Goal: Task Accomplishment & Management: Use online tool/utility

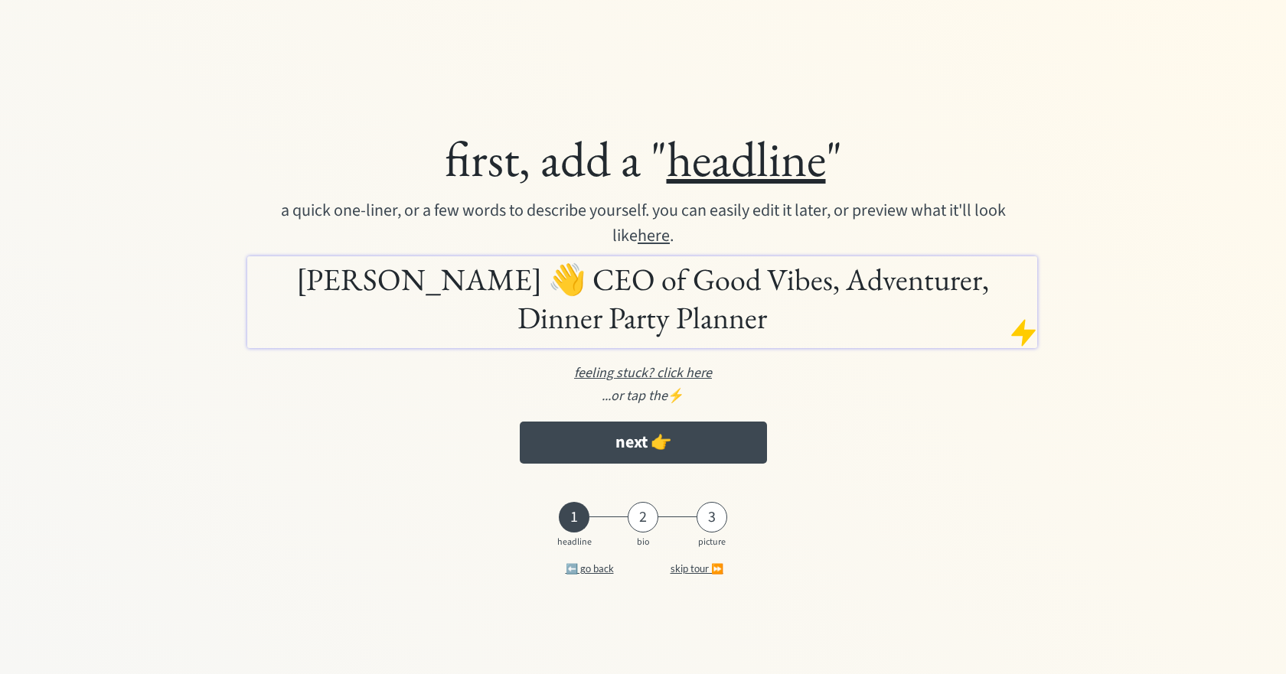
click at [661, 371] on u "feeling stuck? click here" at bounding box center [643, 373] width 138 height 19
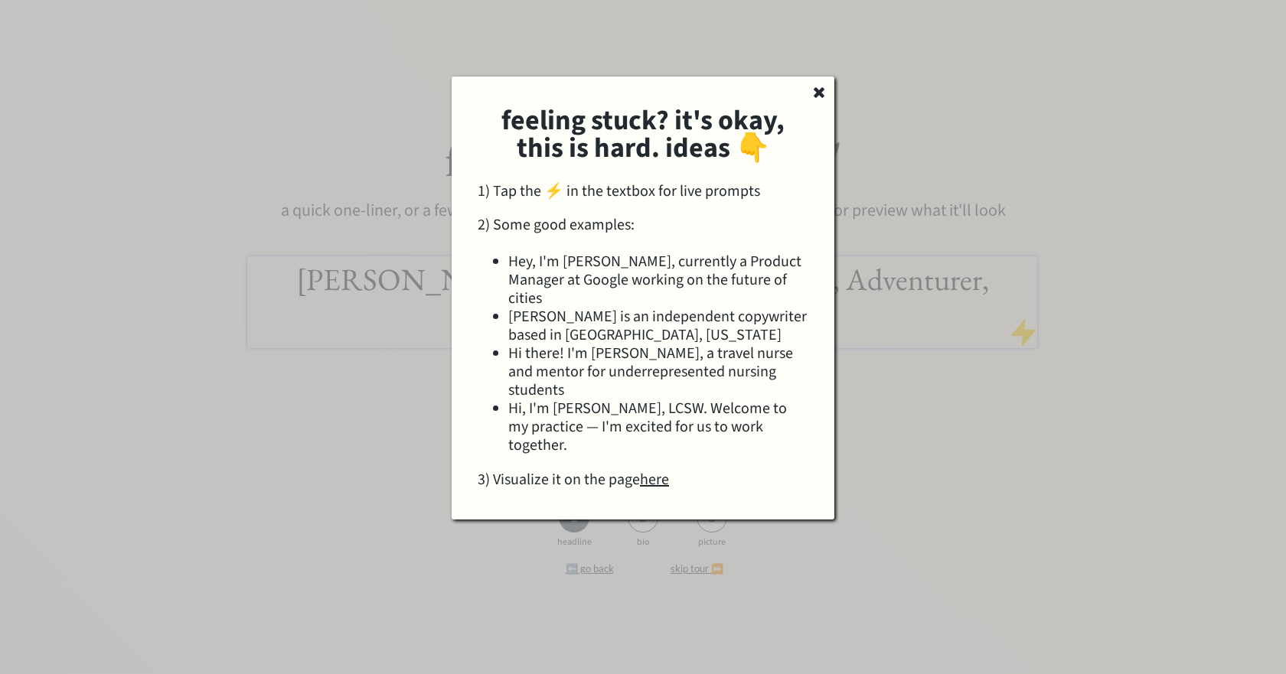
click at [656, 400] on li "Hi, I'm [PERSON_NAME], LCSW. Welcome to my practice — I'm excited for us to wor…" at bounding box center [658, 427] width 300 height 55
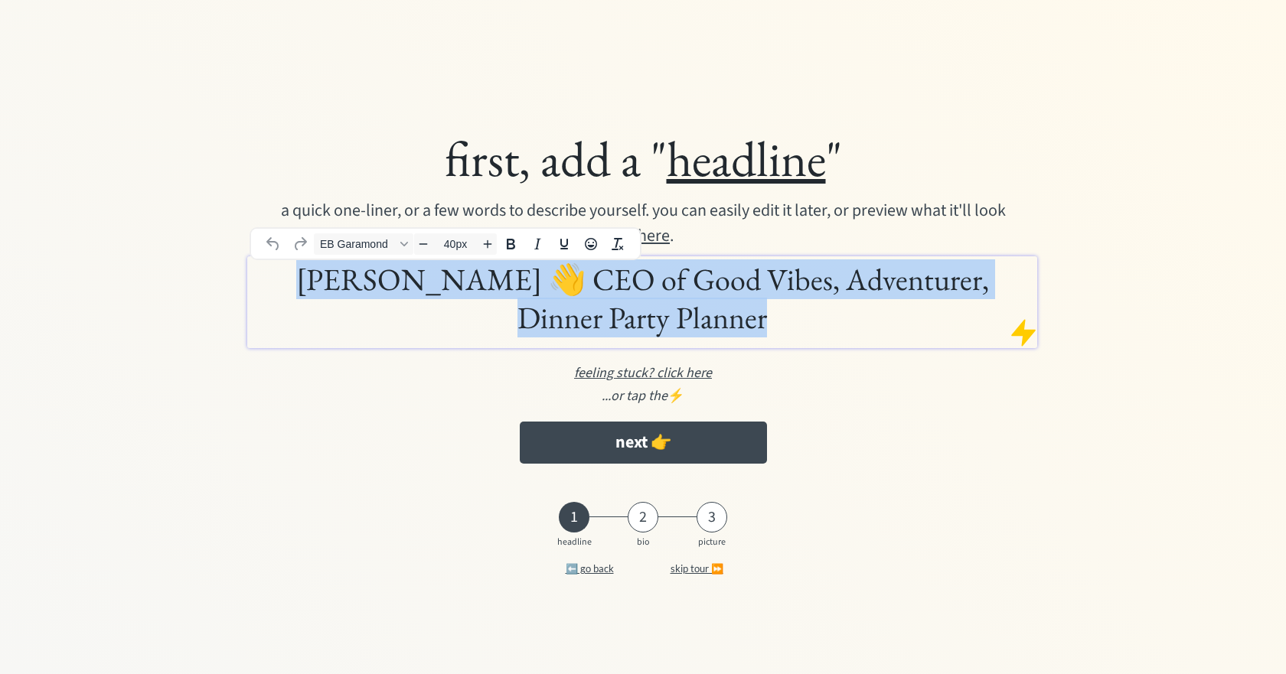
drag, startPoint x: 705, startPoint y: 322, endPoint x: 18, endPoint y: 272, distance: 689.2
click at [18, 272] on div "first, add a " headline " a quick one-liner, or a few words to describe yoursel…" at bounding box center [642, 336] width 1255 height 525
paste div
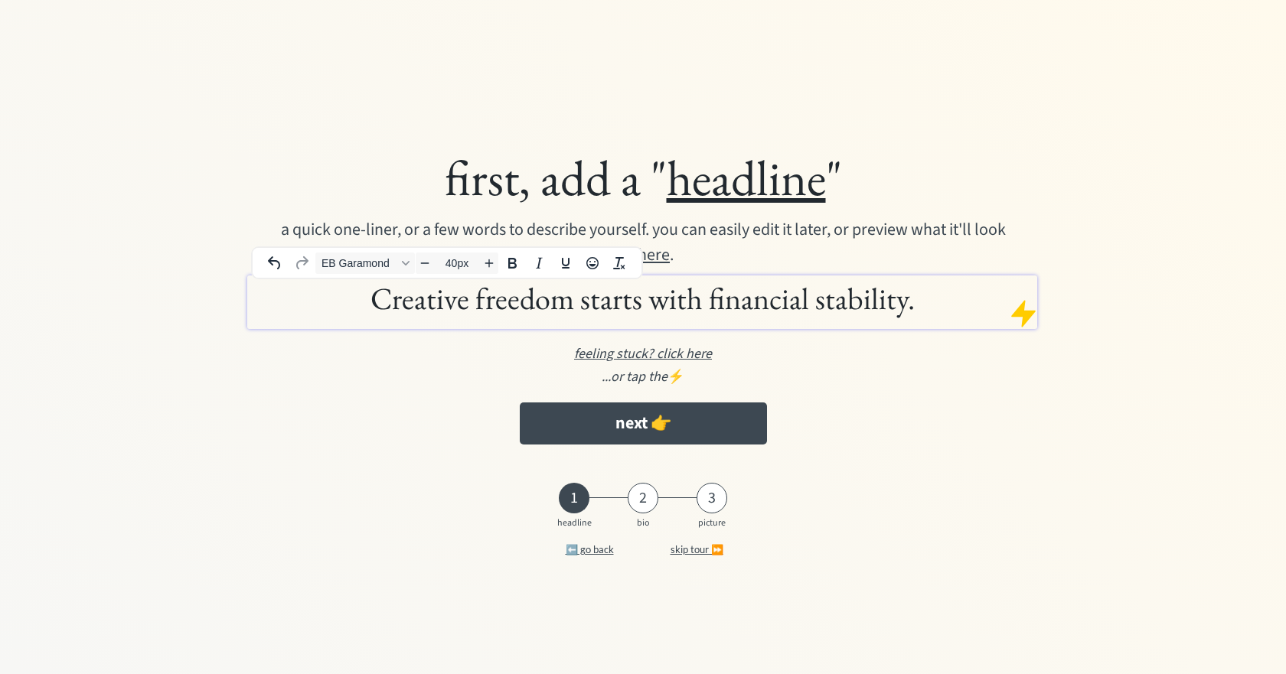
click at [1027, 315] on div at bounding box center [1023, 314] width 31 height 31
click at [1016, 316] on div at bounding box center [1023, 314] width 31 height 31
click at [1027, 313] on div at bounding box center [1023, 314] width 31 height 31
click at [656, 361] on u "feeling stuck? click here" at bounding box center [643, 353] width 138 height 19
click at [824, 304] on h1 "Creative freedom starts with financial stability." at bounding box center [642, 298] width 782 height 38
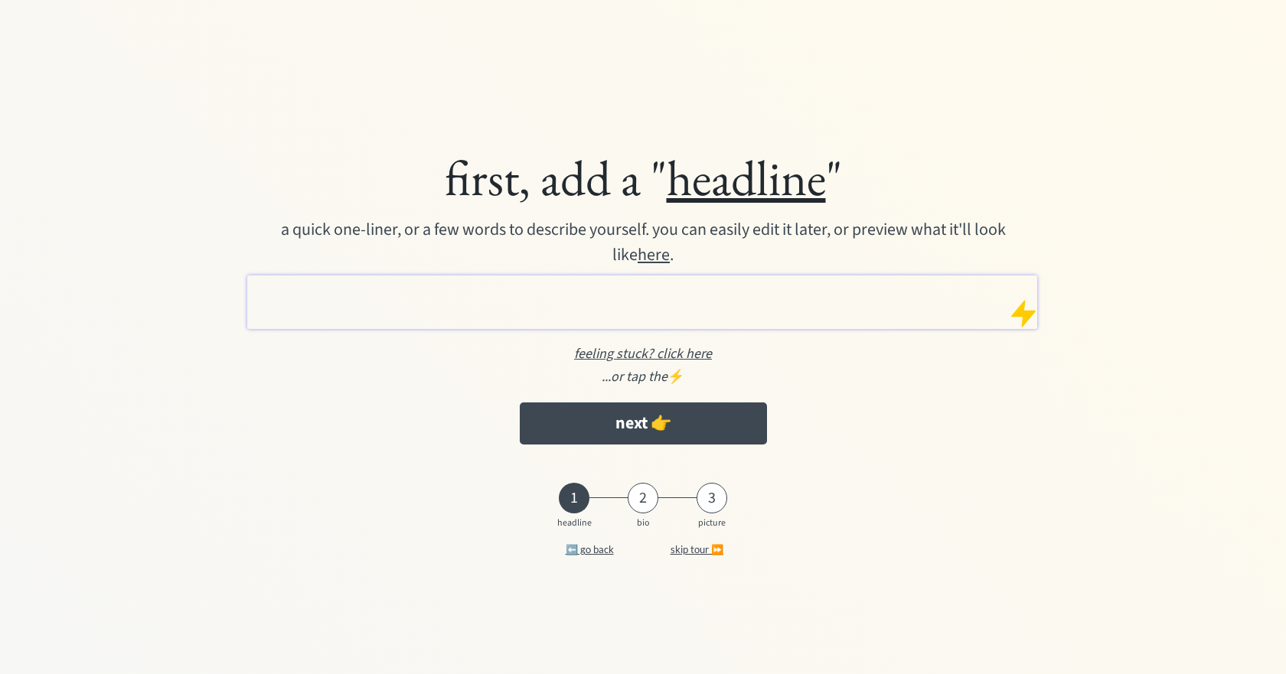
click at [1028, 309] on div at bounding box center [1023, 314] width 31 height 31
click at [932, 306] on h1 at bounding box center [642, 298] width 782 height 38
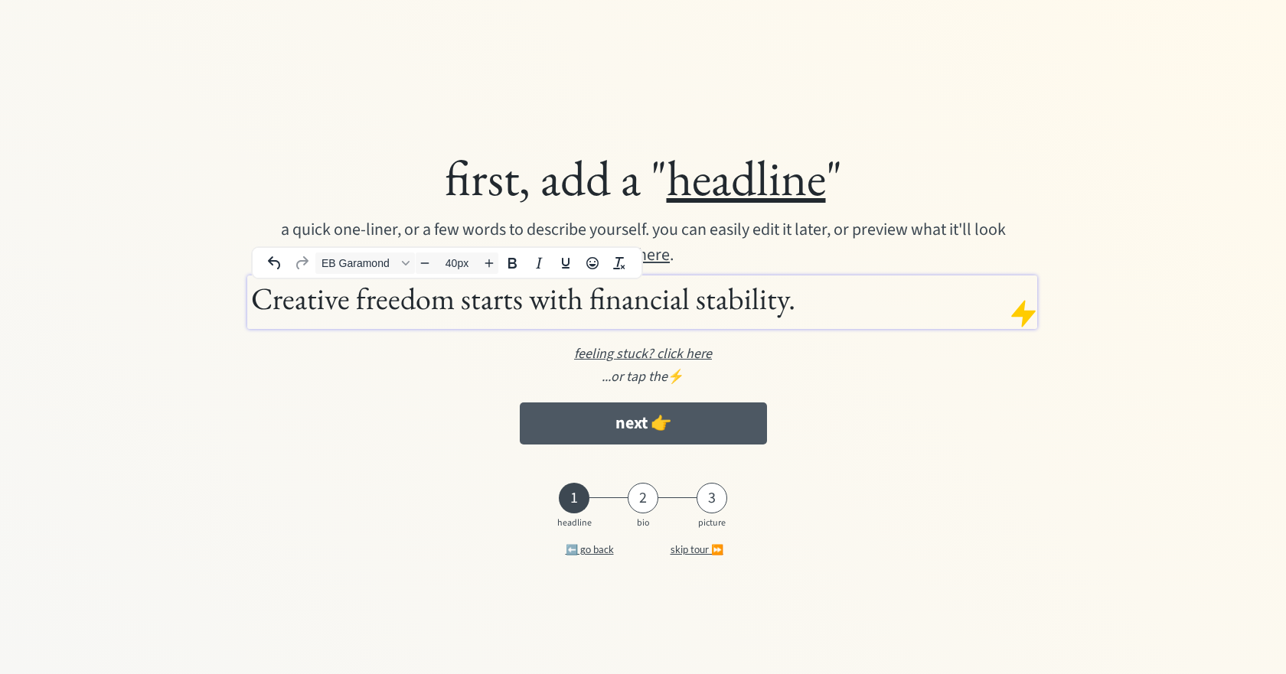
click at [661, 423] on button "next 👉" at bounding box center [643, 424] width 247 height 42
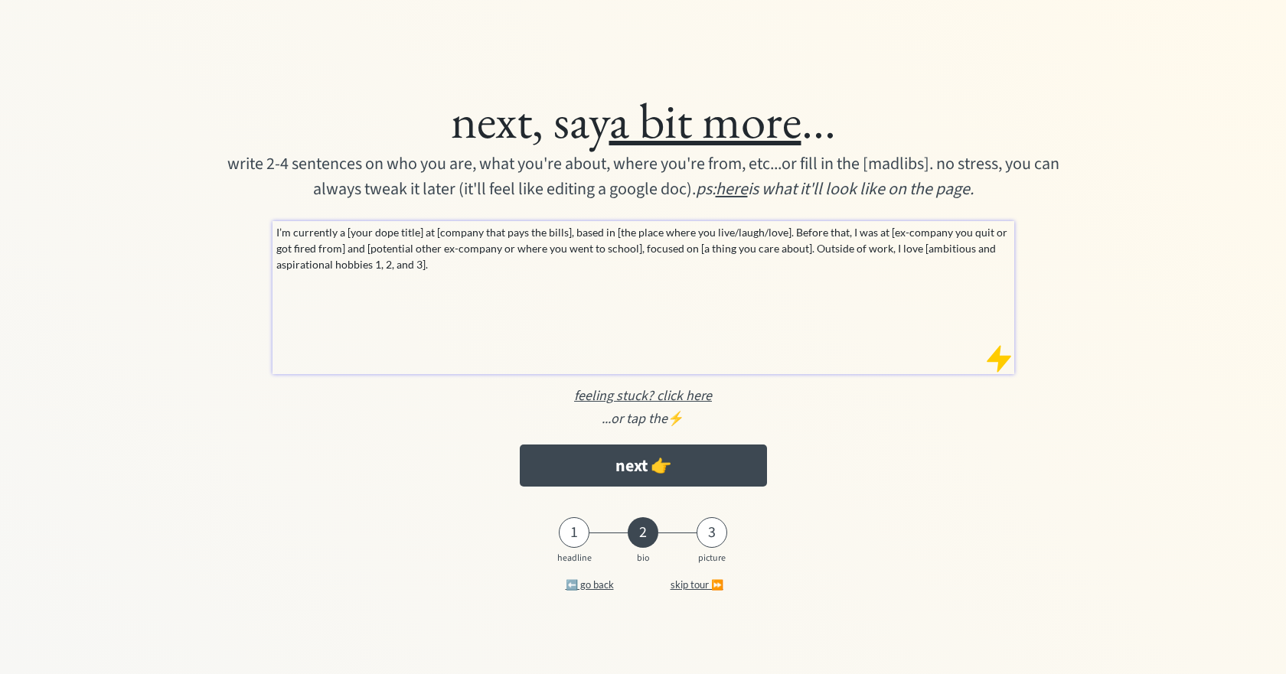
click at [573, 538] on div "1" at bounding box center [574, 533] width 31 height 18
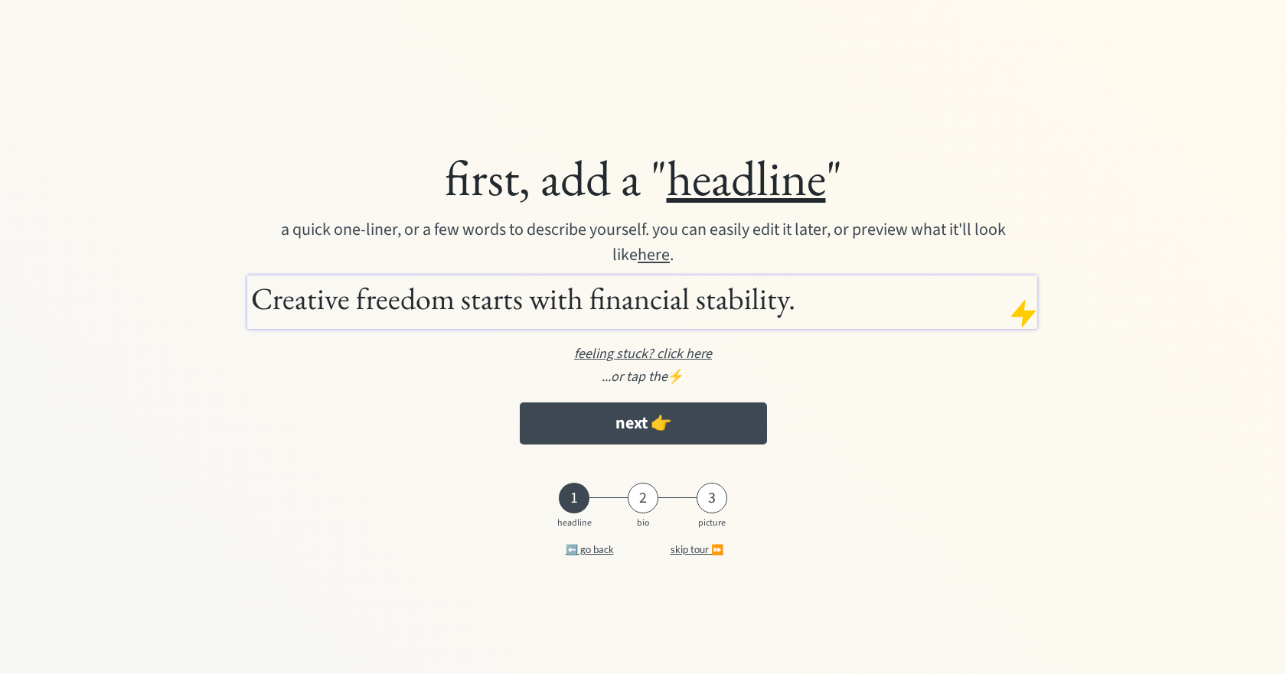
click at [645, 254] on u "here" at bounding box center [654, 255] width 32 height 24
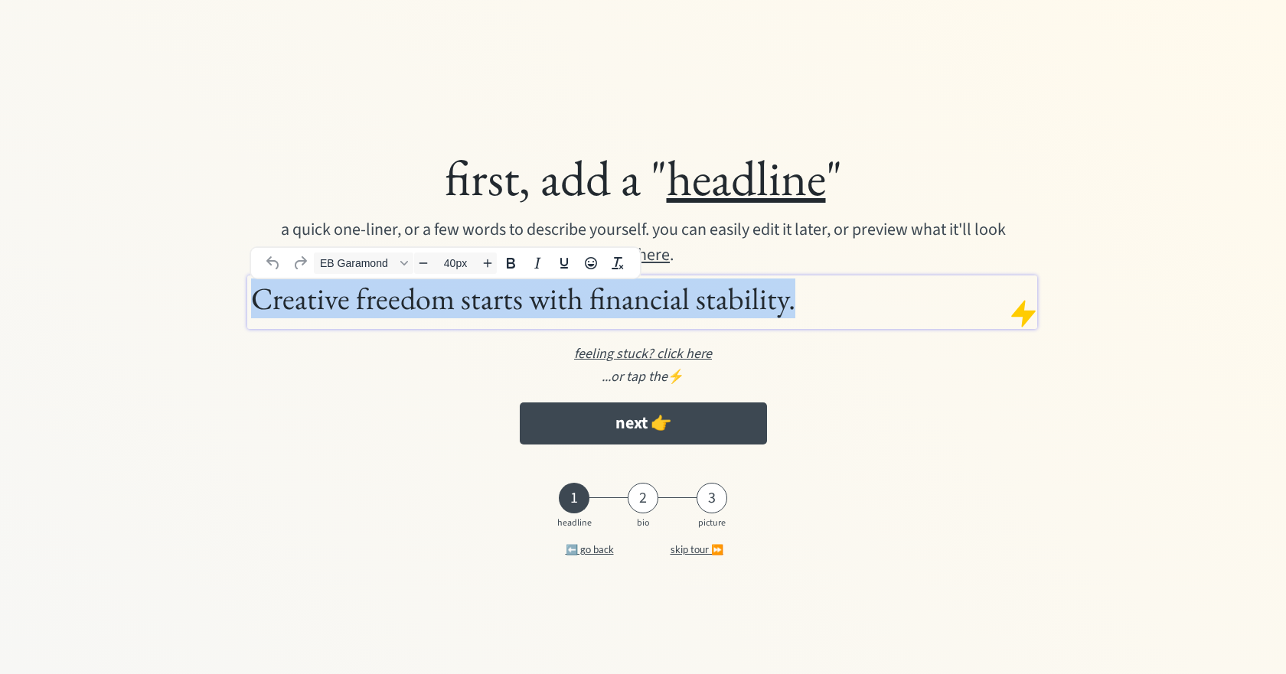
drag, startPoint x: 775, startPoint y: 304, endPoint x: -18, endPoint y: 243, distance: 796.2
click at [0, 243] on html "first, add a " headline " a quick one-liner, or a few words to describe yoursel…" at bounding box center [643, 337] width 1286 height 674
paste div
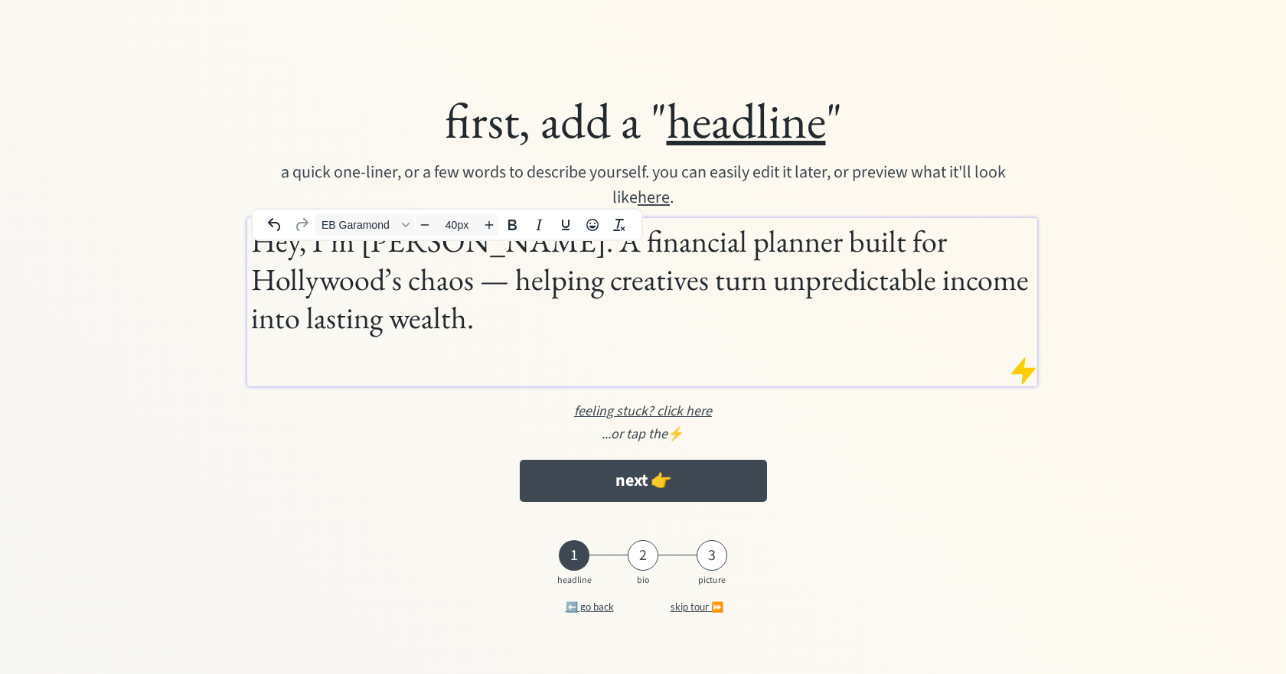
click at [410, 259] on h1 "Hey, I’m Sam. A financial planner built for Hollywood’s chaos — helping creativ…" at bounding box center [642, 298] width 782 height 153
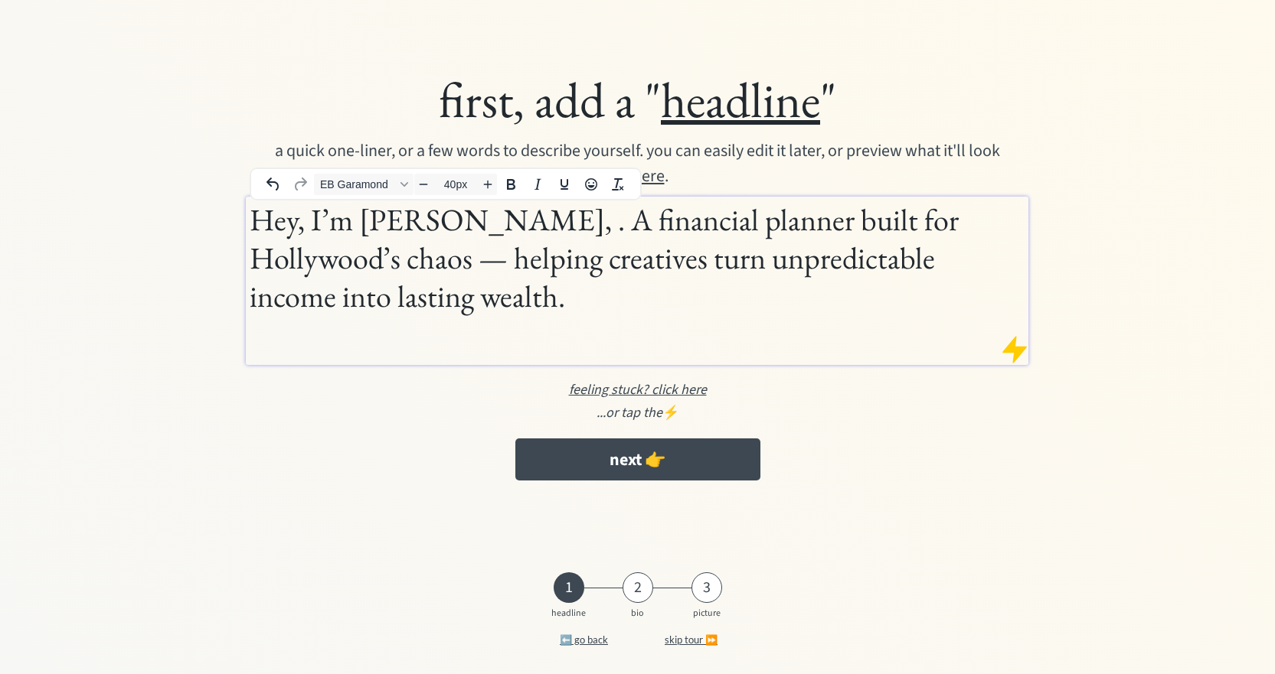
click at [550, 224] on h1 "Hey, I’m Sam Javanmard, . A financial planner built for Hollywood’s chaos — hel…" at bounding box center [637, 277] width 775 height 153
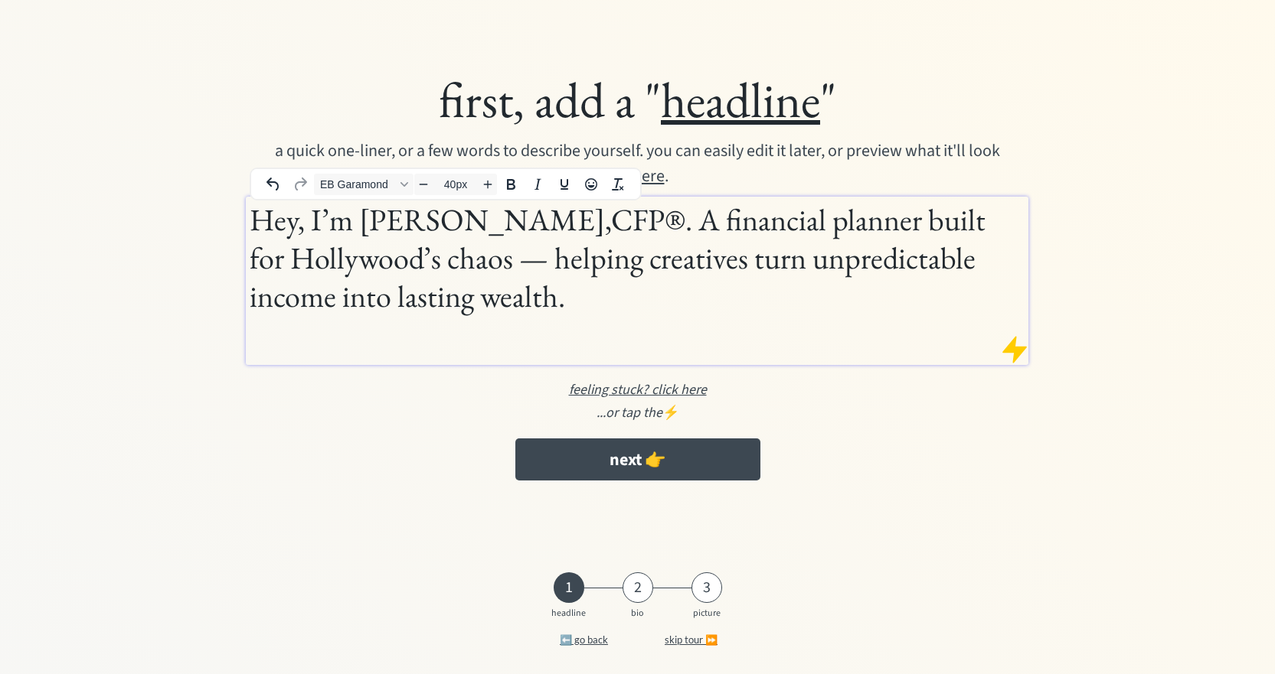
click at [664, 225] on h1 "Hey, I’m Sam Javanmard,CFP®. A financial planner built for Hollywood’s chaos — …" at bounding box center [637, 277] width 775 height 153
drag, startPoint x: 637, startPoint y: 226, endPoint x: 689, endPoint y: 237, distance: 53.3
click at [641, 229] on h1 "Hey, I’m Sam Javanmard,CFP®. A financial planner built for Hollywood’s chaos — …" at bounding box center [637, 277] width 775 height 153
click at [946, 272] on h1 "Hey, I’m Sam Javanmard,CFP®. A financial planner built for Hollywood’s chaos — …" at bounding box center [637, 277] width 775 height 153
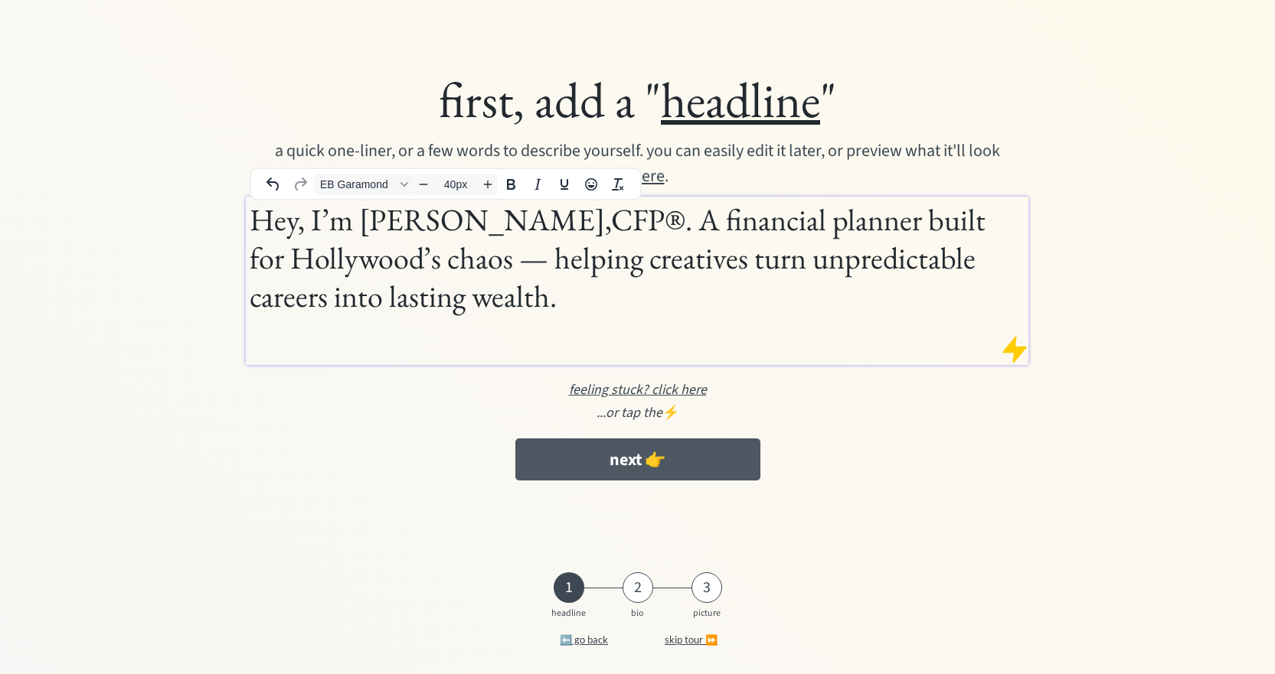
click at [664, 452] on button "next 👉" at bounding box center [637, 460] width 245 height 42
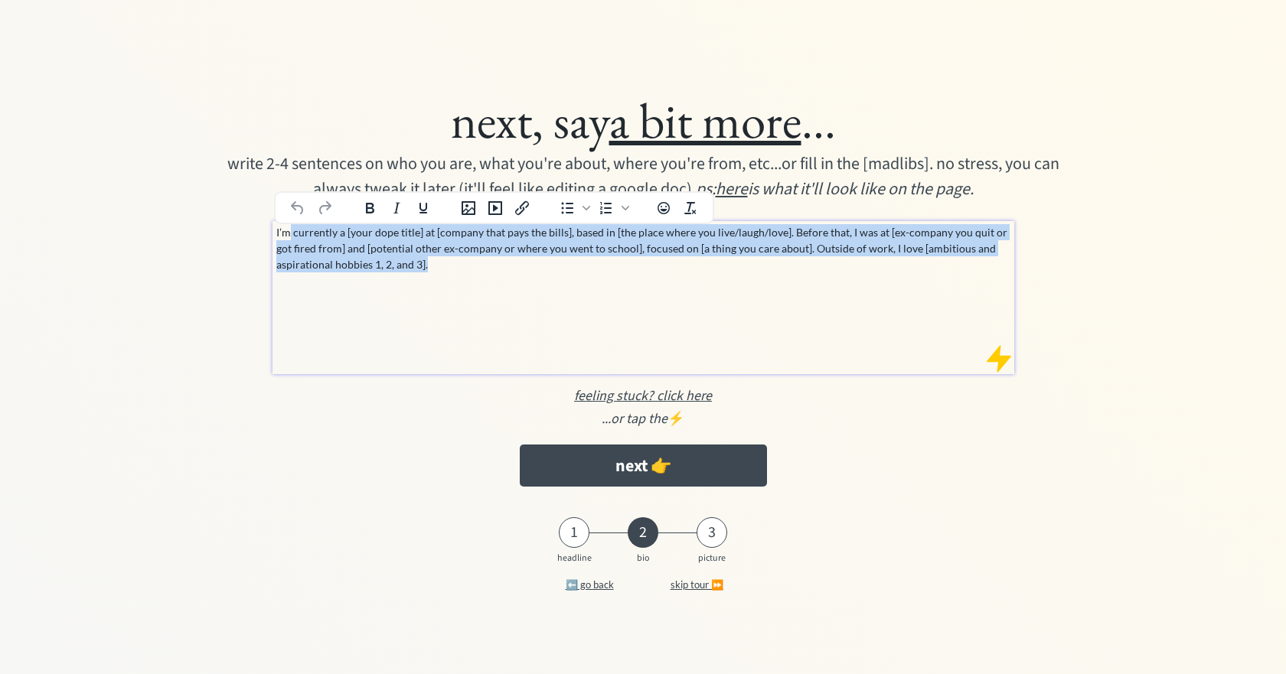
drag, startPoint x: 345, startPoint y: 242, endPoint x: 290, endPoint y: 221, distance: 58.9
click at [290, 221] on body "next, say a bit more ... write 2-4 sentences on who you are, what you're about,…" at bounding box center [643, 337] width 1286 height 674
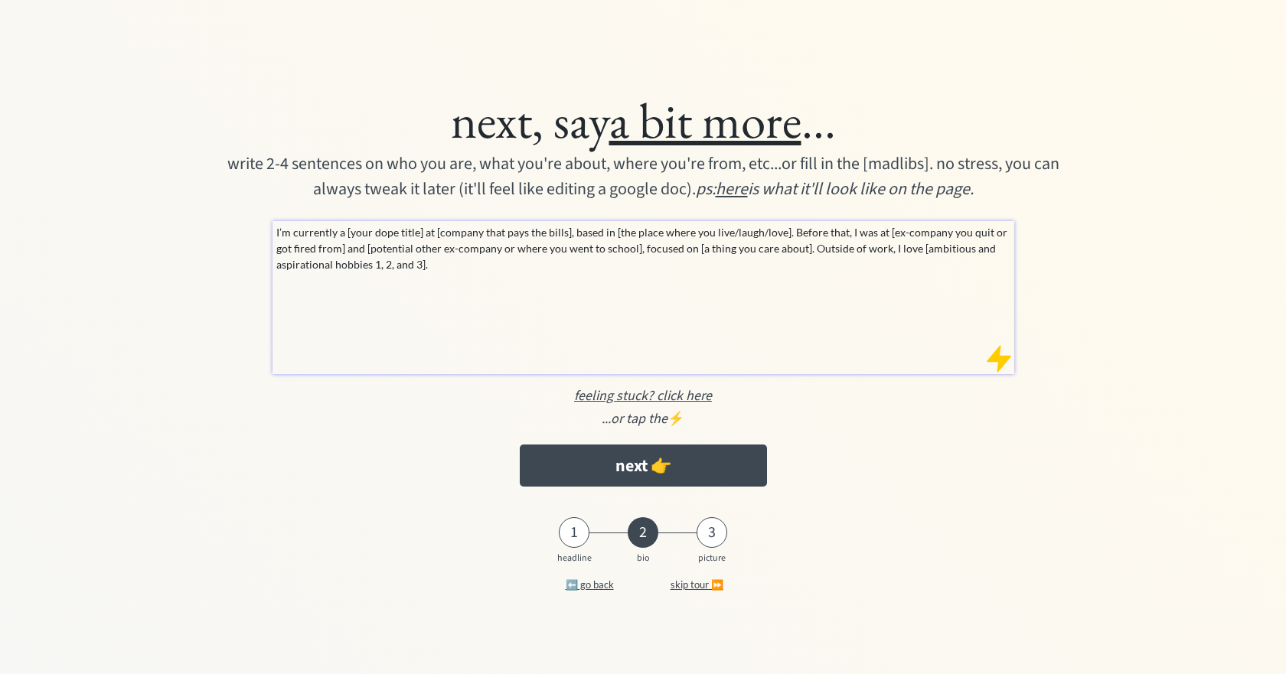
click at [468, 279] on div "I’m currently a [your dope title] at [company that pays the bills], based in [t…" at bounding box center [644, 297] width 742 height 153
click at [507, 302] on div "I’m currently a [your dope title] at [company that pays the bills], based in [t…" at bounding box center [644, 297] width 742 height 153
click at [456, 266] on p "I’m currently a [your dope title] at [company that pays the bills], based in [t…" at bounding box center [643, 248] width 735 height 48
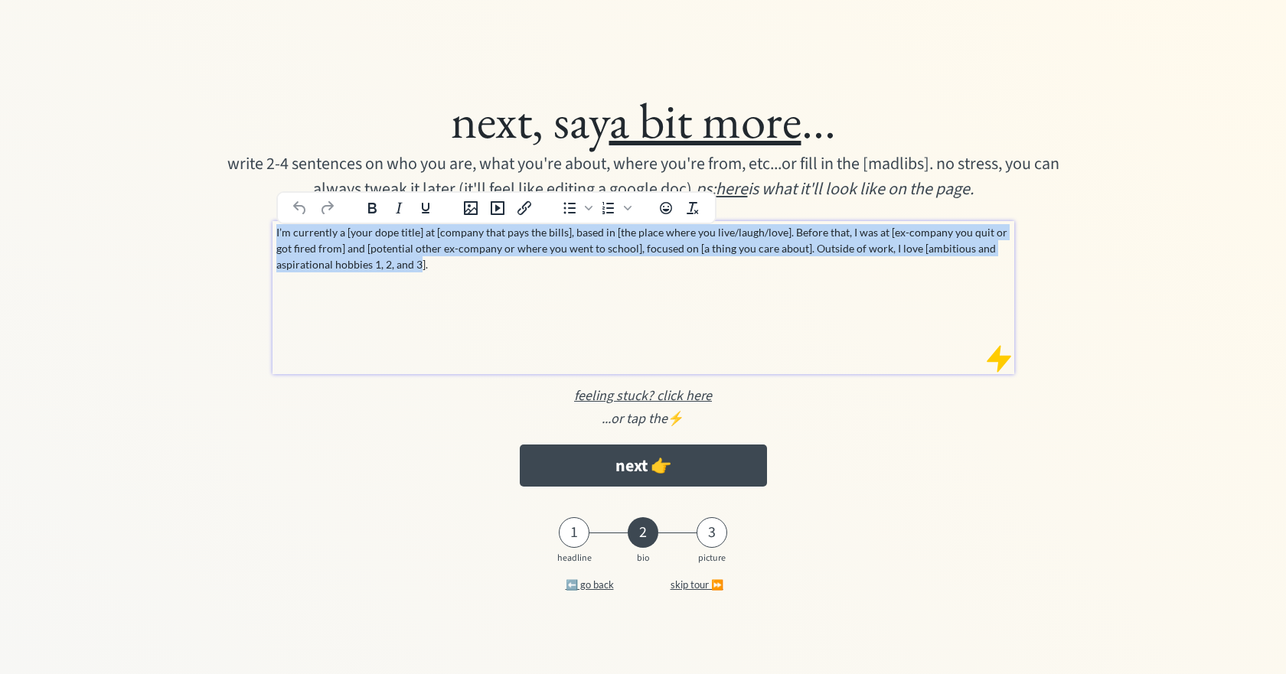
drag, startPoint x: 416, startPoint y: 263, endPoint x: 211, endPoint y: 222, distance: 210.0
click at [211, 222] on div "next, say a bit more ... write 2-4 sentences on who you are, what you're about,…" at bounding box center [643, 288] width 1004 height 413
click at [495, 253] on p "I’m currently a [your dope title] at [company that pays the bills], based in [t…" at bounding box center [643, 248] width 735 height 48
drag, startPoint x: 509, startPoint y: 268, endPoint x: 255, endPoint y: 224, distance: 257.9
click at [256, 224] on div "next, say a bit more ... write 2-4 sentences on who you are, what you're about,…" at bounding box center [643, 288] width 1004 height 413
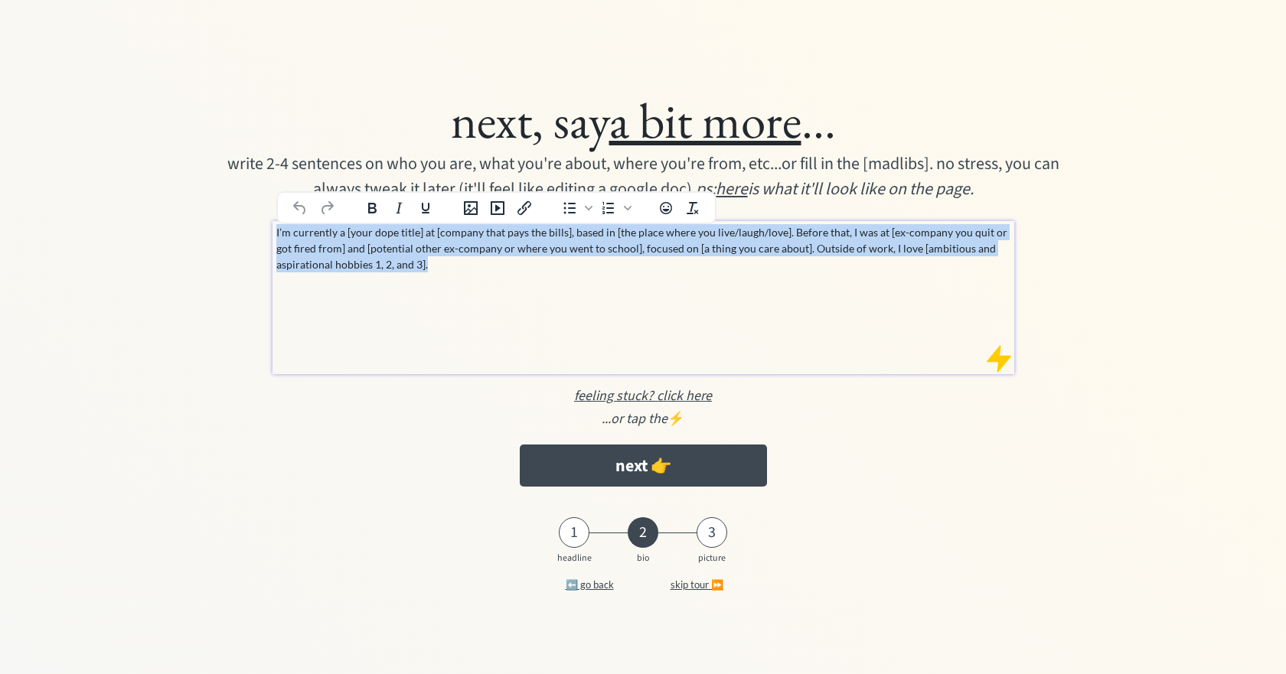
paste div
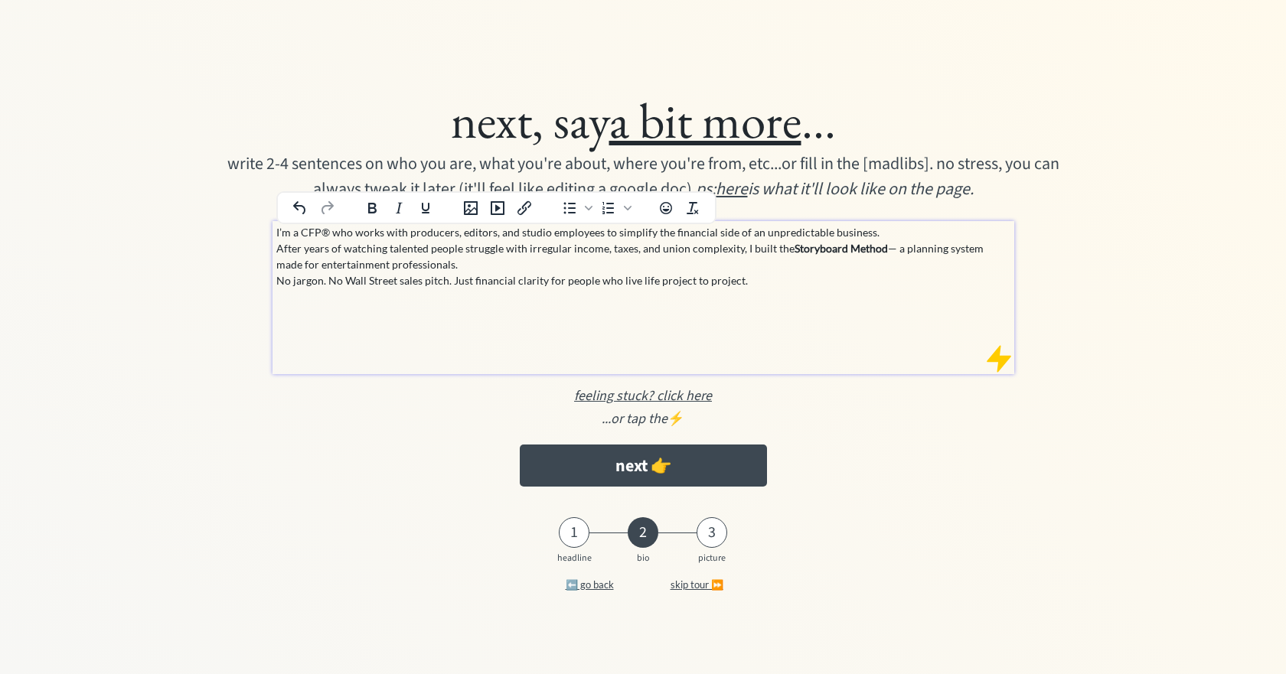
click at [616, 269] on p "I’m a CFP® who works with producers, editors, and studio employees to simplify …" at bounding box center [643, 256] width 735 height 64
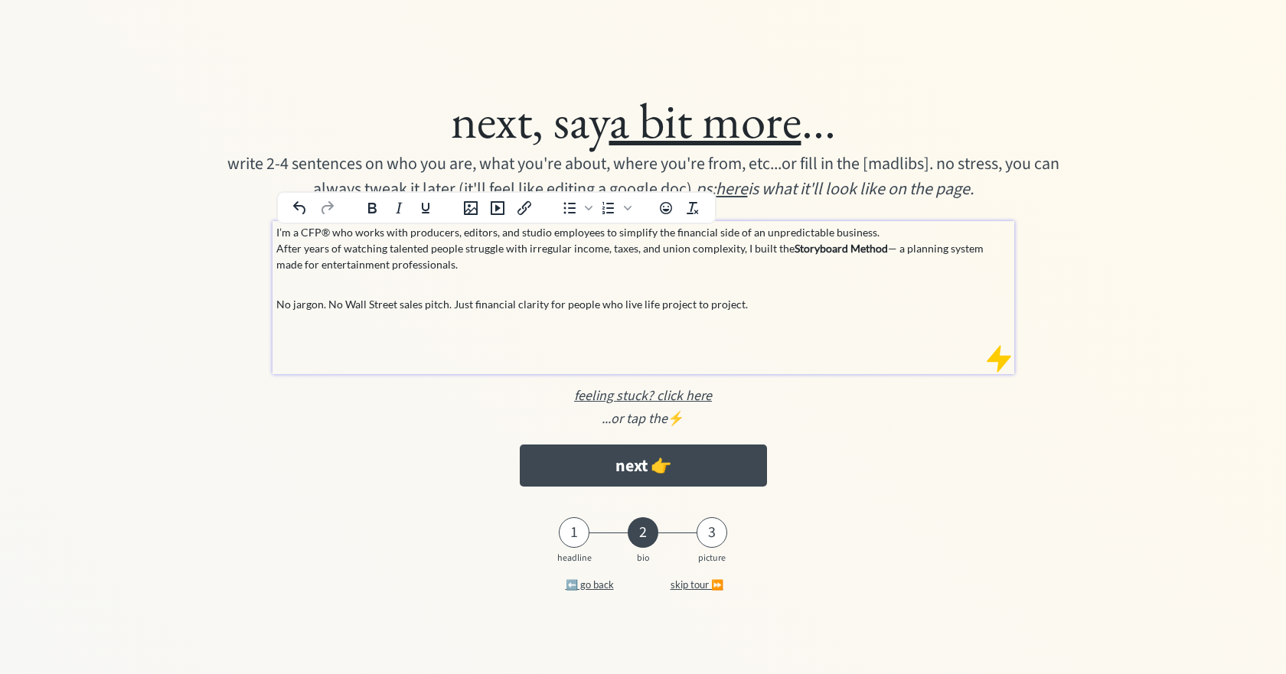
click at [889, 231] on p "I’m a CFP® who works with producers, editors, and studio employees to simplify …" at bounding box center [643, 248] width 735 height 48
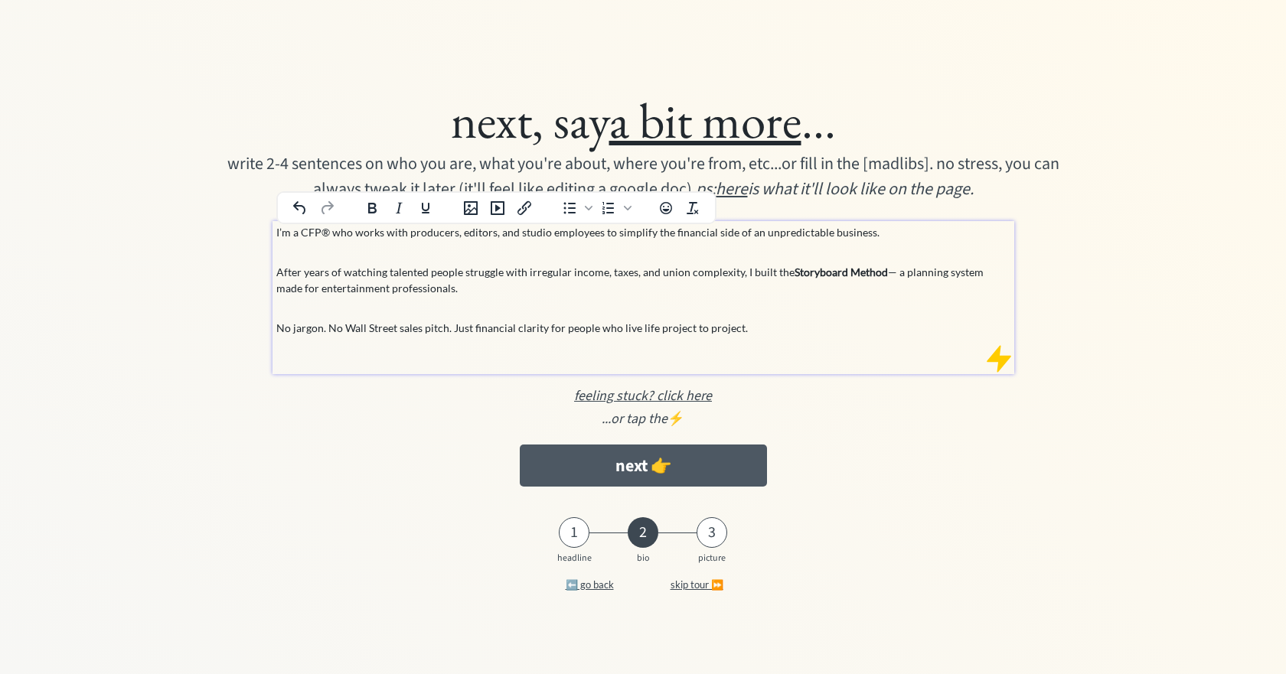
click at [637, 470] on button "next 👉" at bounding box center [643, 466] width 247 height 42
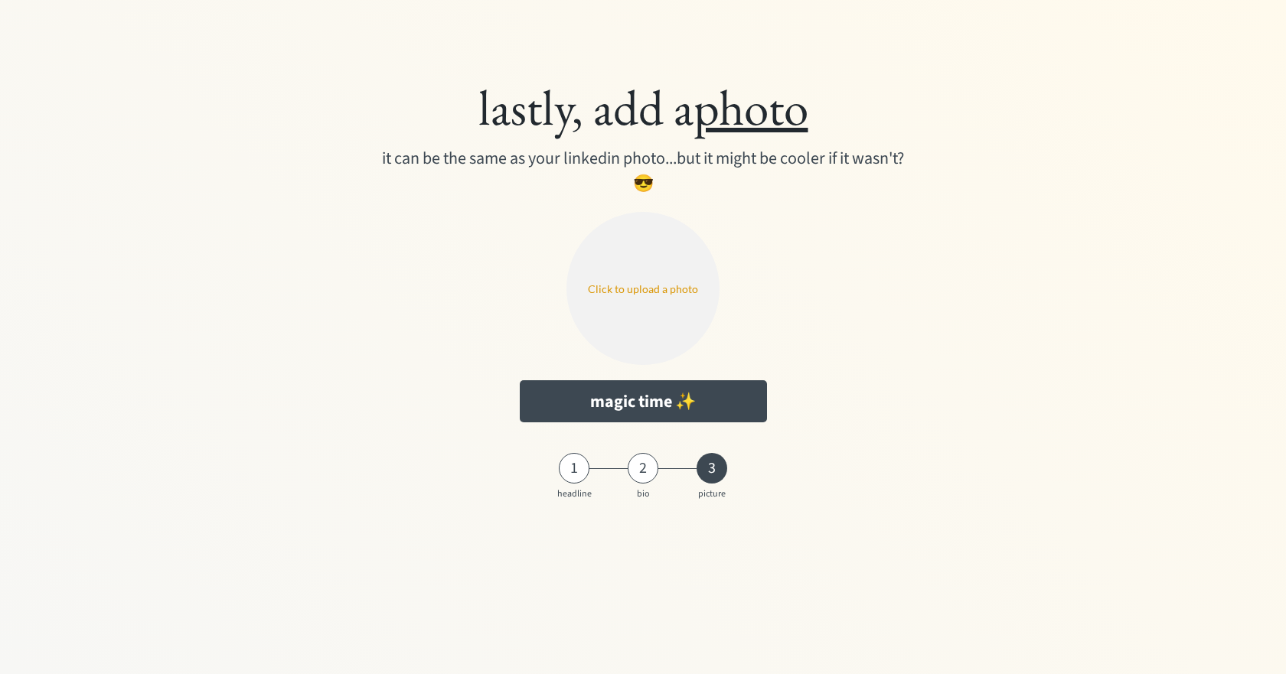
click at [652, 278] on input "file" at bounding box center [642, 288] width 153 height 153
click at [656, 287] on input "file" at bounding box center [642, 288] width 153 height 153
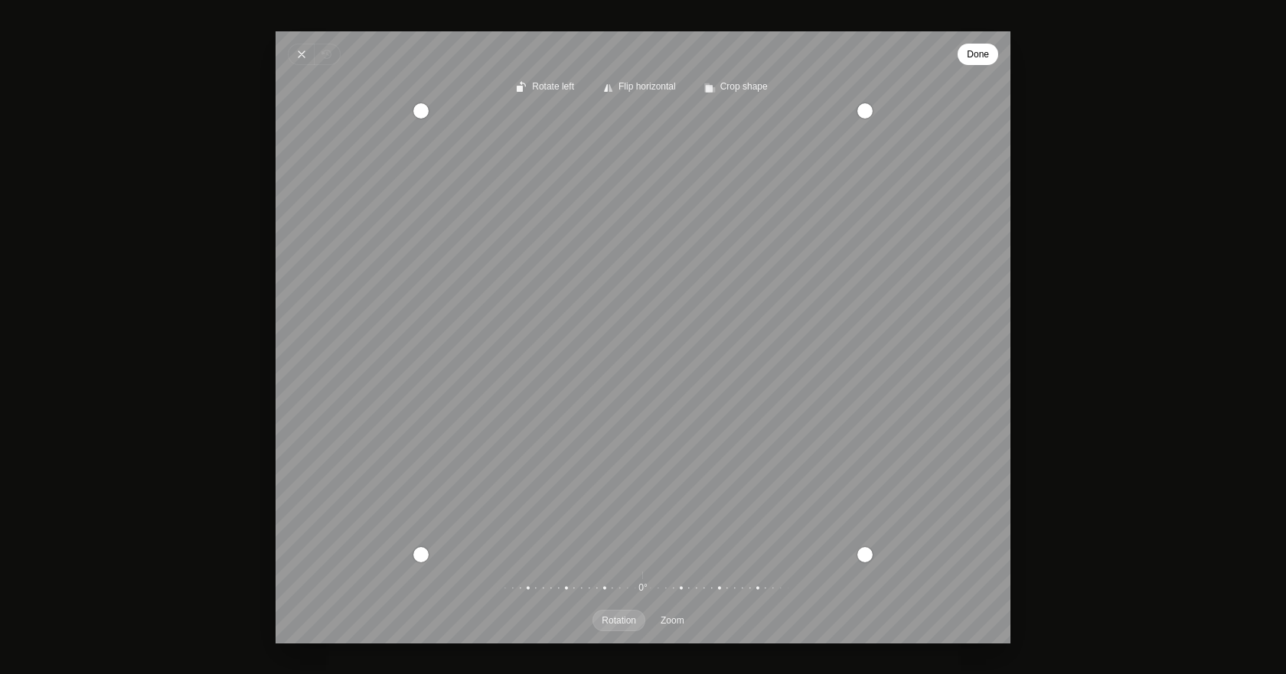
click at [963, 57] on button "Done" at bounding box center [978, 54] width 41 height 21
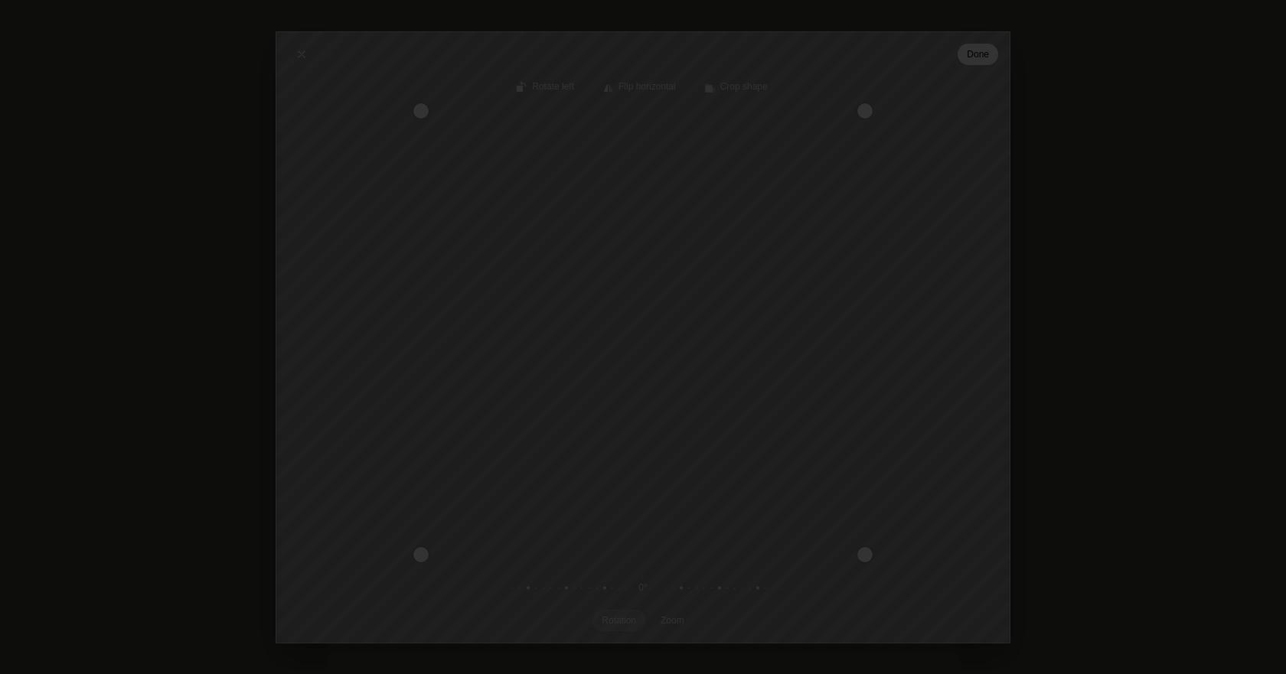
type input "C:\fakepath\1673465208552.png"
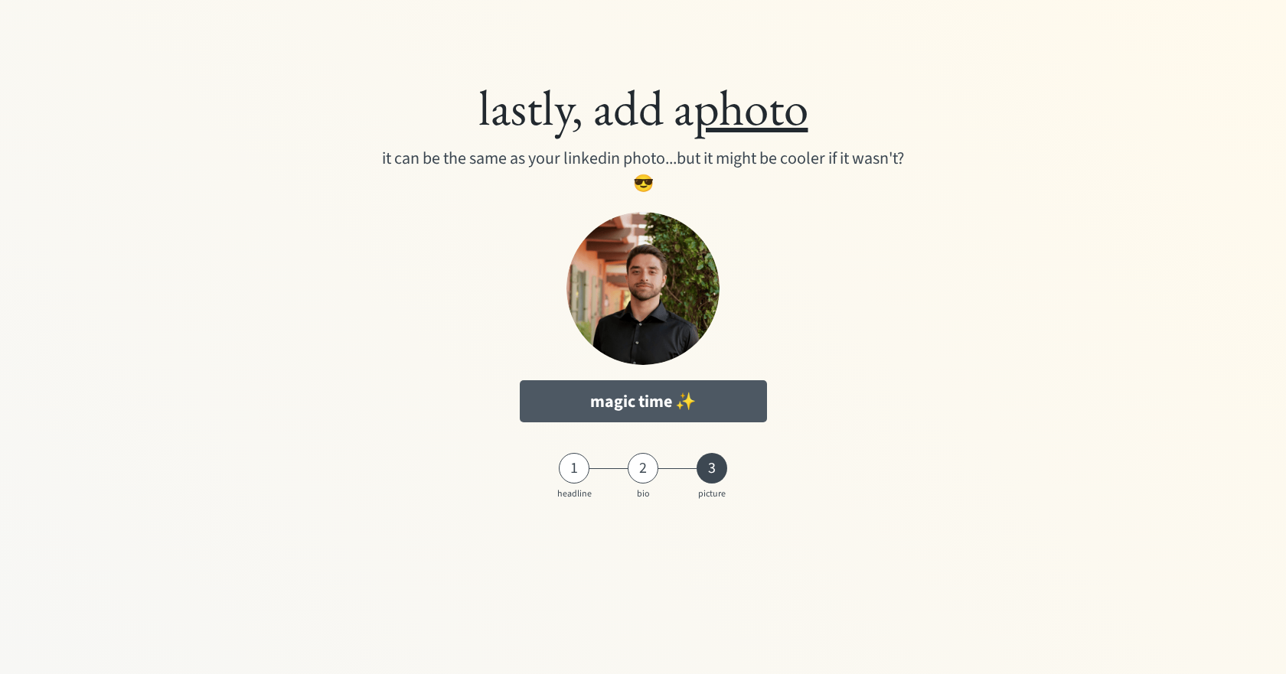
click at [642, 403] on button "magic time ✨" at bounding box center [643, 401] width 247 height 42
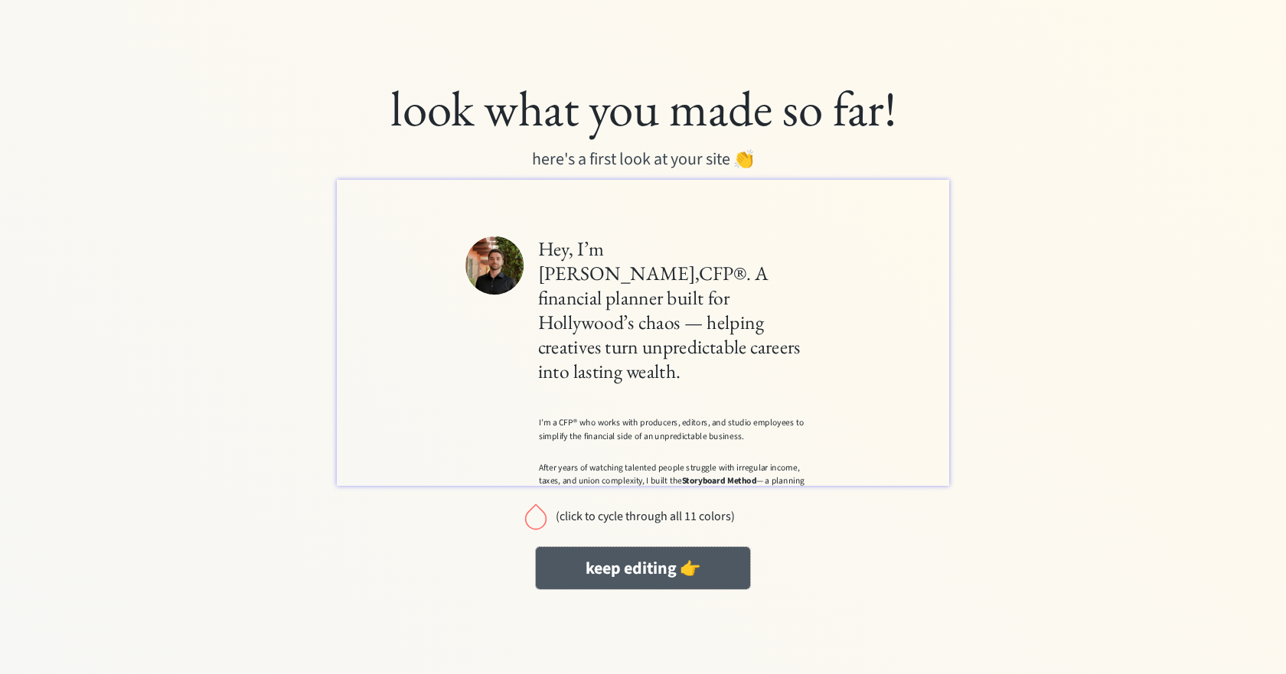
click at [615, 569] on button "keep editing 👉" at bounding box center [643, 568] width 214 height 42
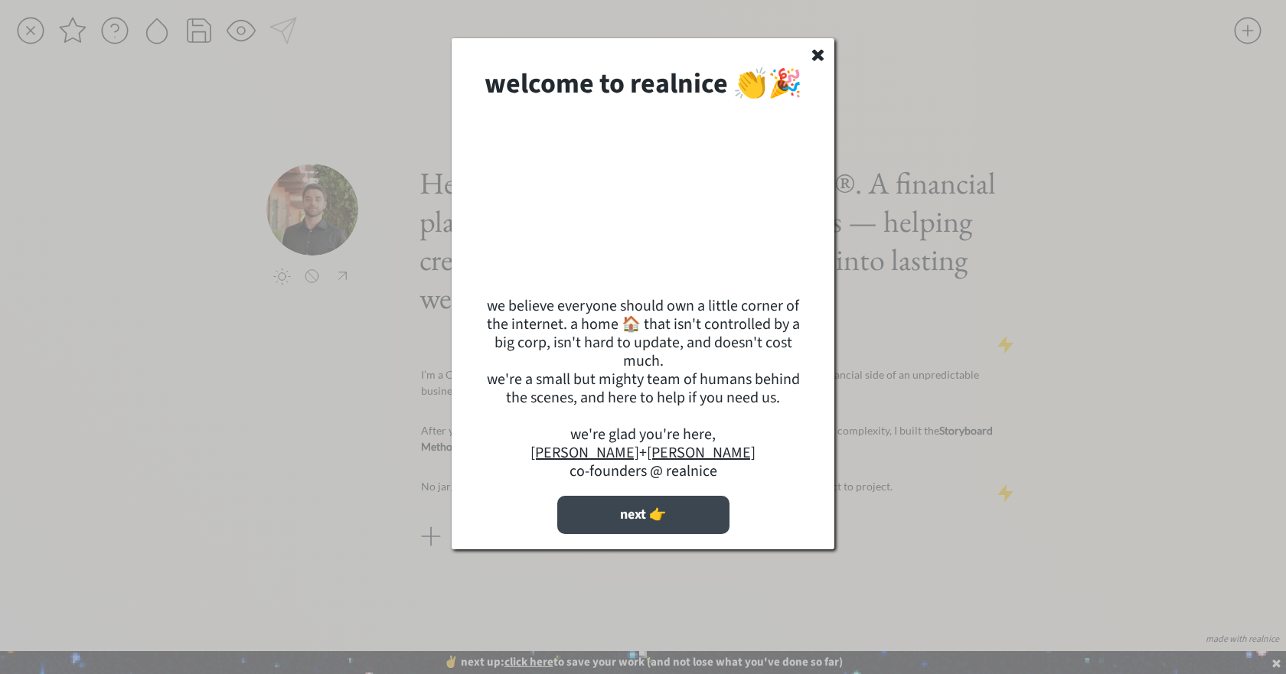
click at [644, 534] on button "next 👉" at bounding box center [643, 515] width 172 height 38
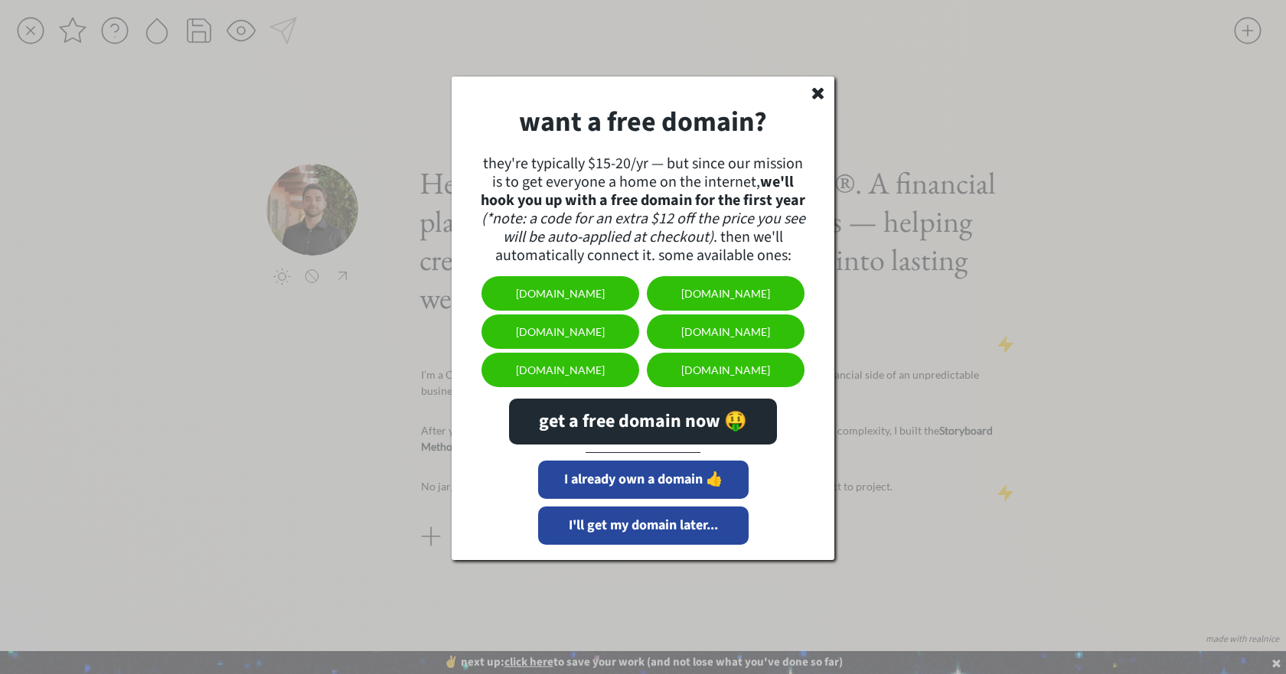
click at [605, 291] on button "[DOMAIN_NAME]" at bounding box center [561, 293] width 158 height 34
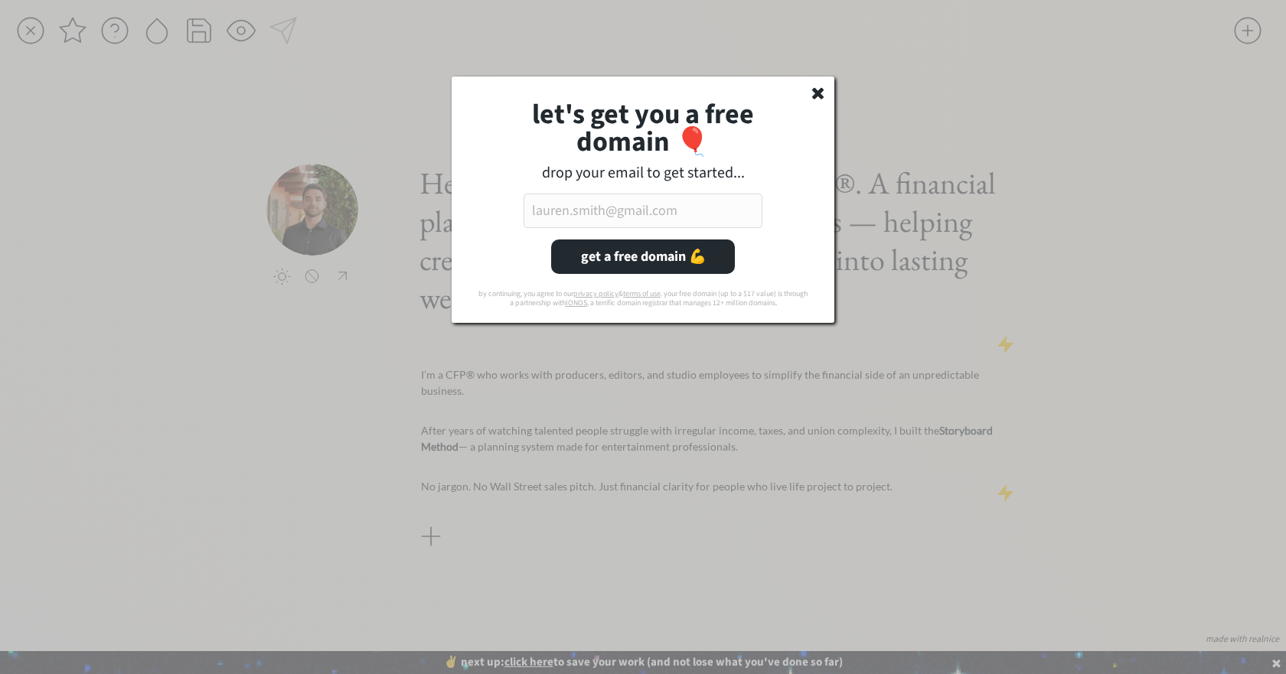
click at [641, 192] on div "let's get you a free domain 🎈 drop your email to get started... get a free doma…" at bounding box center [643, 200] width 383 height 246
click at [648, 223] on input "email" at bounding box center [643, 211] width 239 height 34
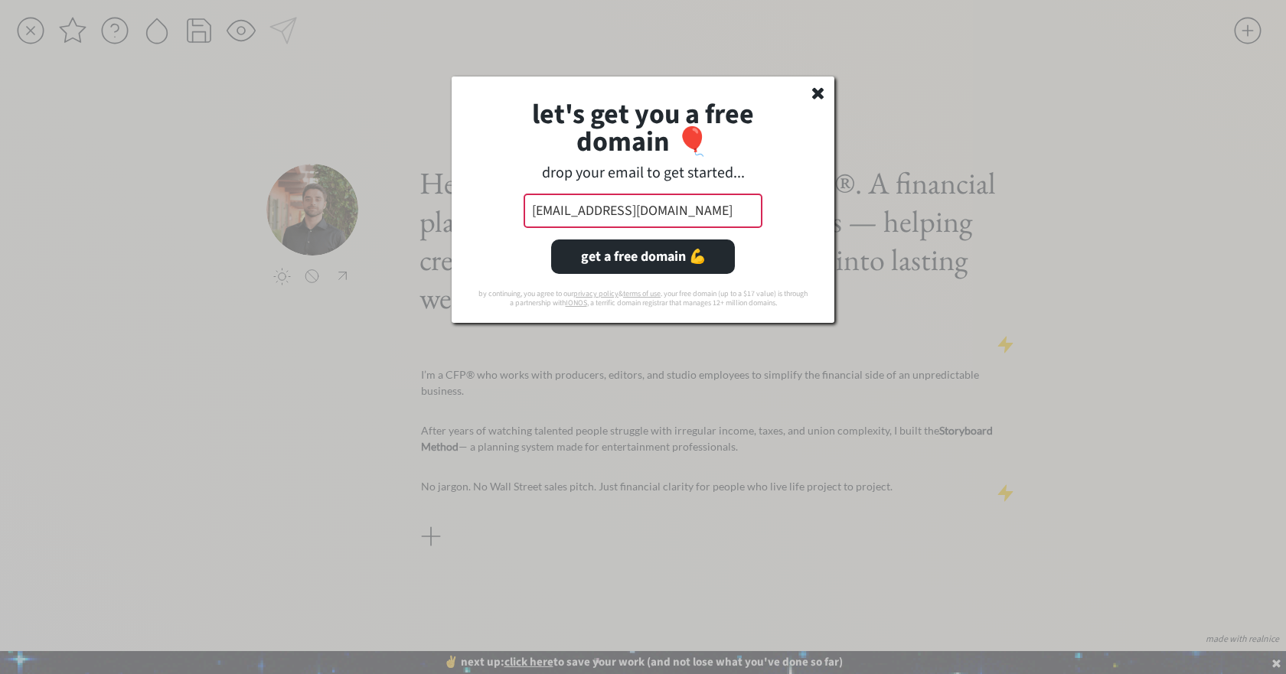
type input "[EMAIL_ADDRESS][DOMAIN_NAME]"
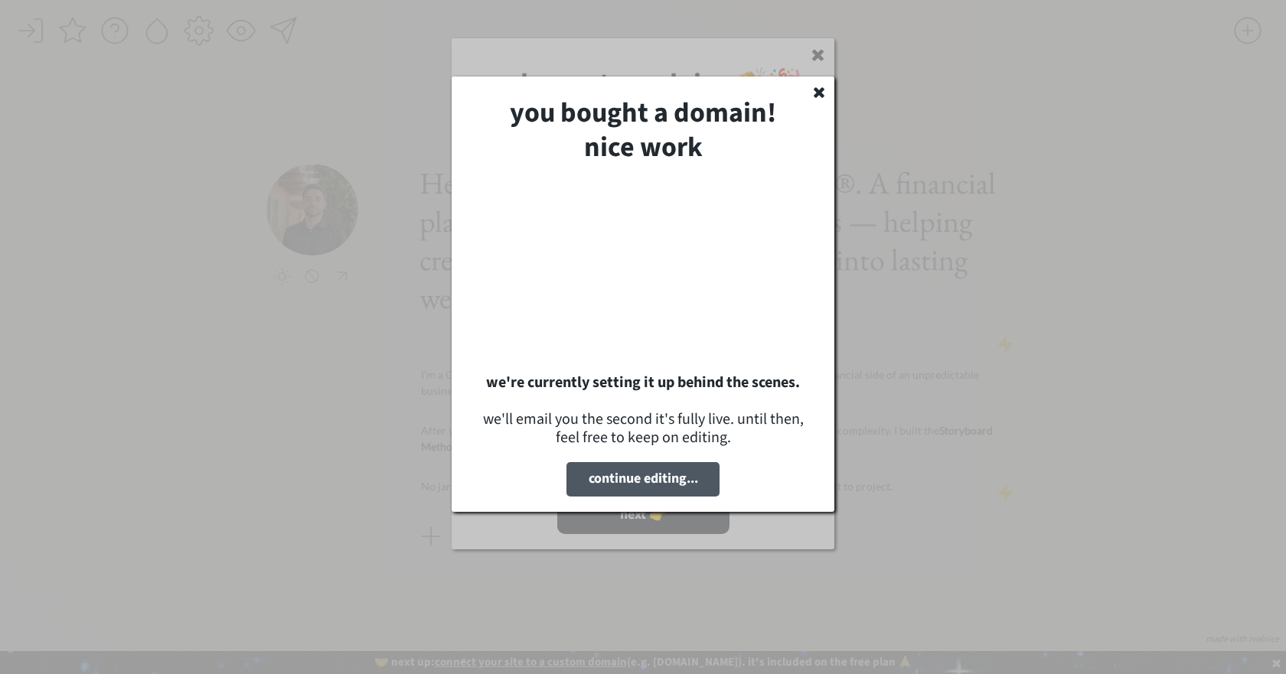
click at [658, 477] on button "continue editing..." at bounding box center [642, 479] width 153 height 34
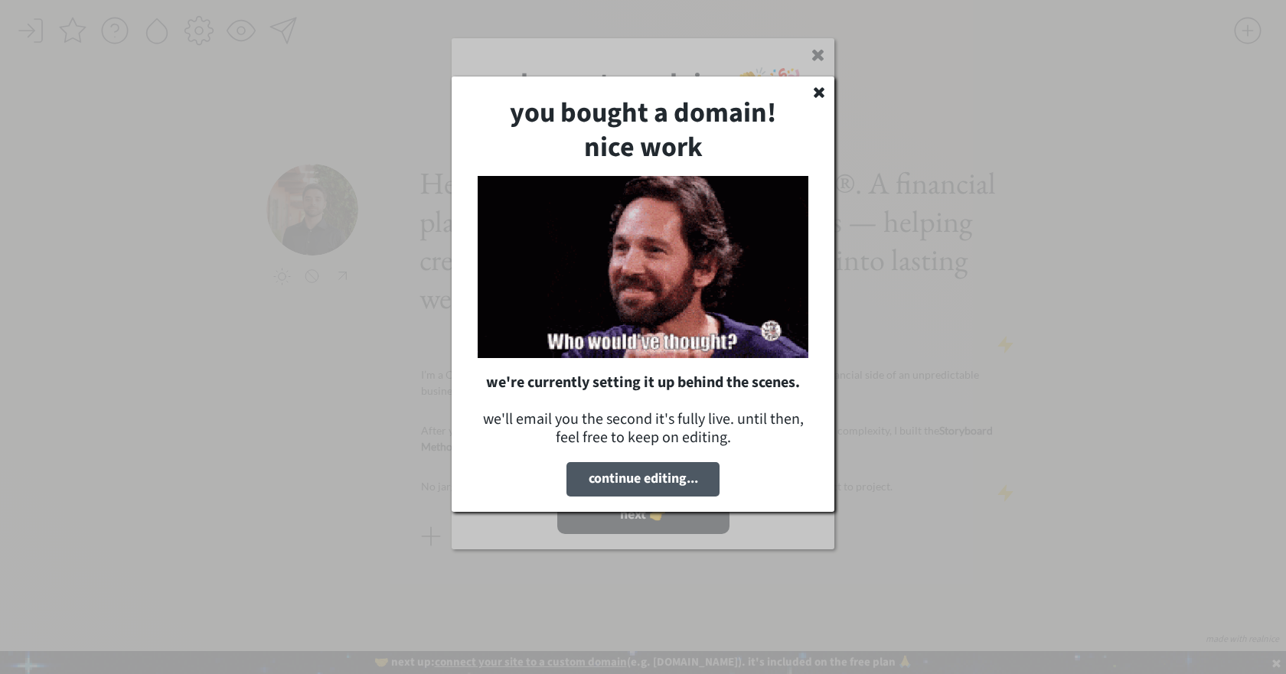
click at [641, 479] on button "continue editing..." at bounding box center [642, 479] width 153 height 34
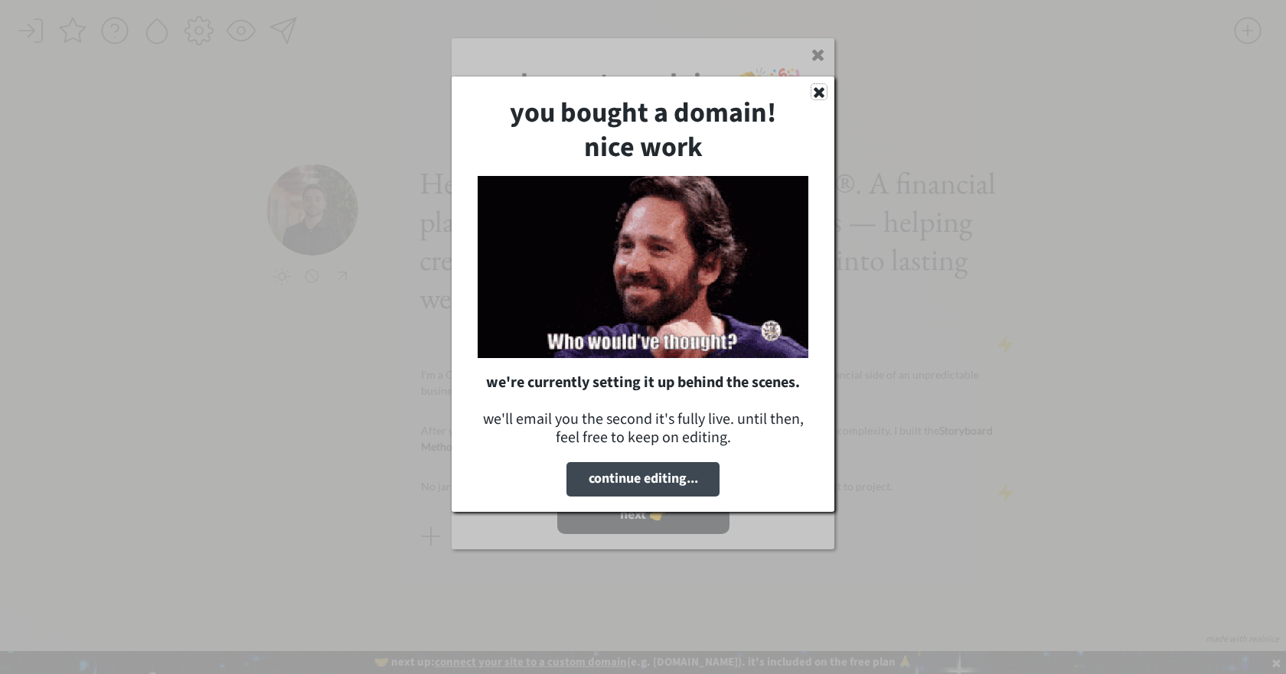
click at [814, 90] on icon at bounding box center [818, 91] width 15 height 15
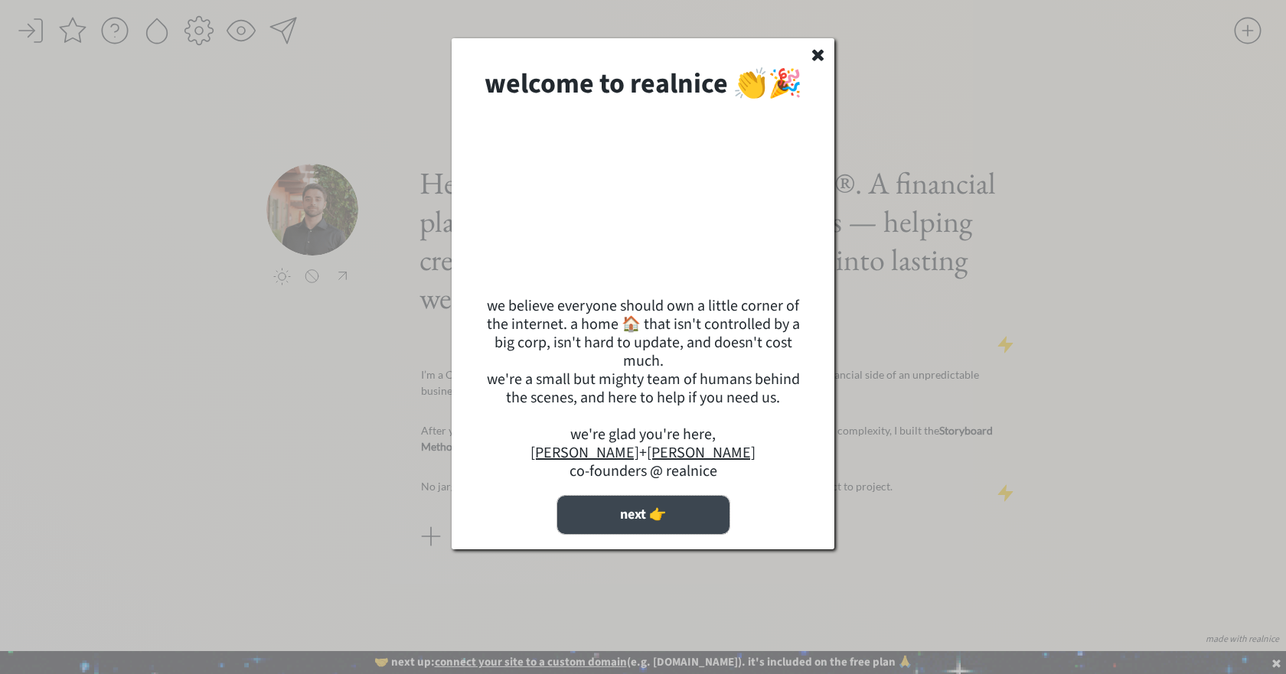
click at [661, 534] on button "next 👉" at bounding box center [643, 515] width 172 height 38
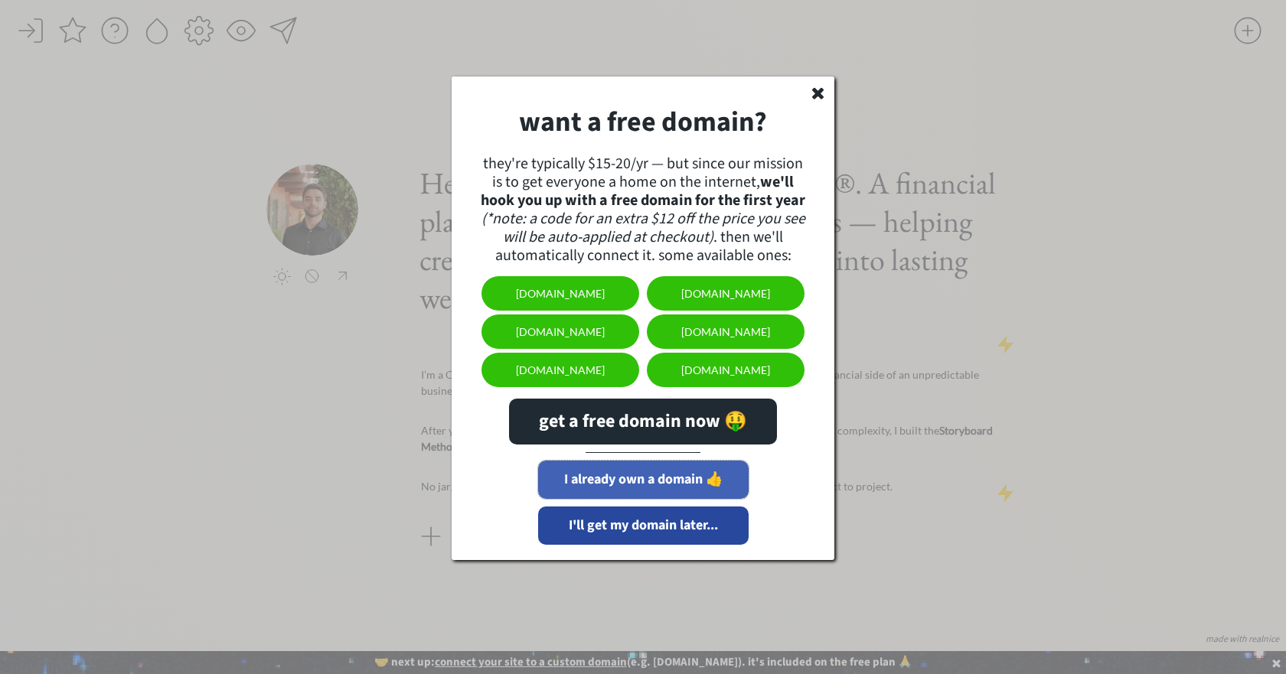
click at [650, 489] on button "I already own a domain 👍" at bounding box center [643, 480] width 211 height 38
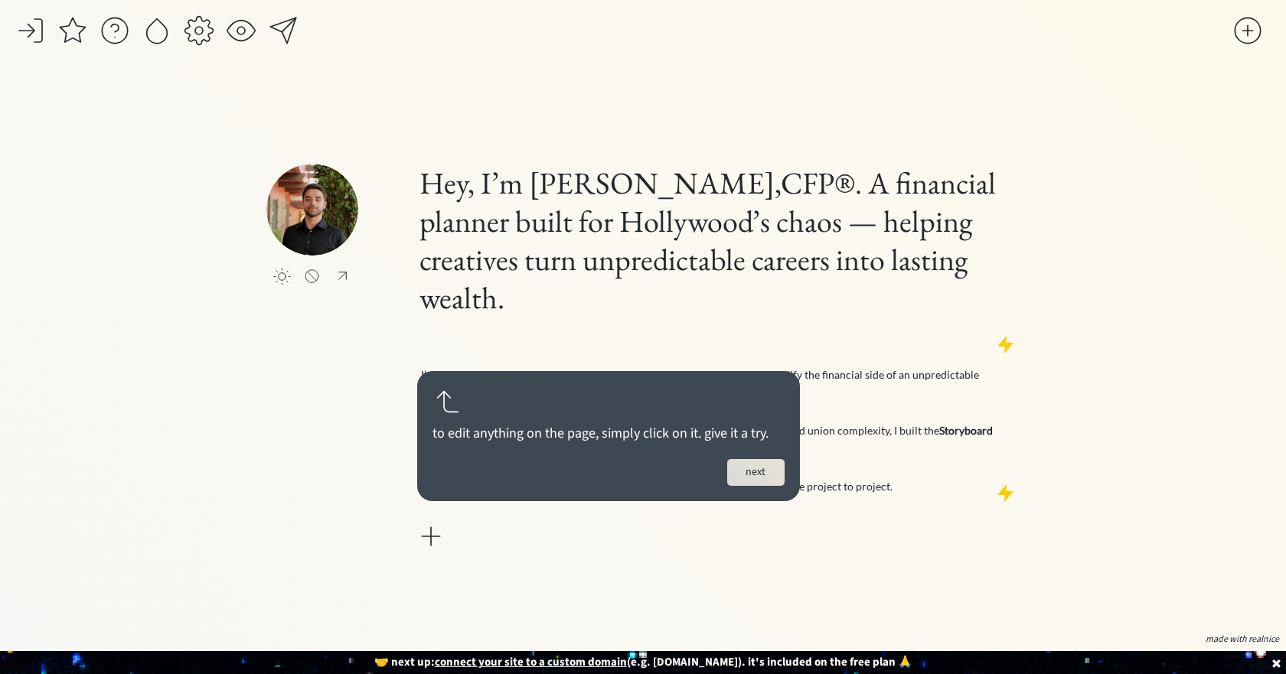
click at [316, 478] on div "click to upload a picture Hey, I’m Sam Javanmard,CFP®. A financial planner buil…" at bounding box center [642, 358] width 753 height 389
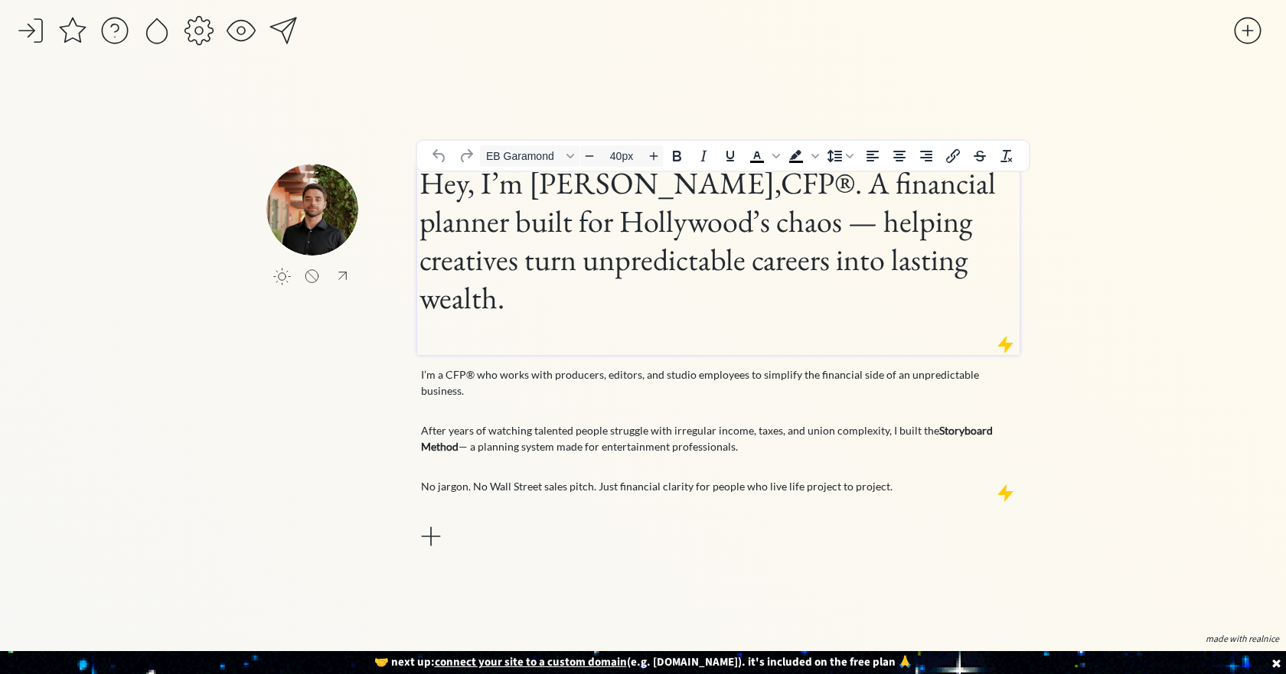
click at [808, 192] on h1 "Hey, I’m [PERSON_NAME],CFP®. A financial planner built for Hollywood’s chaos — …" at bounding box center [718, 259] width 598 height 191
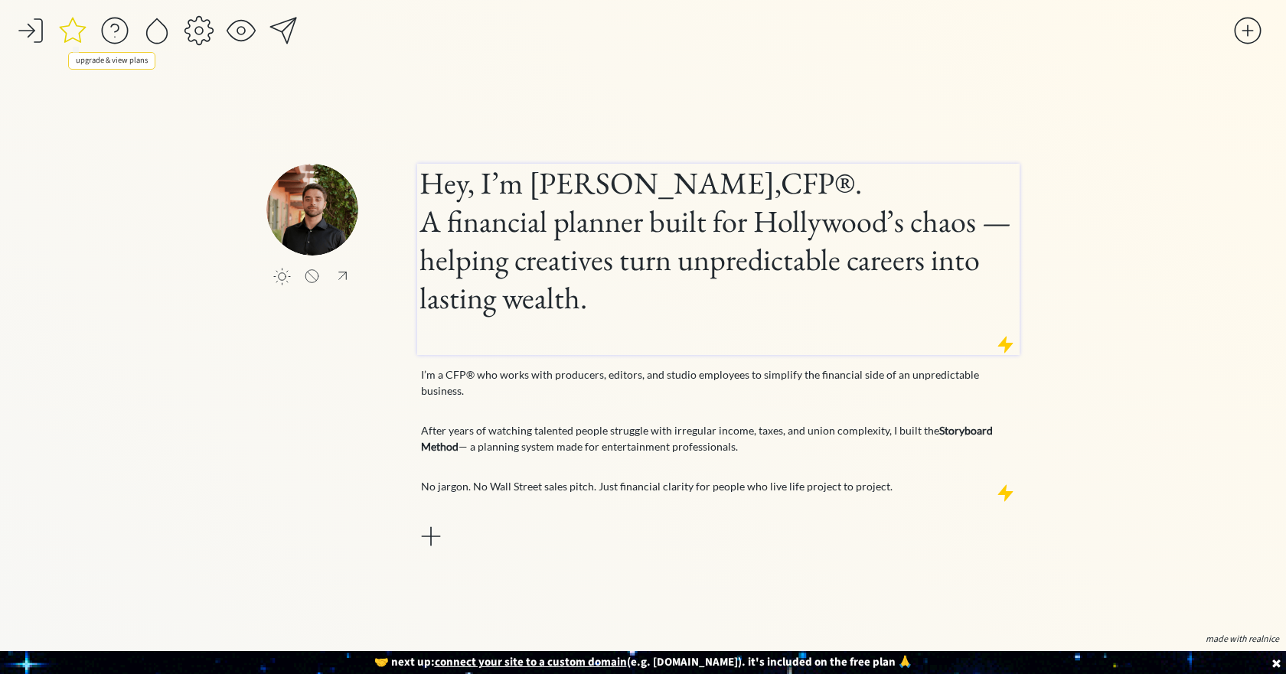
click at [77, 37] on div at bounding box center [72, 30] width 31 height 31
click at [196, 34] on div at bounding box center [199, 30] width 31 height 31
click at [243, 37] on div at bounding box center [241, 30] width 31 height 31
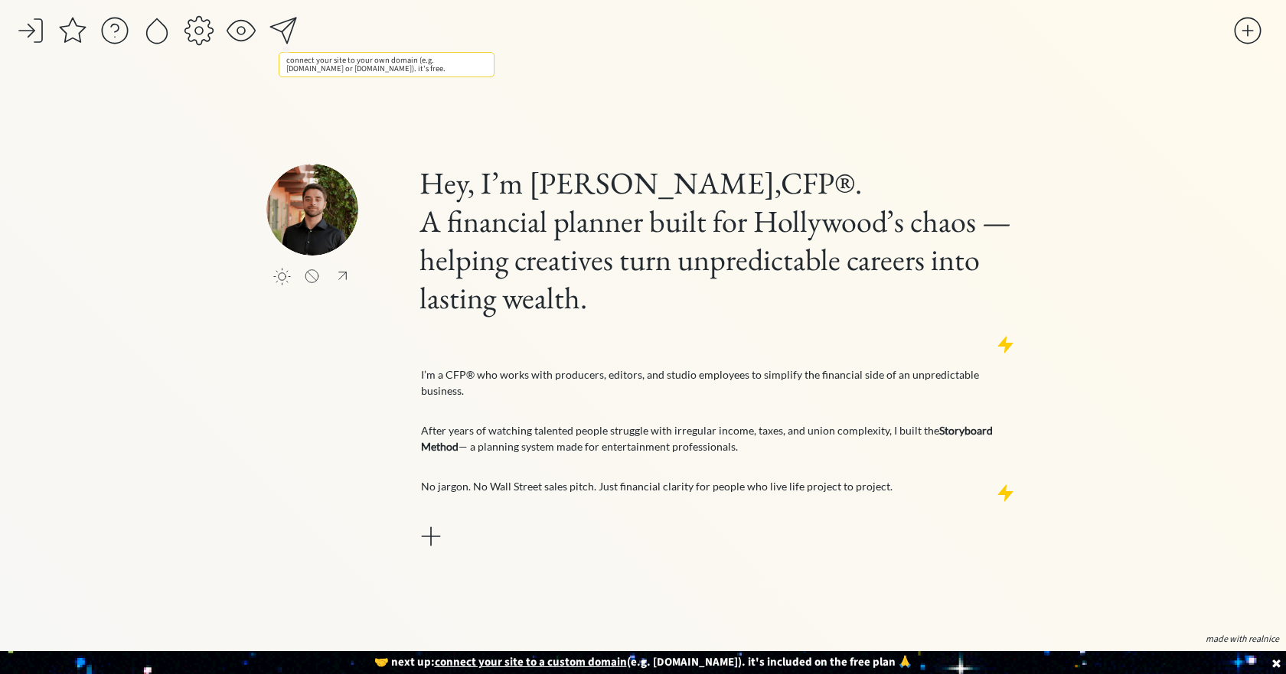
click at [276, 32] on div at bounding box center [283, 30] width 31 height 31
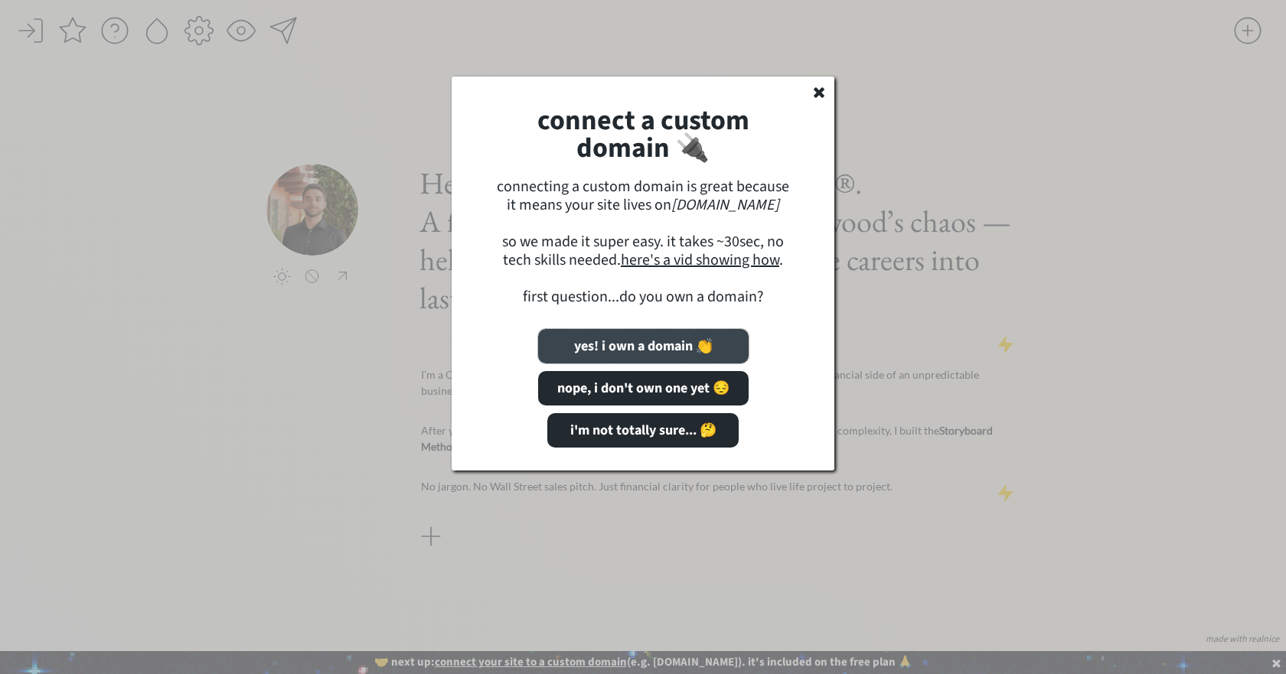
click at [678, 336] on button "yes! i own a domain 👏" at bounding box center [643, 346] width 211 height 34
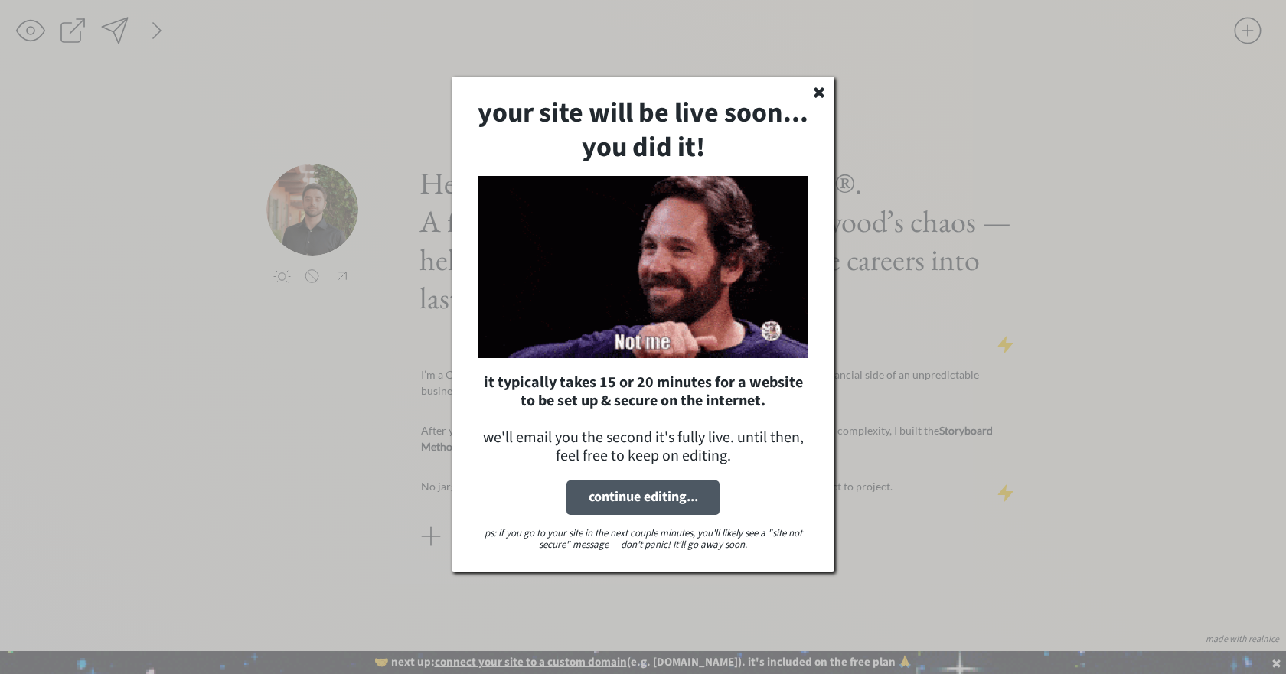
click at [632, 497] on button "continue editing..." at bounding box center [642, 498] width 153 height 34
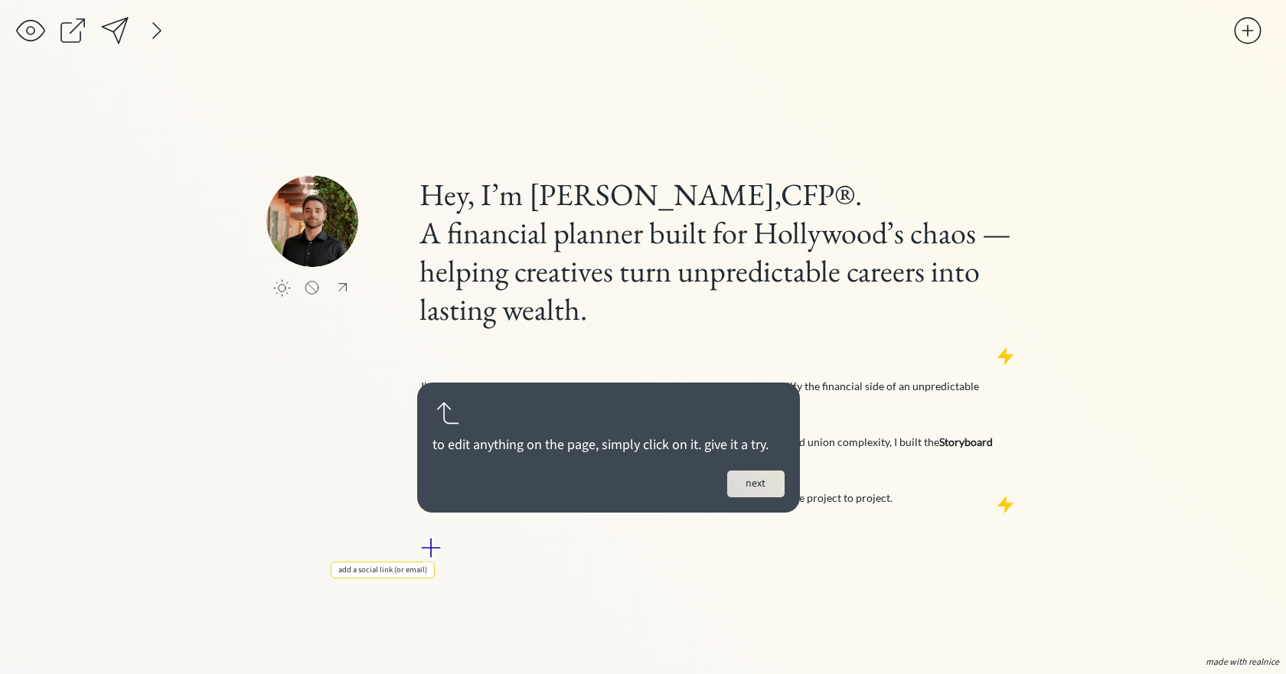
click at [426, 539] on div at bounding box center [431, 548] width 31 height 31
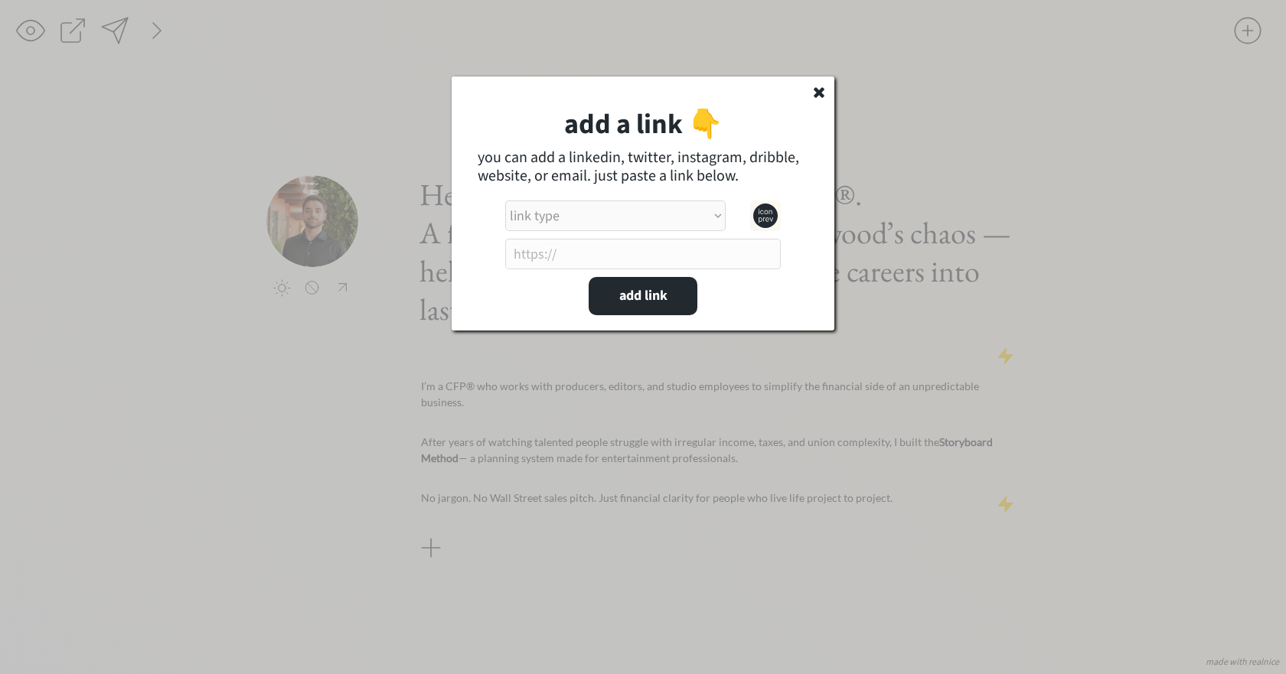
click at [601, 230] on select "link type apple music apple podcasts beehiiv behance bluesky calendar discord d…" at bounding box center [615, 216] width 220 height 31
select select ""linkedin""
click at [505, 201] on select "link type apple music apple podcasts beehiiv behance bluesky calendar discord d…" at bounding box center [615, 216] width 220 height 31
paste input "https://www.linkedin.com/in/samjavanmard/"
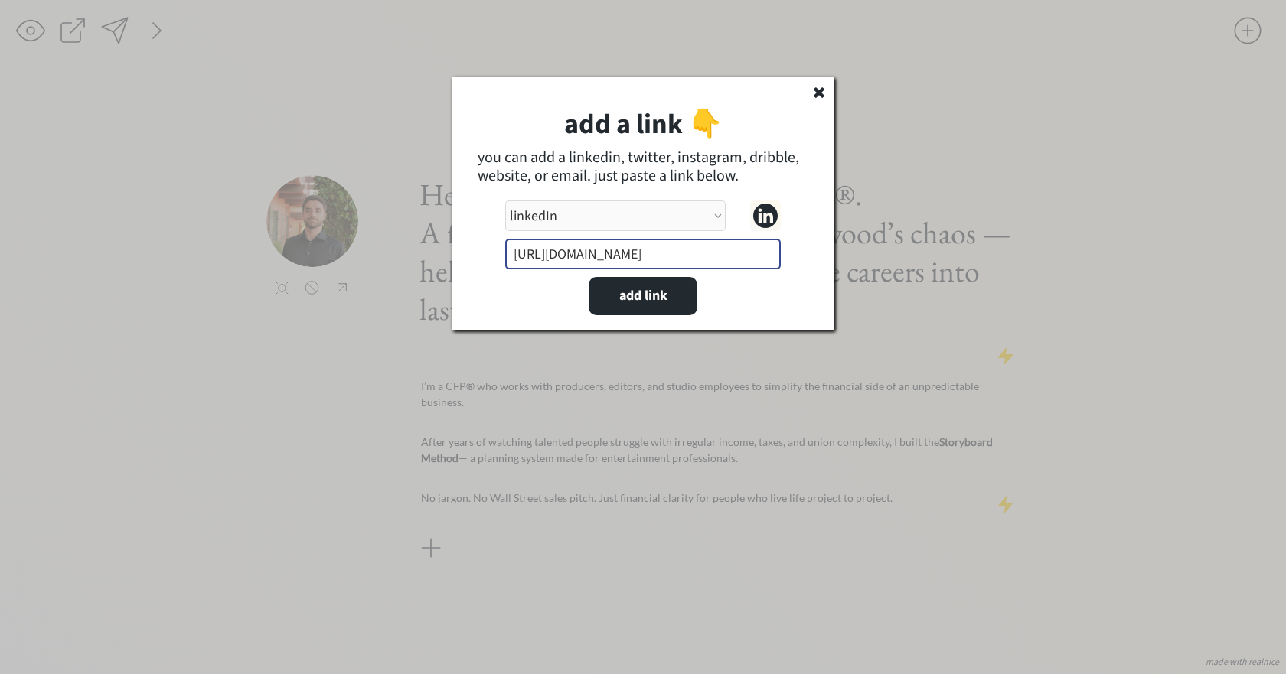
type input "https://www.linkedin.com/in/samjavanmard/"
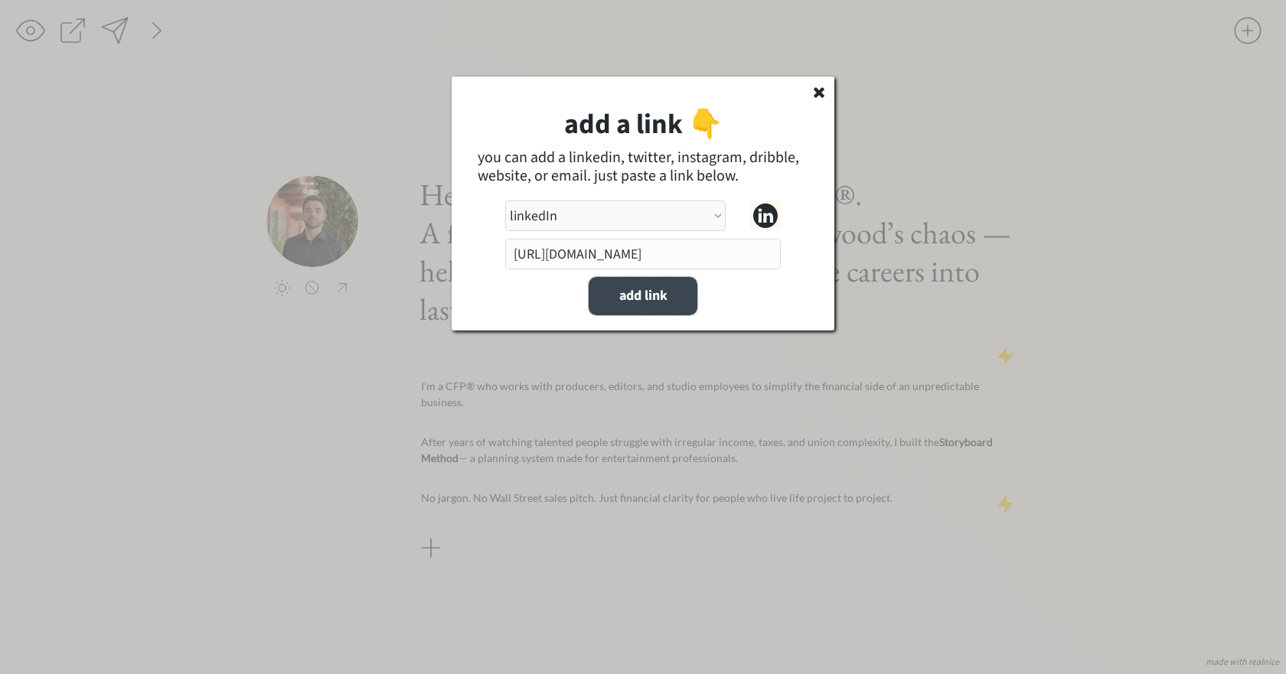
scroll to position [0, 0]
click at [677, 285] on button "add link" at bounding box center [643, 296] width 109 height 38
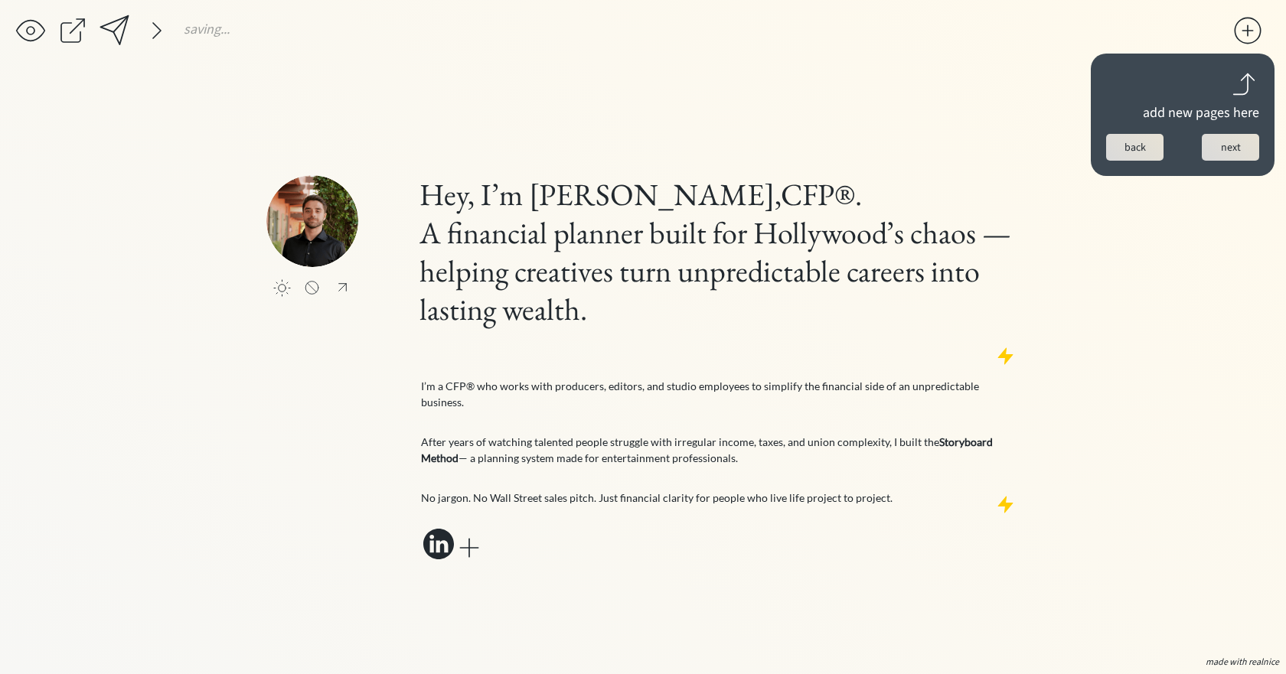
click at [469, 537] on div at bounding box center [469, 548] width 31 height 31
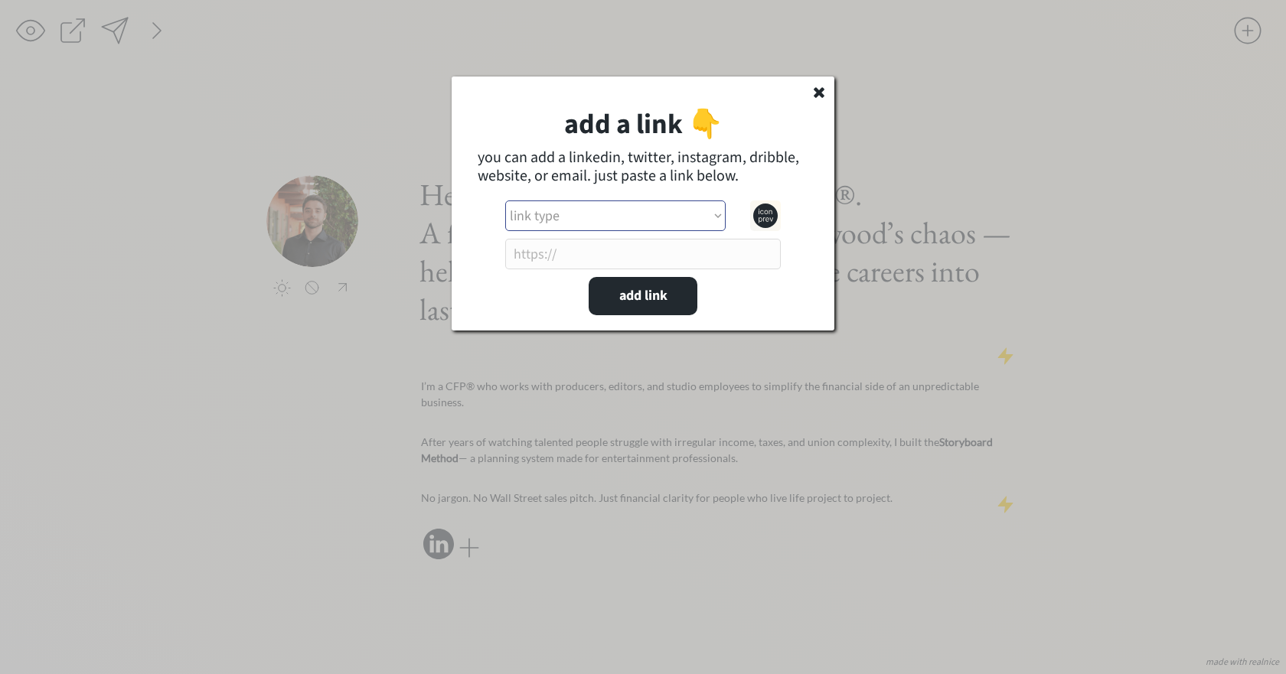
click at [592, 215] on select "link type apple music apple podcasts beehiiv behance bluesky calendar discord d…" at bounding box center [615, 216] width 220 height 31
select select ""calendar""
click at [505, 201] on select "link type apple music apple podcasts beehiiv behance bluesky calendar discord d…" at bounding box center [615, 216] width 220 height 31
click at [584, 249] on input "input" at bounding box center [643, 254] width 276 height 31
paste input "https://calendly.com/fpfmgmt/complimentary-30-minute-discovery-consultation"
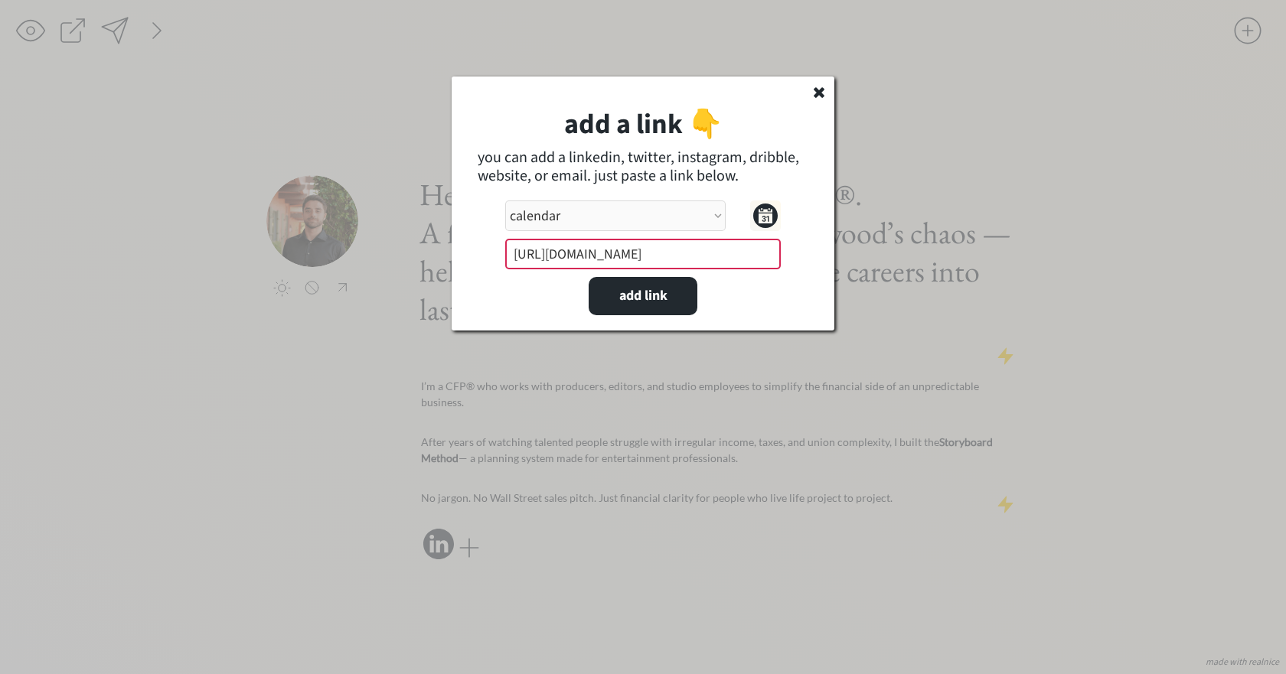
scroll to position [0, 207]
type input "https://calendly.com/fpfmgmt/complimentary-30-minute-discovery-consultation"
click at [677, 316] on div "add a link 👇 you can add a linkedin, twitter, instagram, dribble, website, or e…" at bounding box center [643, 204] width 383 height 254
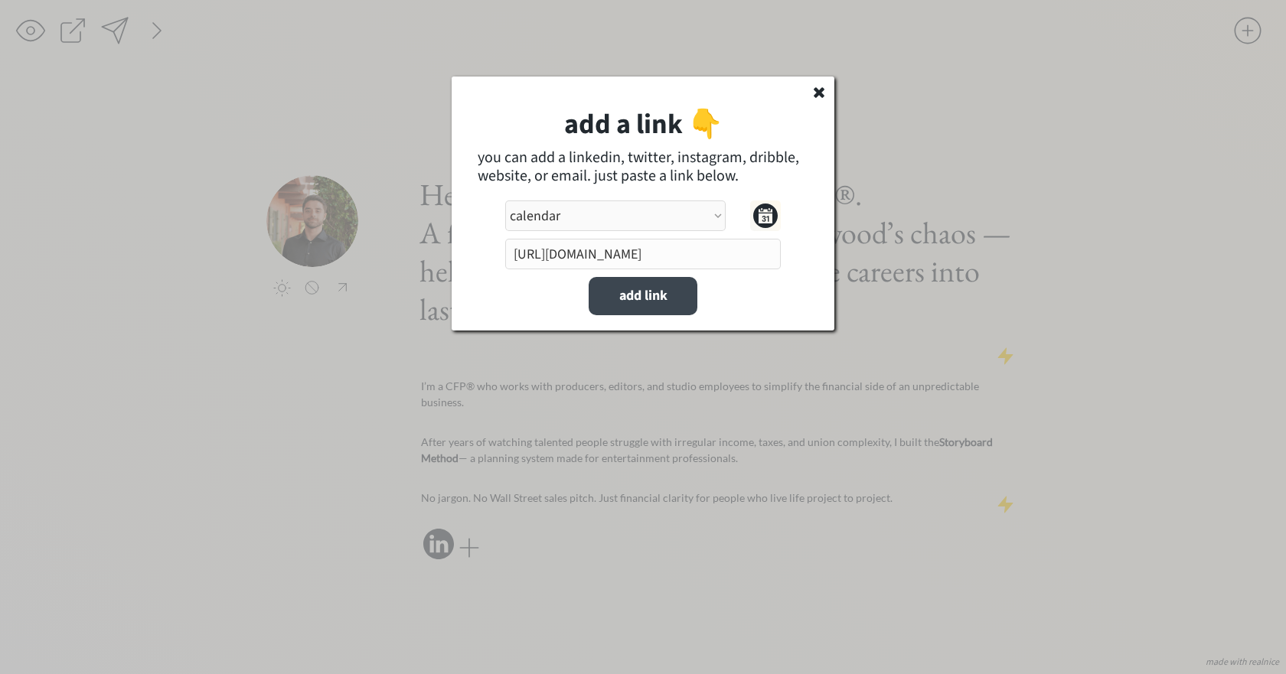
click at [676, 295] on button "add link" at bounding box center [643, 296] width 109 height 38
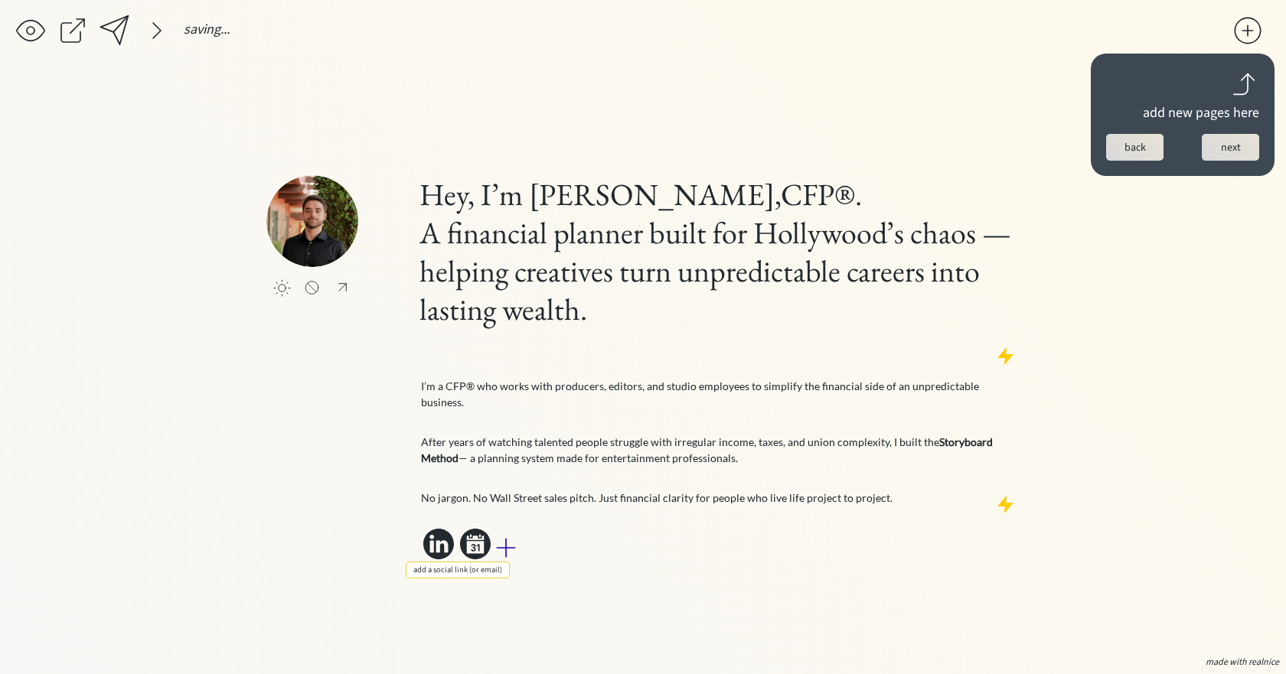
click at [504, 533] on div at bounding box center [506, 548] width 31 height 31
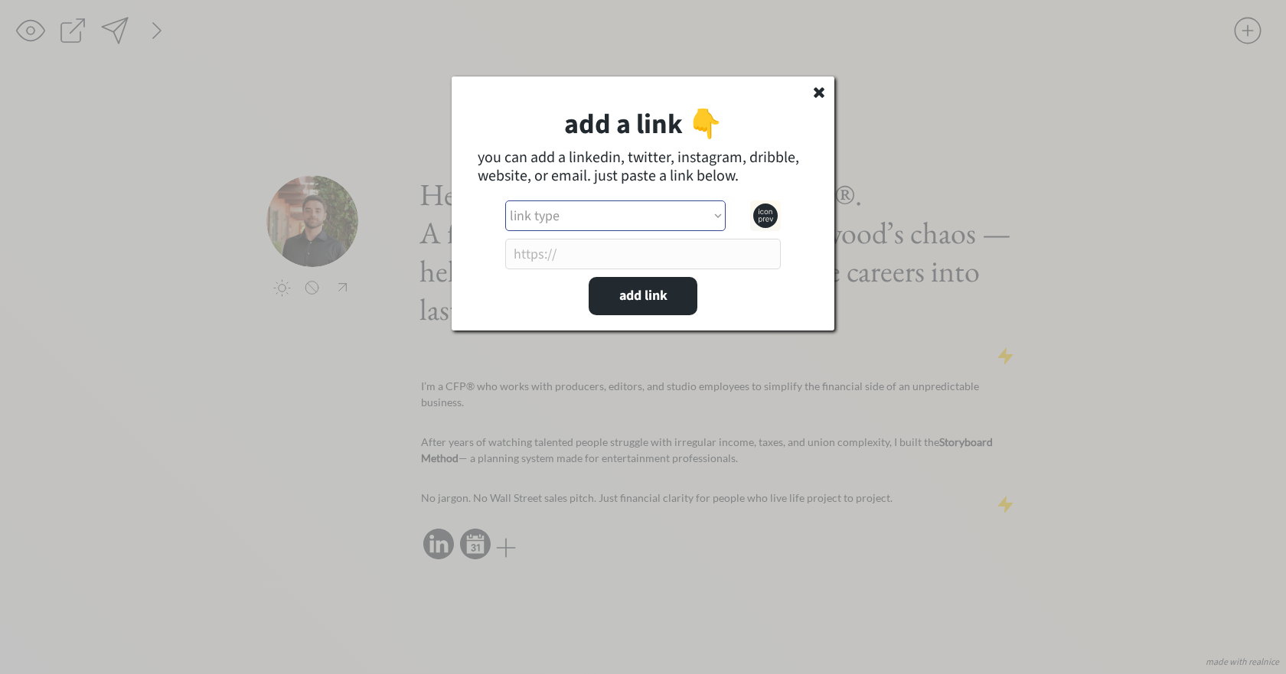
click at [579, 214] on select "link type apple music apple podcasts beehiiv behance bluesky calendar discord d…" at bounding box center [615, 216] width 220 height 31
select select ""phone""
click at [505, 201] on select "link type apple music apple podcasts beehiiv behance bluesky calendar discord d…" at bounding box center [615, 216] width 220 height 31
click at [632, 215] on select "link type apple music apple podcasts beehiiv behance bluesky calendar discord d…" at bounding box center [615, 216] width 220 height 31
click at [505, 201] on select "link type apple music apple podcasts beehiiv behance bluesky calendar discord d…" at bounding box center [615, 216] width 220 height 31
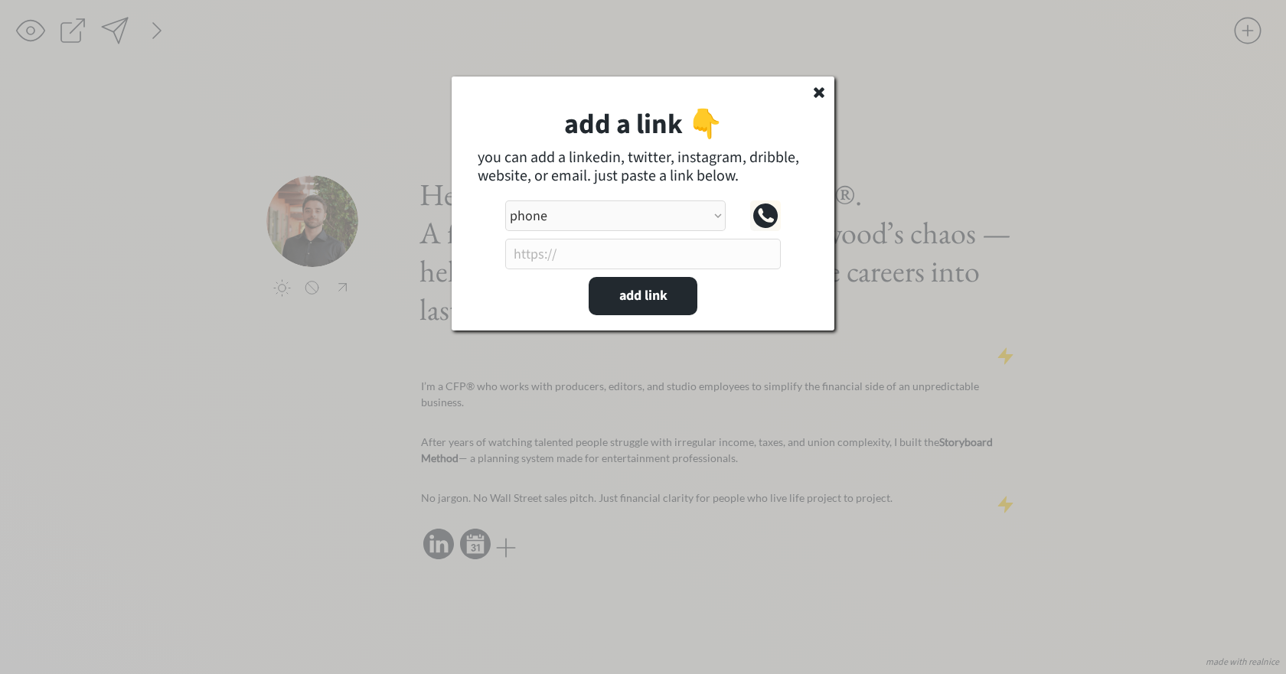
click at [585, 239] on div "add a link 👇 you can add a linkedin, twitter, instagram, dribble, website, or e…" at bounding box center [643, 204] width 383 height 254
click at [584, 255] on input "input" at bounding box center [643, 254] width 276 height 31
click at [586, 260] on input "input" at bounding box center [643, 254] width 276 height 31
click at [647, 260] on input "input" at bounding box center [643, 254] width 276 height 31
click at [759, 219] on icon at bounding box center [765, 216] width 24 height 24
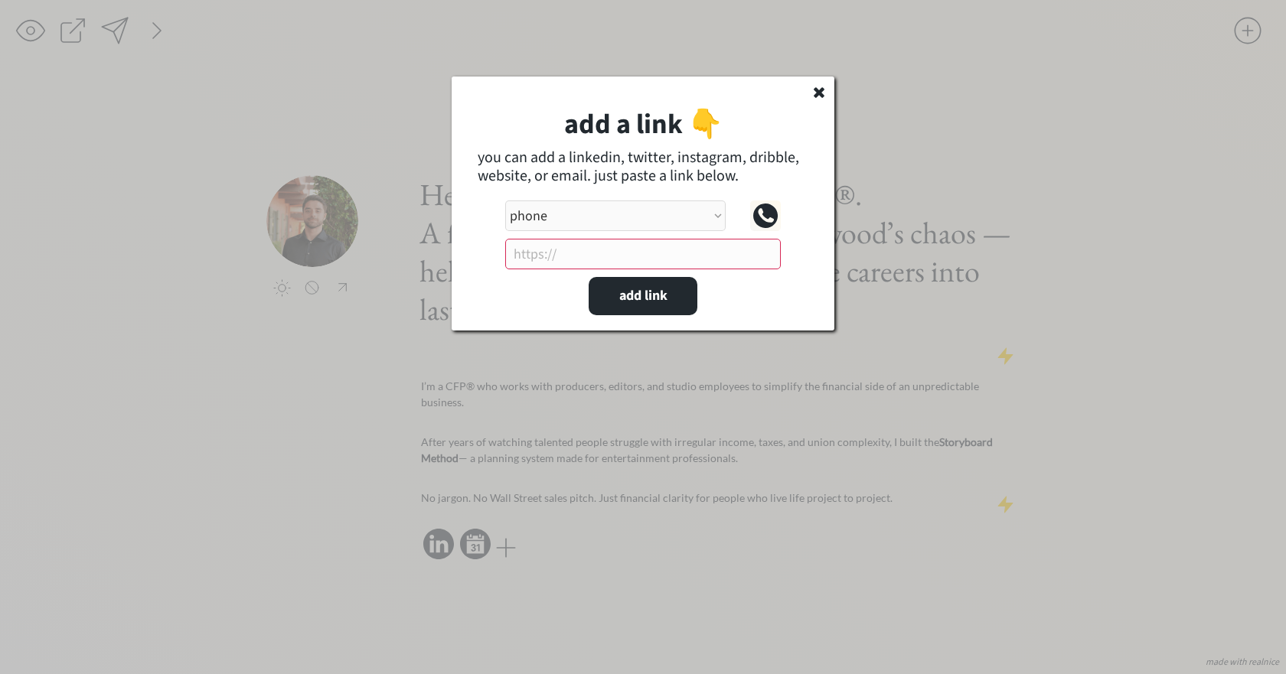
click at [633, 224] on select "link type apple music apple podcasts beehiiv behance bluesky calendar discord d…" at bounding box center [615, 216] width 220 height 31
click at [505, 201] on select "link type apple music apple podcasts beehiiv behance bluesky calendar discord d…" at bounding box center [615, 216] width 220 height 31
click at [597, 246] on input "input" at bounding box center [643, 254] width 276 height 31
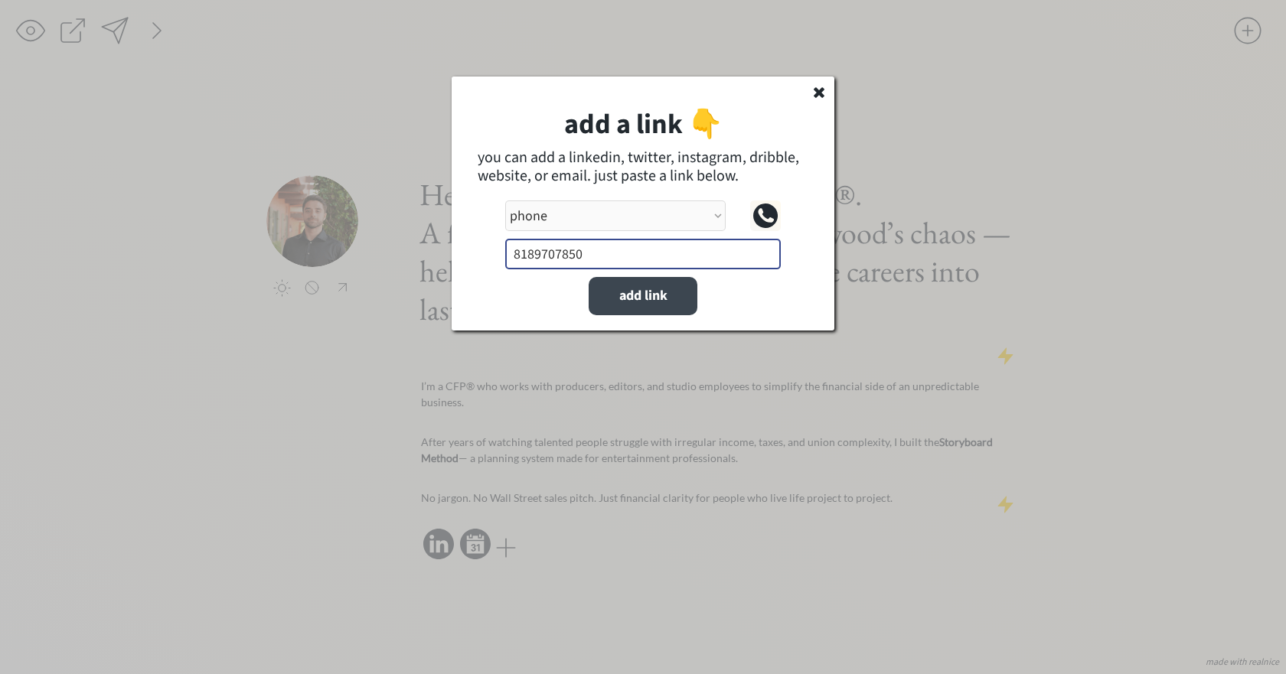
type input "8189707850"
click at [670, 302] on button "add link" at bounding box center [643, 296] width 109 height 38
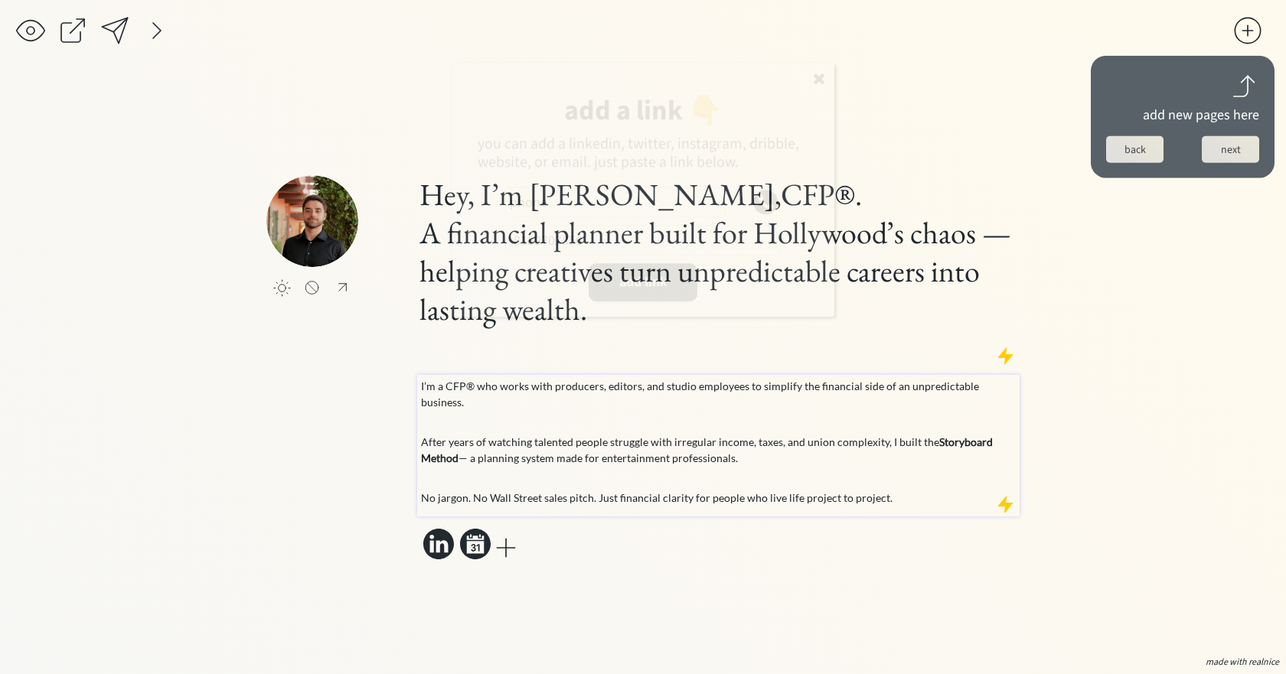
select select ""PLACEHOLDER_1427118222253""
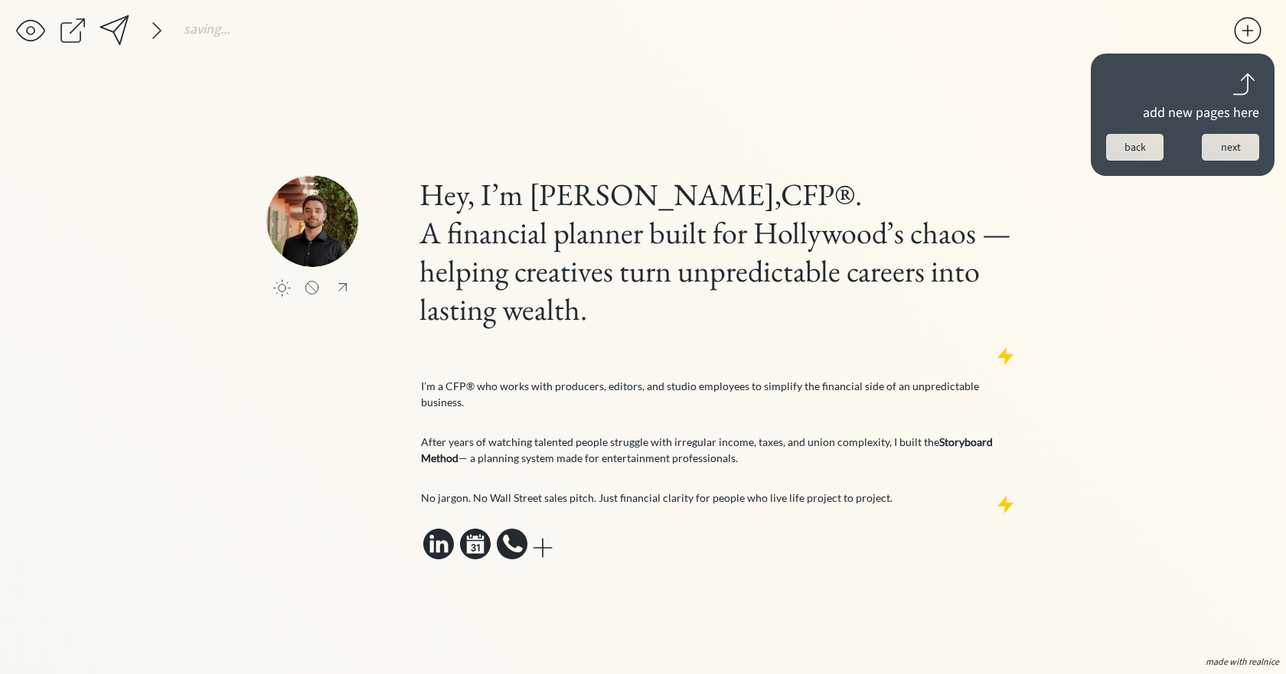
click at [513, 536] on icon at bounding box center [512, 544] width 31 height 31
select select ""phone""
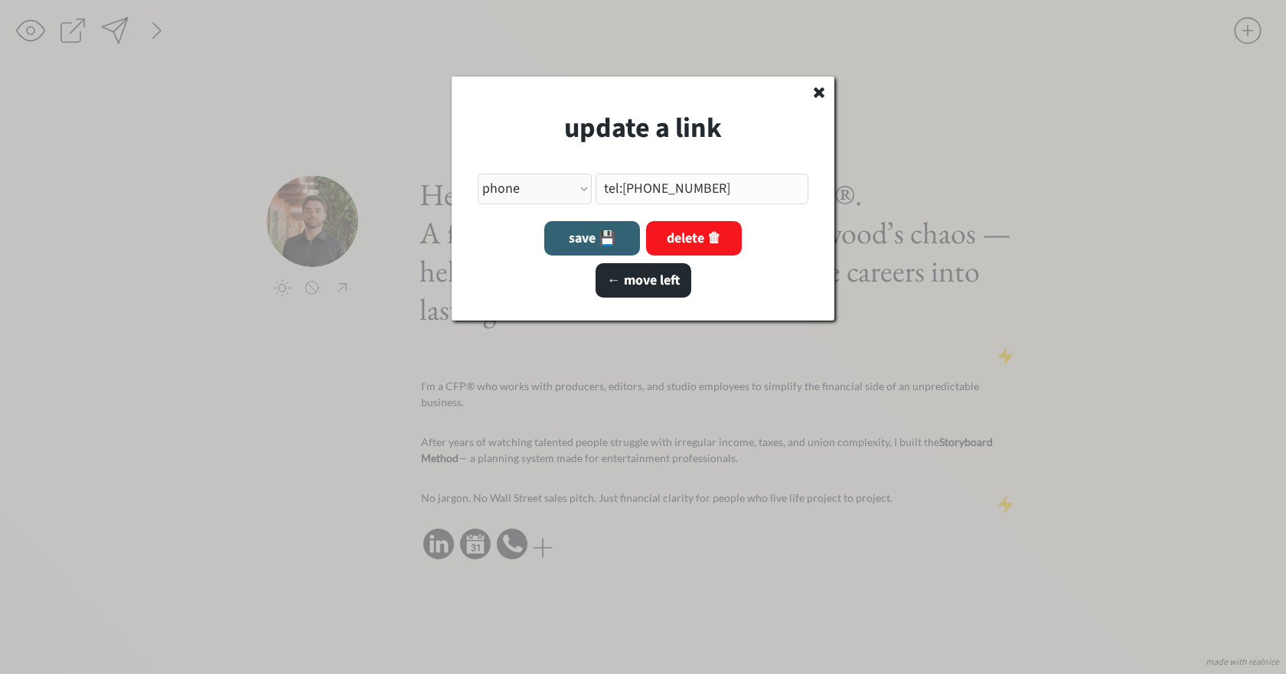
click at [596, 230] on button "save 💾" at bounding box center [592, 238] width 96 height 34
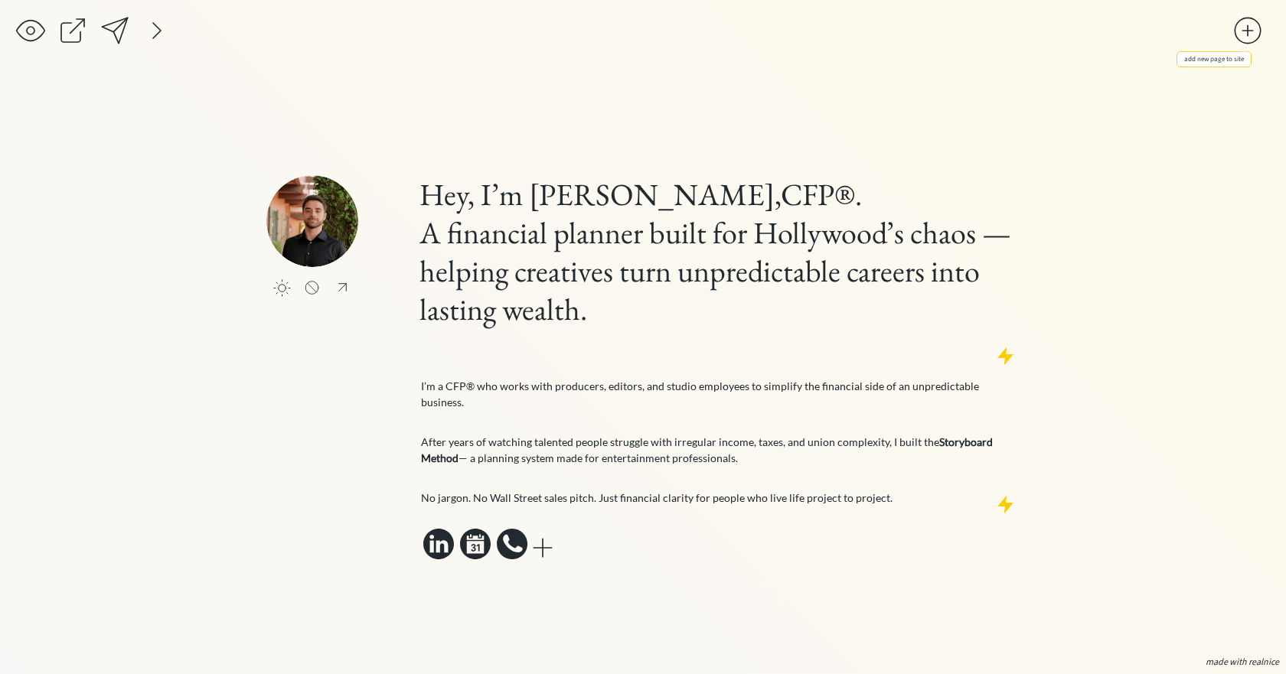
click at [1252, 31] on div at bounding box center [1247, 30] width 31 height 31
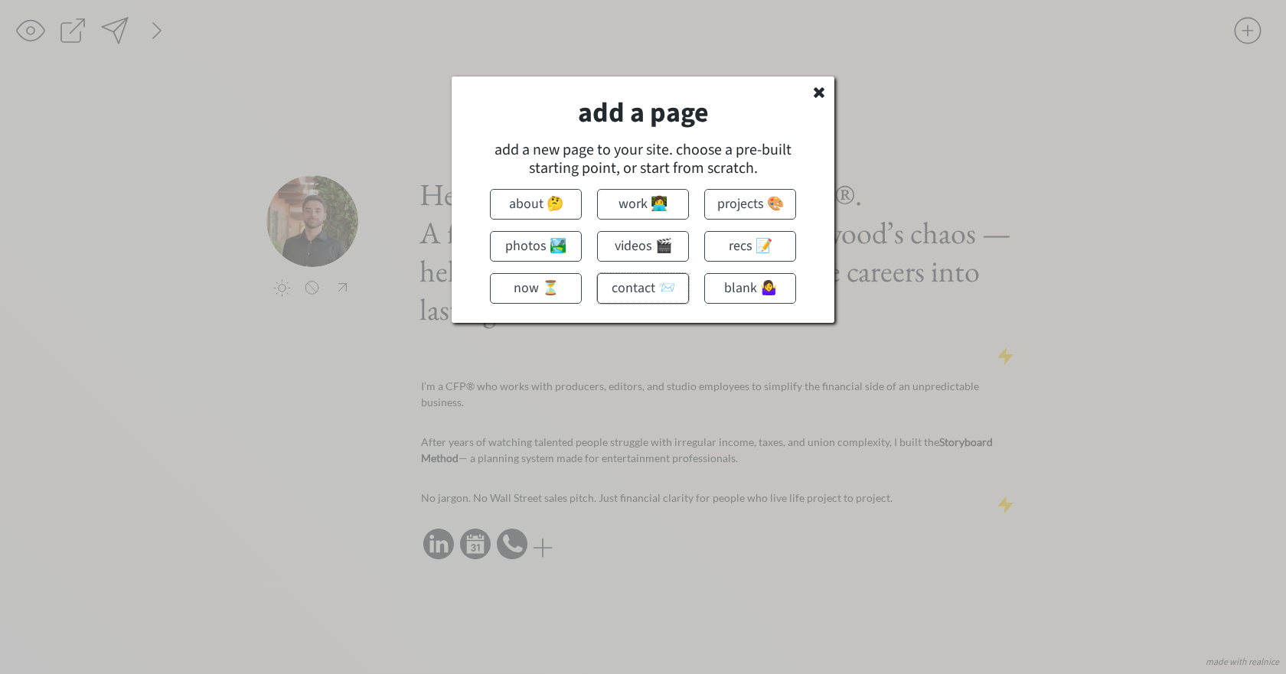
click at [647, 292] on button "contact 📨" at bounding box center [643, 288] width 92 height 31
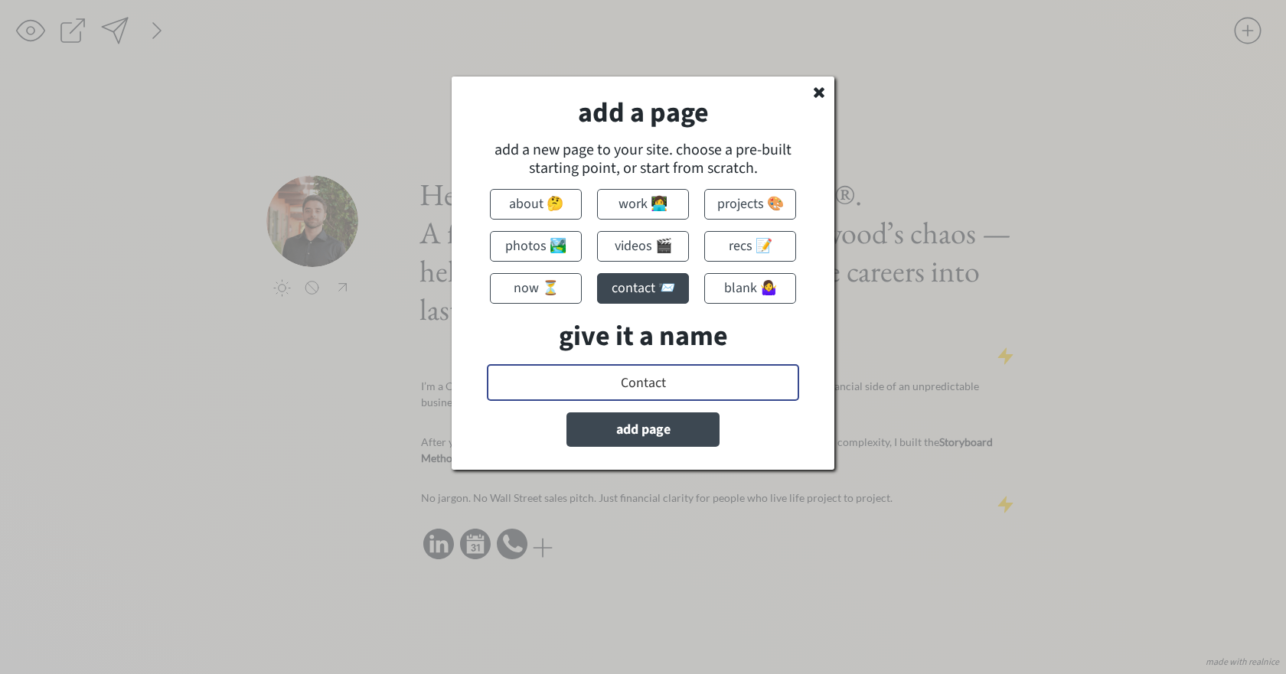
click at [638, 381] on input "input" at bounding box center [643, 382] width 312 height 37
click at [665, 439] on button "add page" at bounding box center [642, 430] width 153 height 34
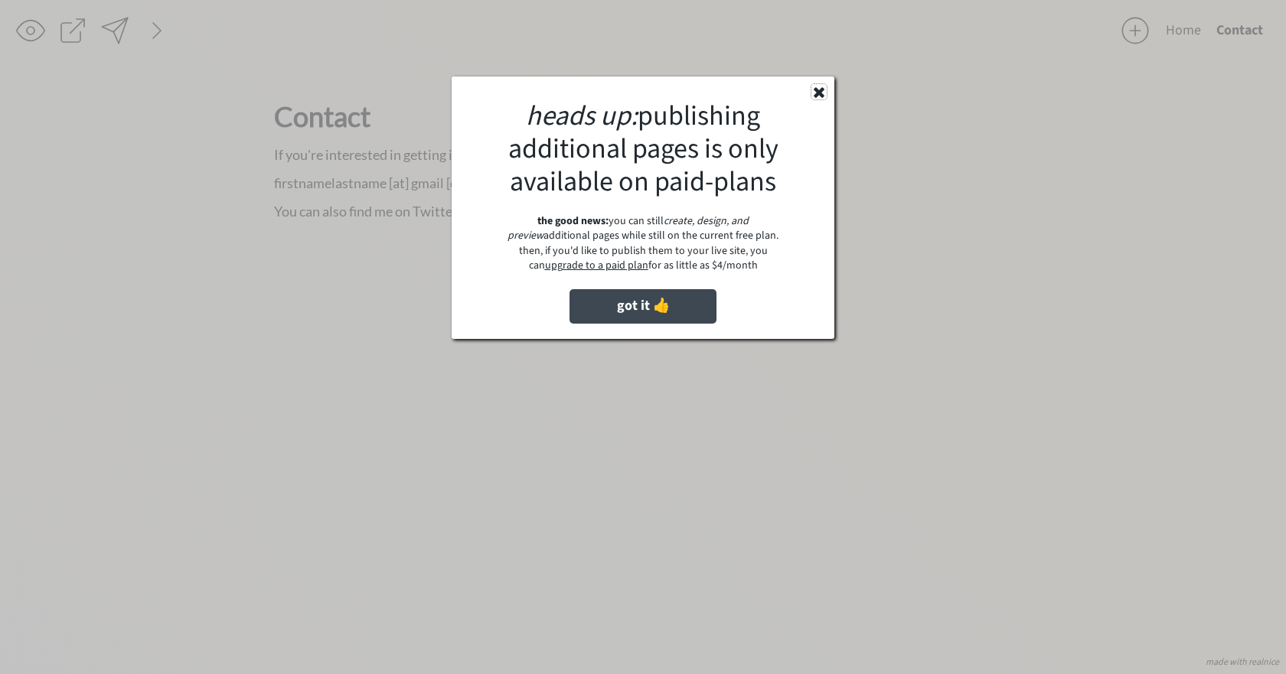
click at [815, 92] on icon at bounding box center [818, 91] width 15 height 15
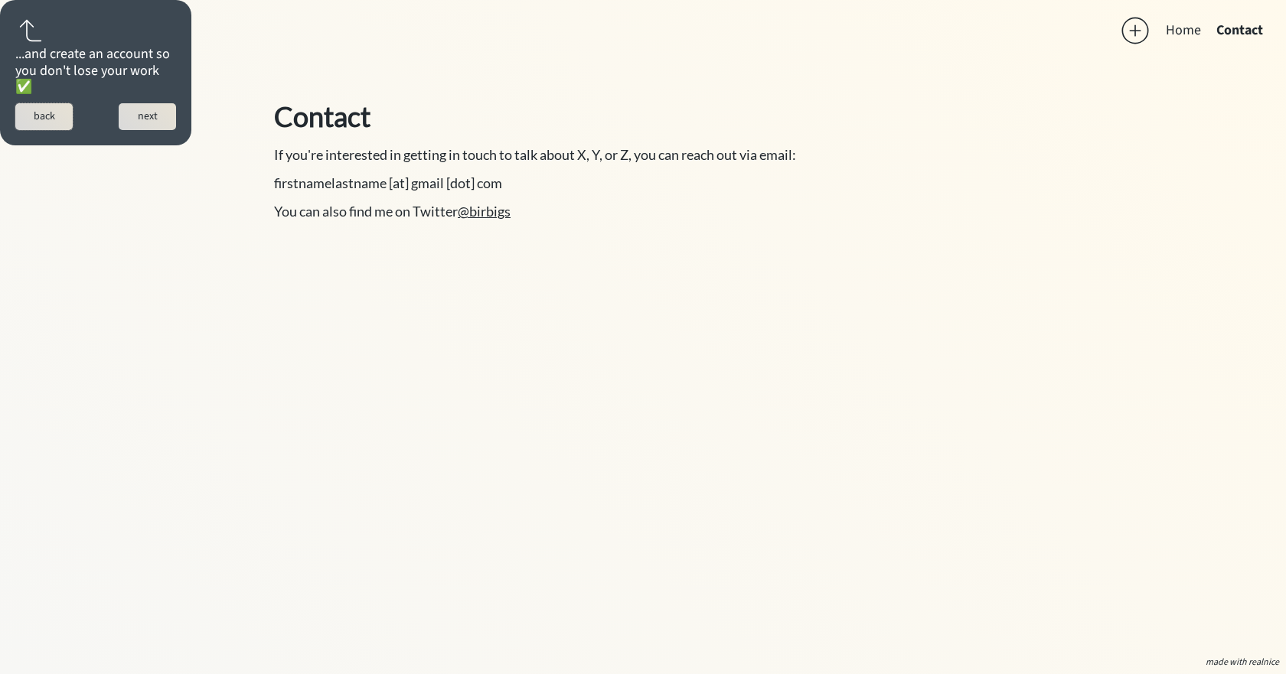
click at [38, 123] on button "back" at bounding box center [43, 116] width 57 height 27
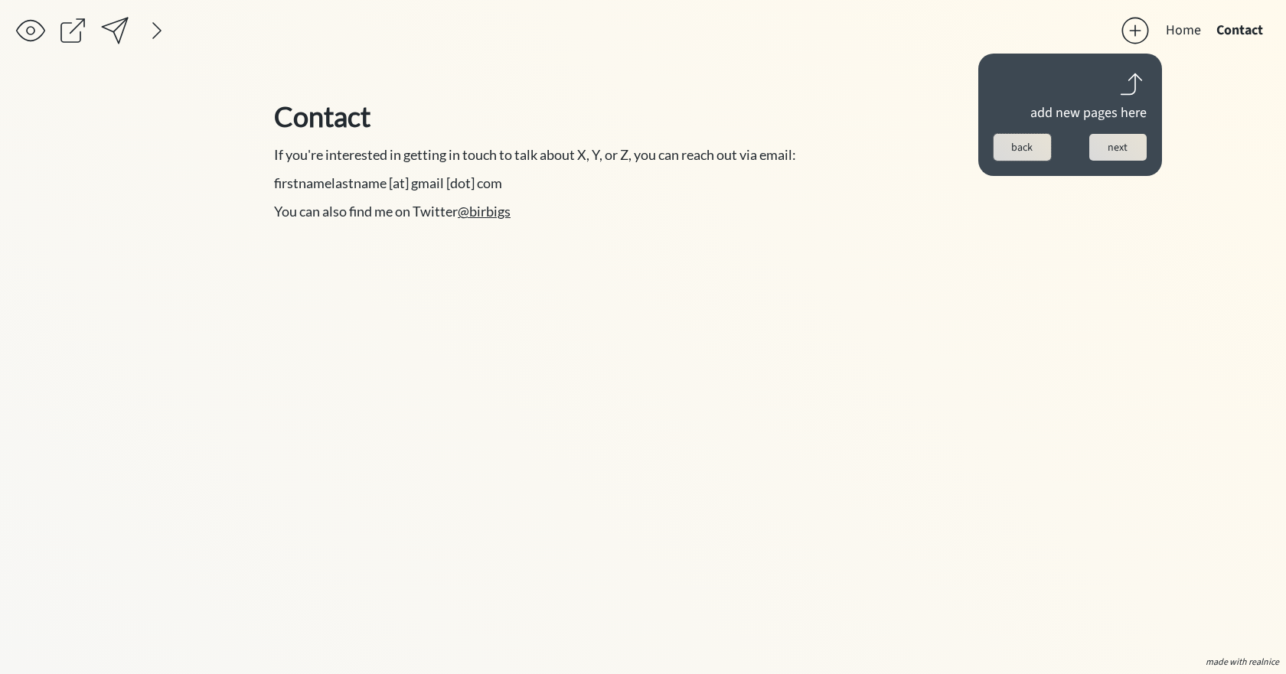
click at [1023, 142] on button "back" at bounding box center [1022, 147] width 57 height 27
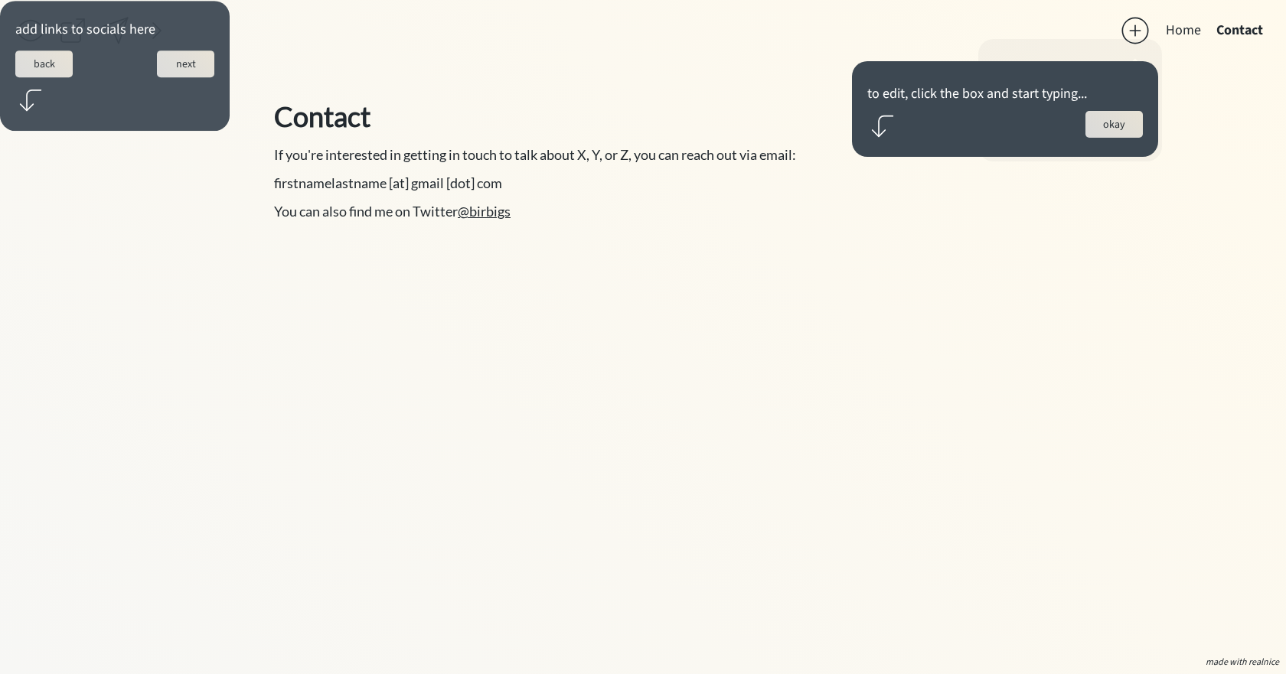
click at [1121, 129] on button "okay" at bounding box center [1113, 124] width 57 height 27
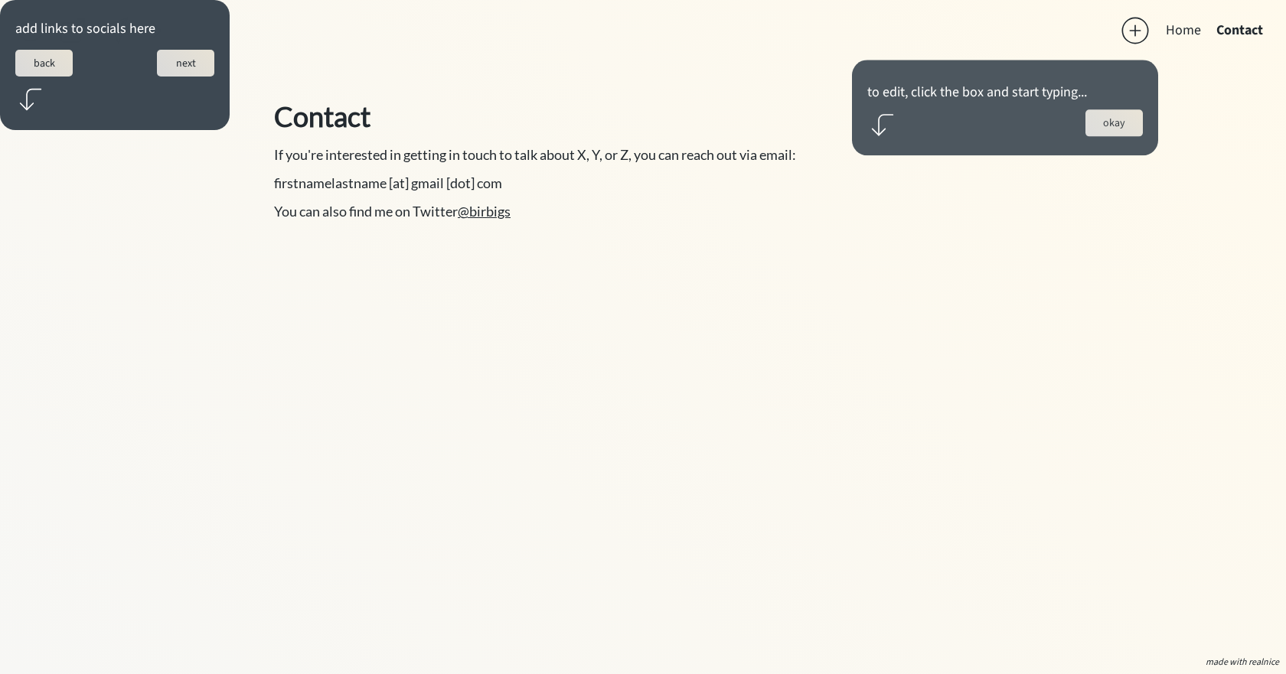
click at [1121, 129] on button "okay" at bounding box center [1113, 122] width 57 height 27
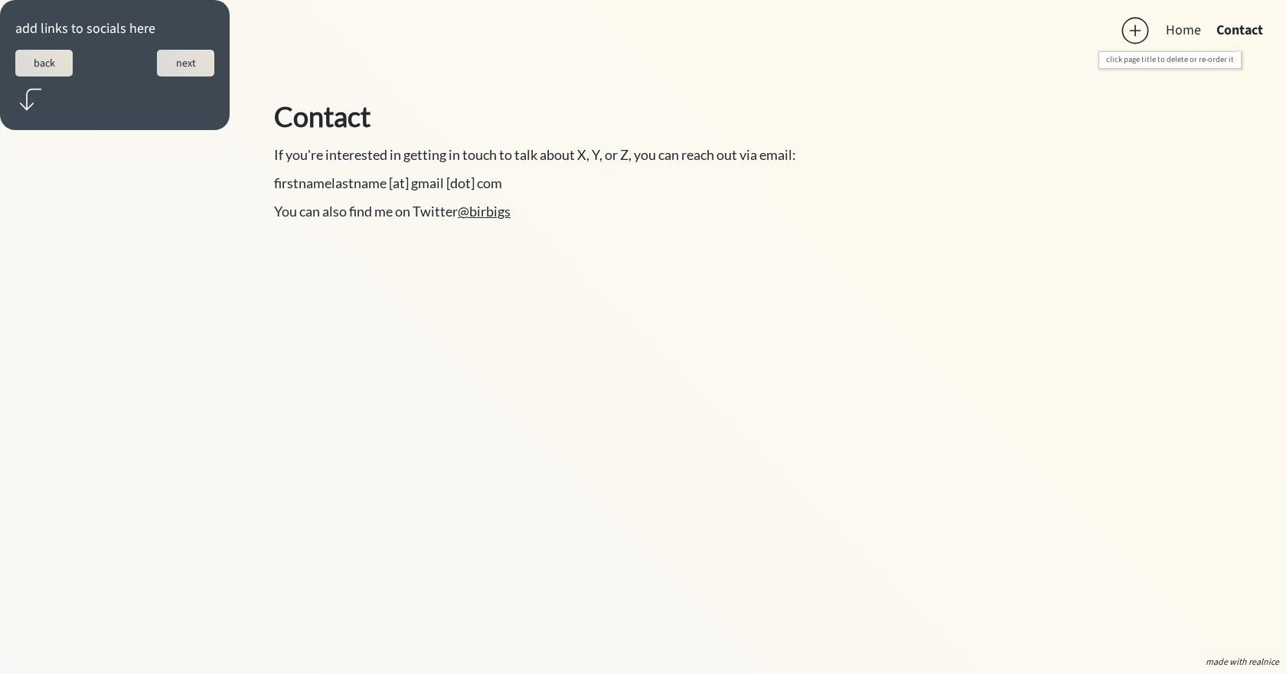
drag, startPoint x: 1226, startPoint y: 33, endPoint x: 1197, endPoint y: 24, distance: 29.5
click at [1201, 23] on button "Home" at bounding box center [1183, 30] width 51 height 31
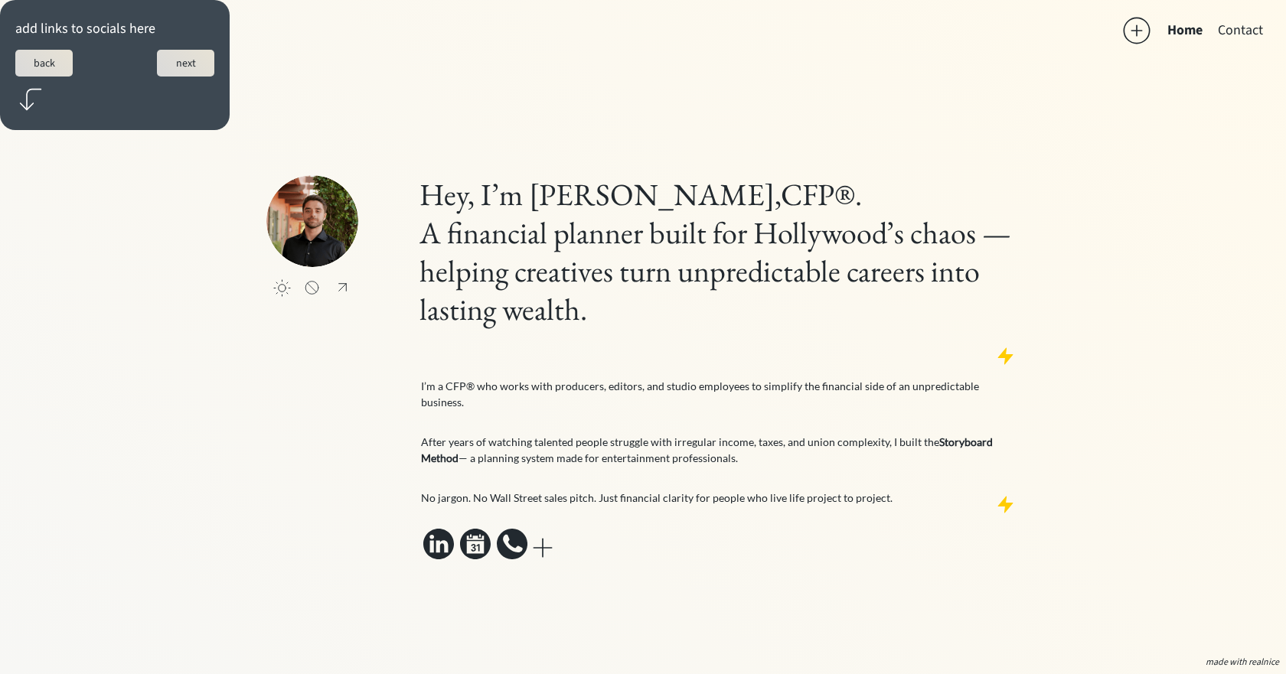
click at [1193, 26] on button "Home" at bounding box center [1185, 30] width 51 height 31
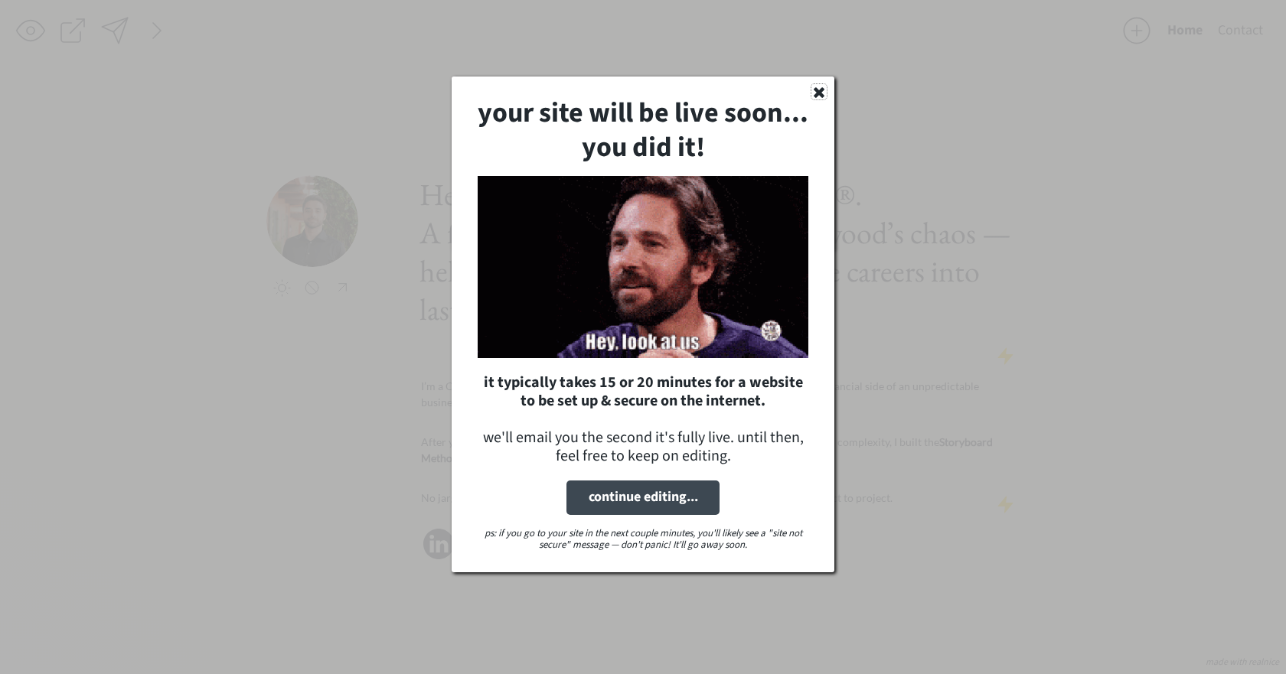
click at [821, 90] on use at bounding box center [819, 92] width 11 height 11
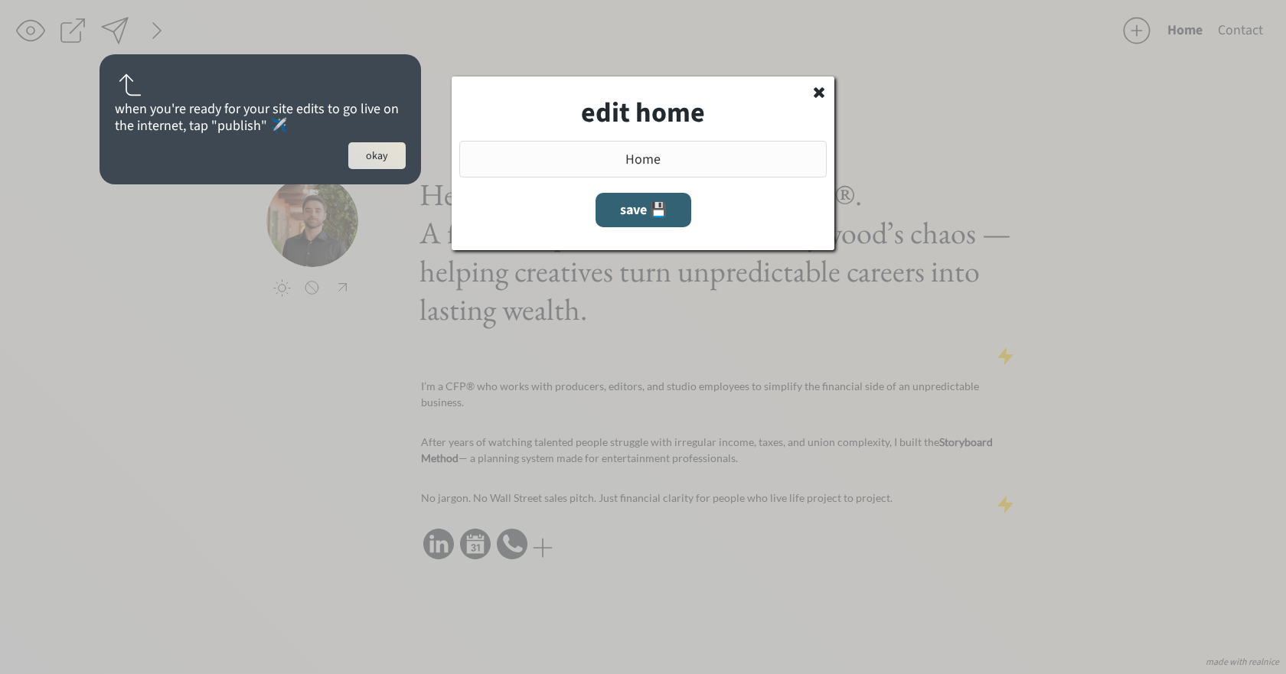
click at [818, 96] on icon at bounding box center [818, 91] width 15 height 15
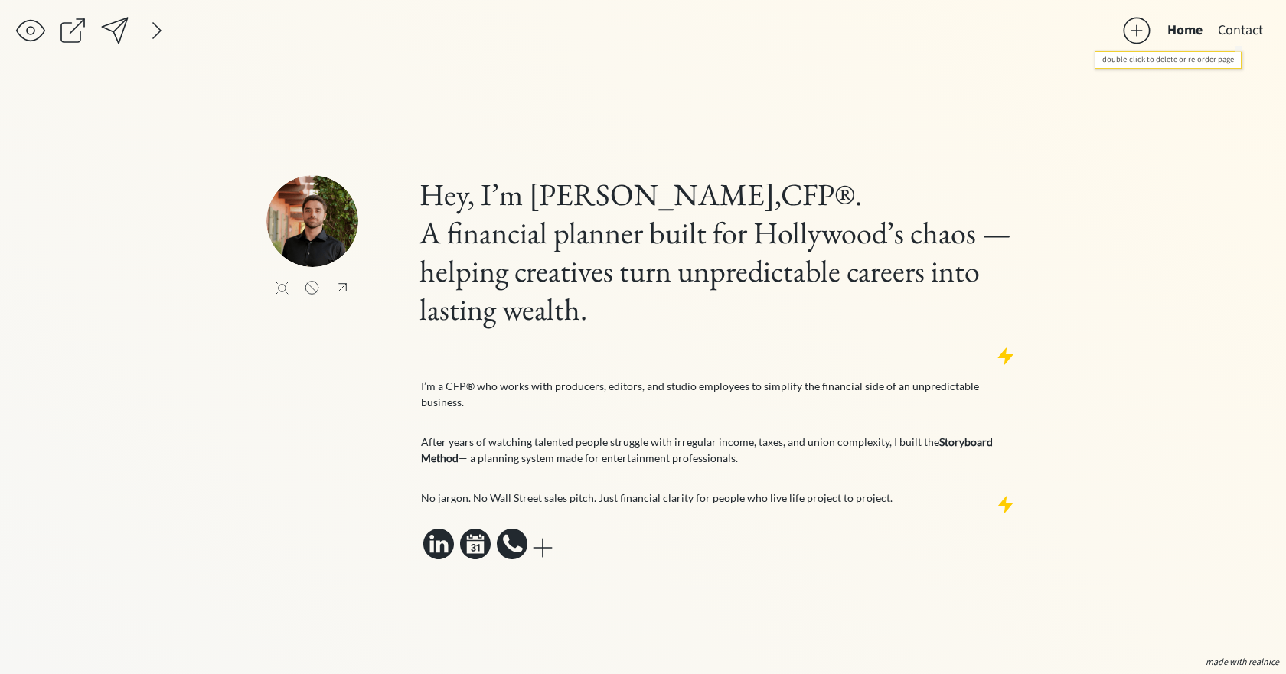
click at [1250, 30] on button "Contact" at bounding box center [1240, 30] width 60 height 31
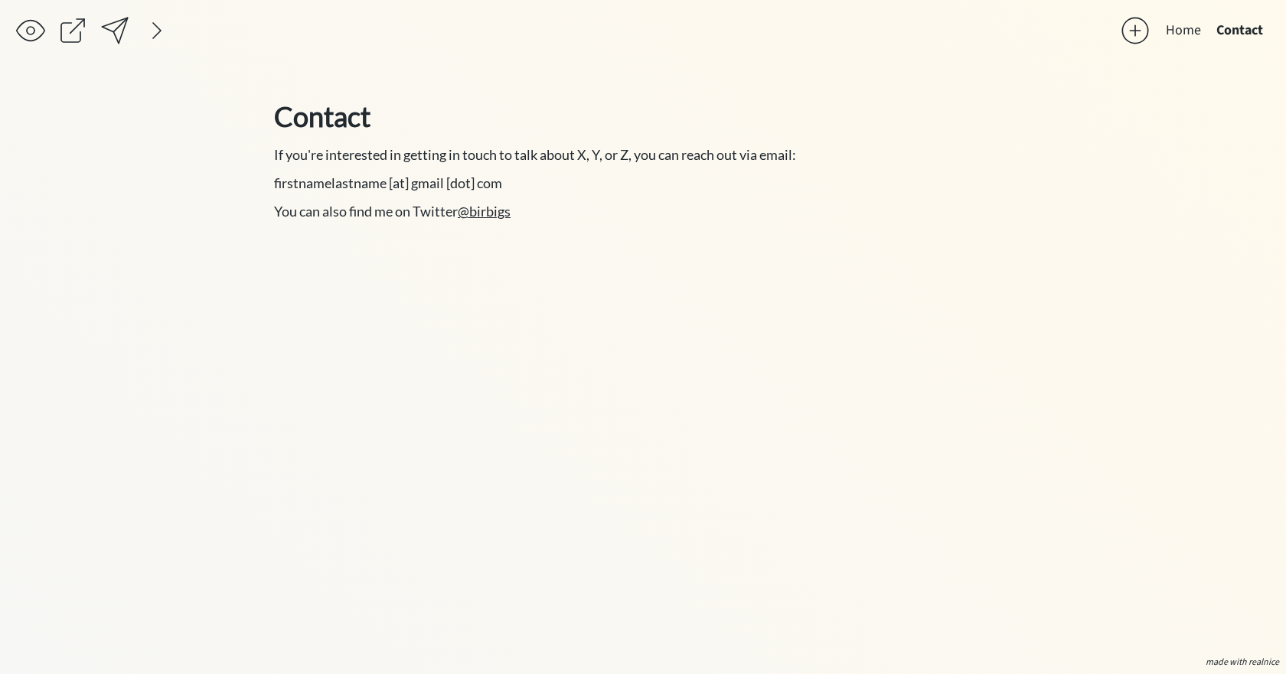
click at [1249, 30] on button "Contact" at bounding box center [1240, 30] width 62 height 31
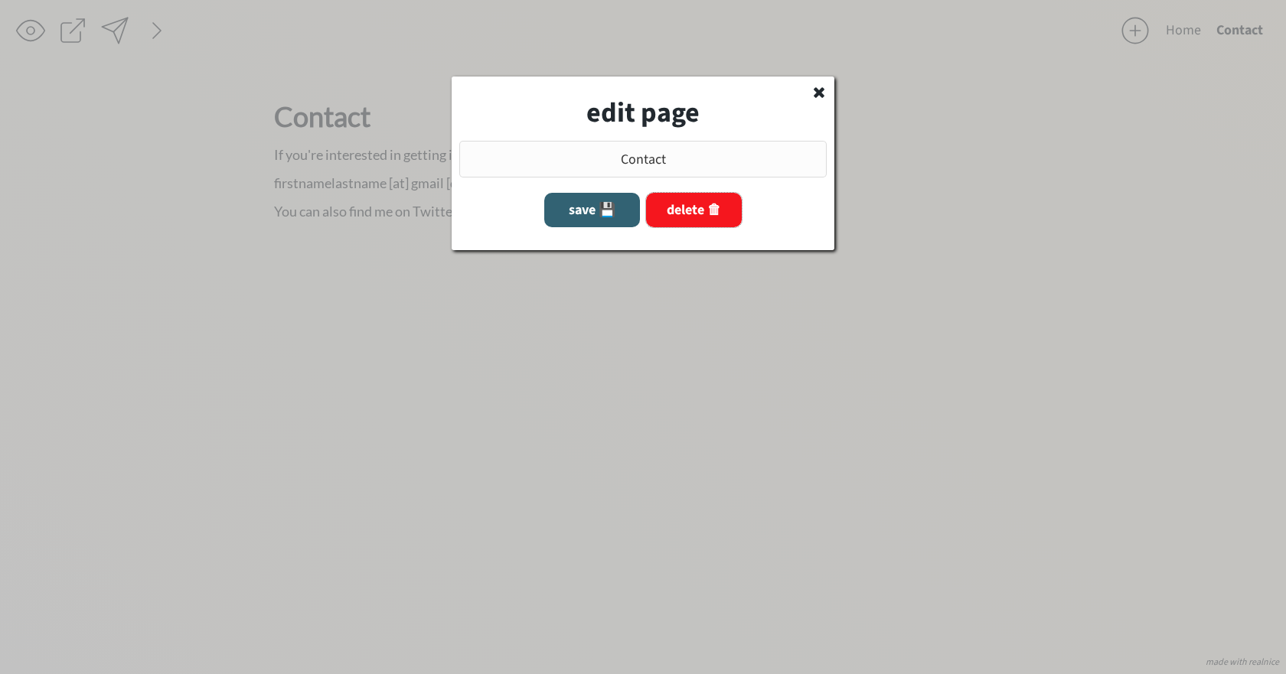
click at [714, 213] on button "delete 🗑" at bounding box center [694, 210] width 96 height 34
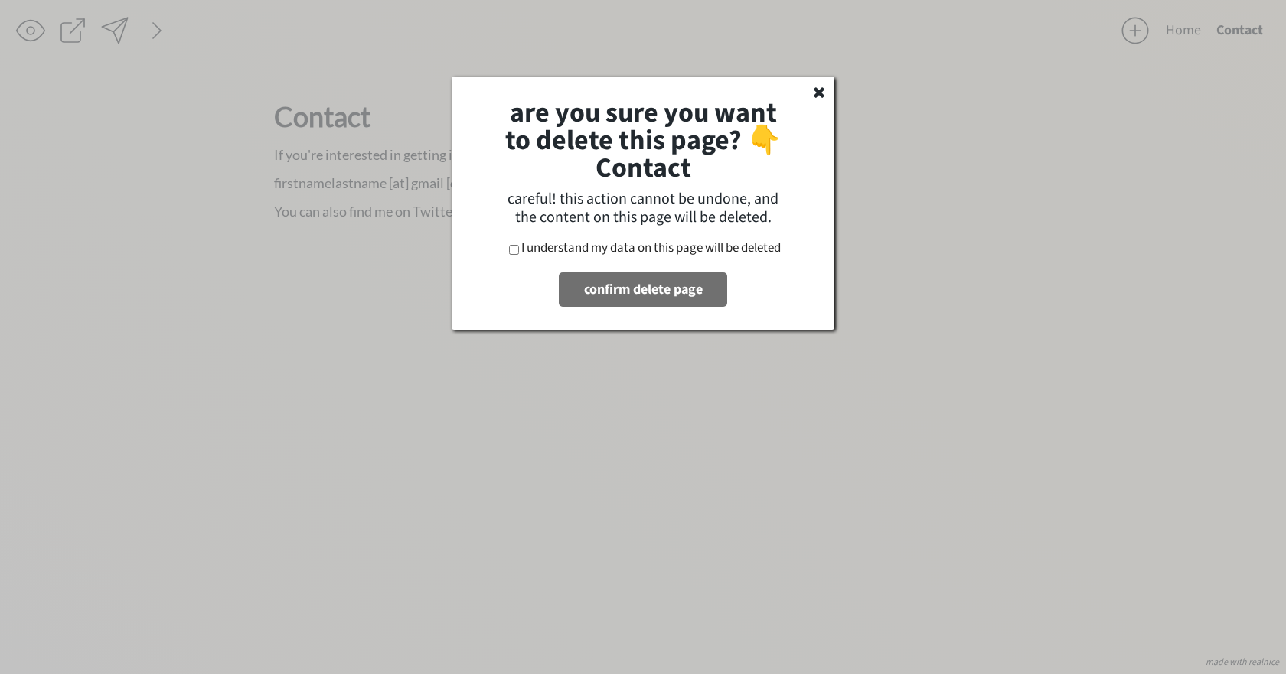
click at [514, 240] on div "are you sure you want to delete this page? 👇 Contact careful! this action canno…" at bounding box center [643, 203] width 383 height 253
click at [525, 250] on label "I understand my data on this page will be deleted" at bounding box center [651, 248] width 260 height 18
click at [519, 250] on input "I understand my data on this page will be deleted" at bounding box center [514, 250] width 10 height 10
checkbox input "true"
click at [635, 290] on button "confirm delete page" at bounding box center [643, 290] width 168 height 34
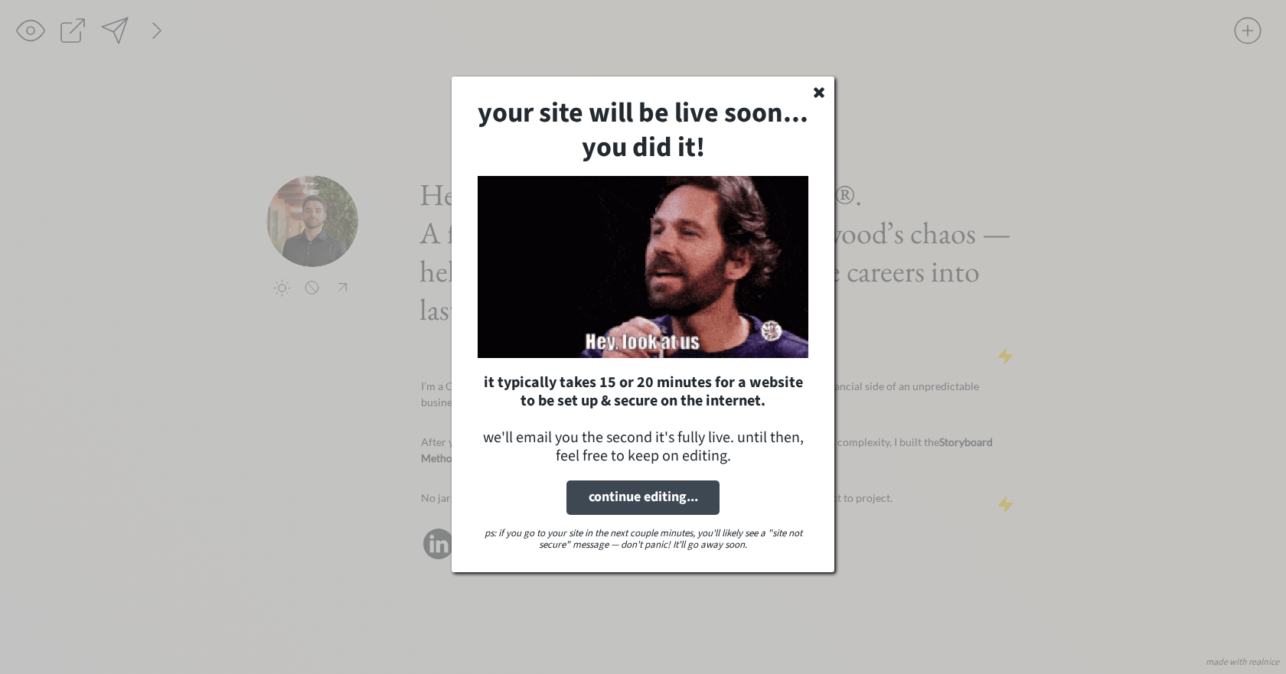
click at [818, 96] on use at bounding box center [819, 92] width 11 height 11
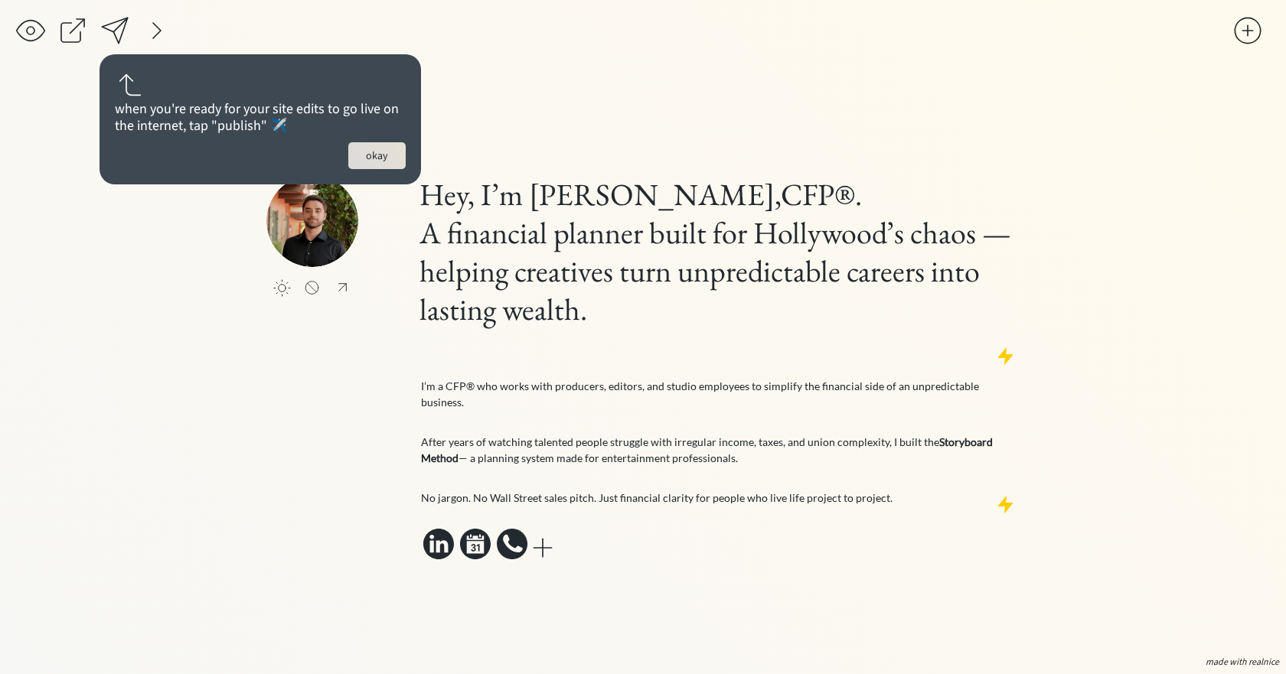
click at [390, 159] on button "okay" at bounding box center [376, 155] width 57 height 27
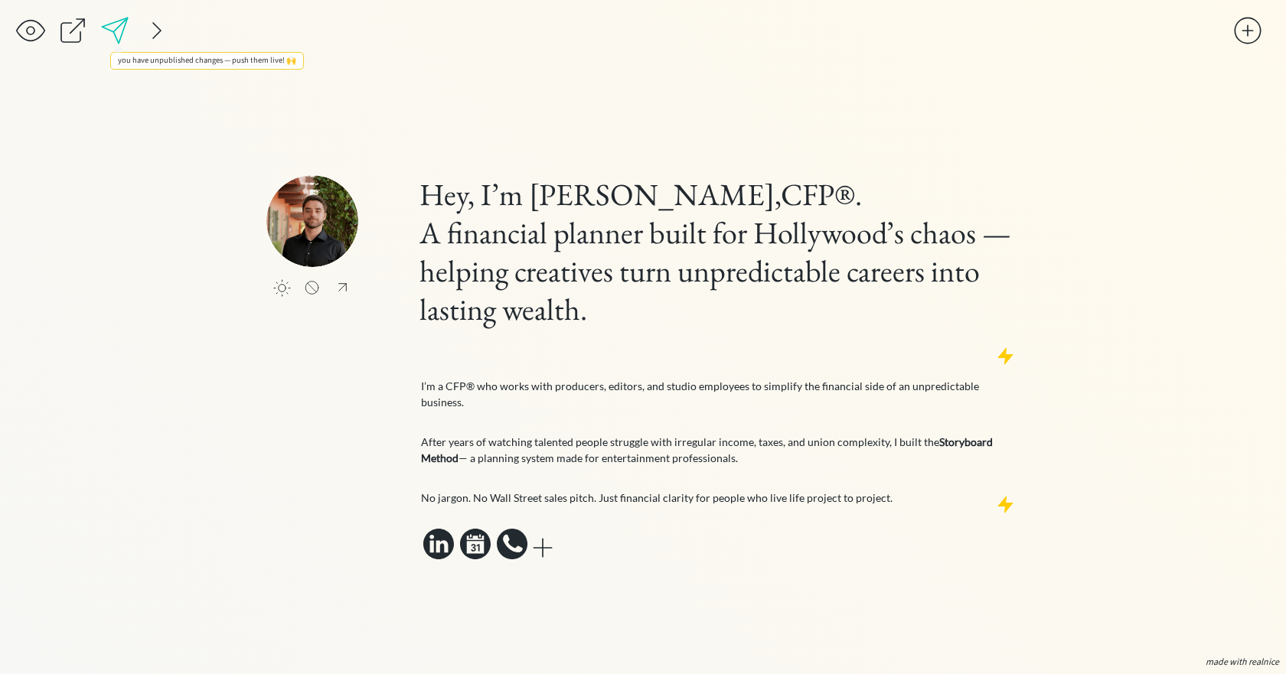
click at [116, 28] on div at bounding box center [115, 30] width 31 height 31
click at [122, 37] on div at bounding box center [115, 30] width 31 height 31
click at [116, 28] on div at bounding box center [115, 30] width 31 height 31
click at [1006, 498] on div at bounding box center [1005, 504] width 19 height 19
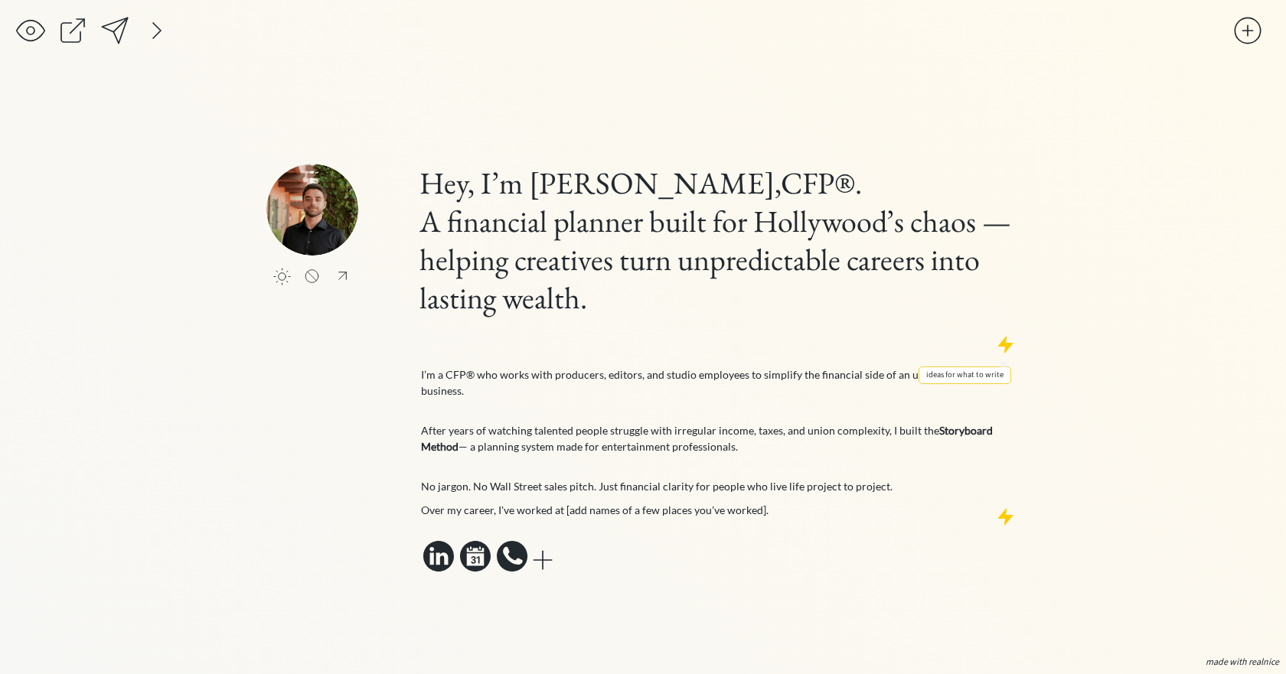
click at [1004, 351] on div at bounding box center [1005, 344] width 19 height 19
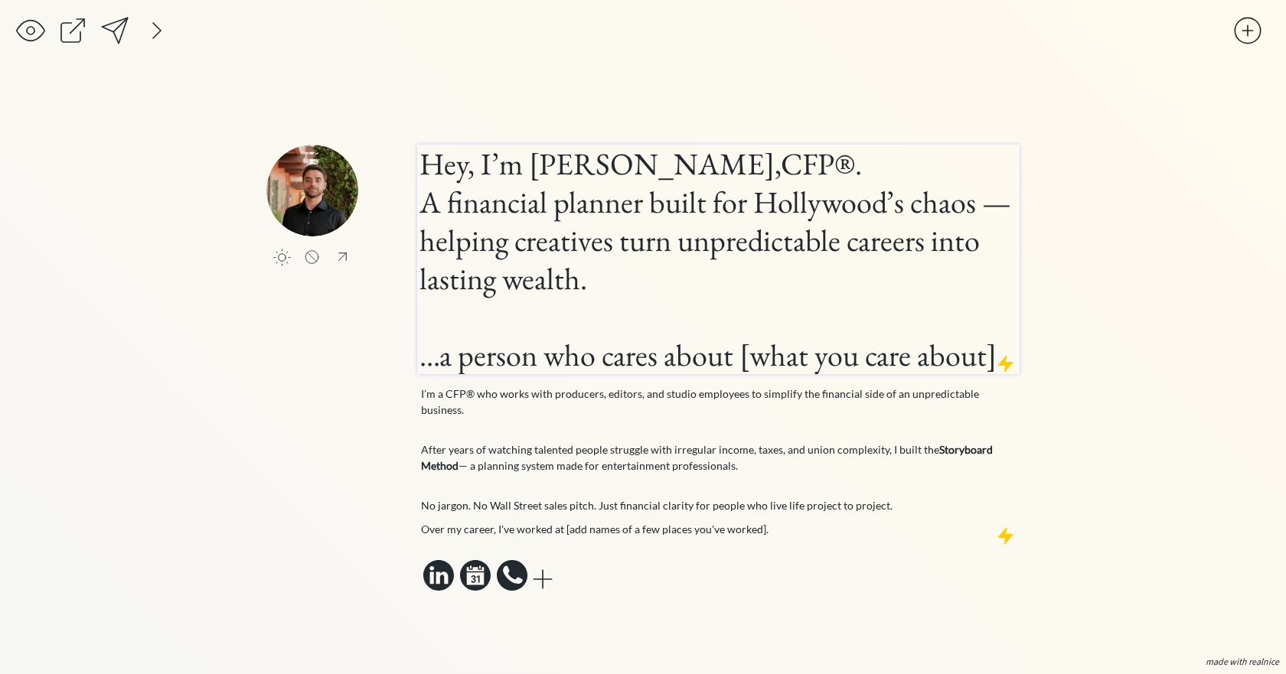
click at [545, 367] on h1 "...a person who cares about [what you care about]" at bounding box center [718, 355] width 598 height 38
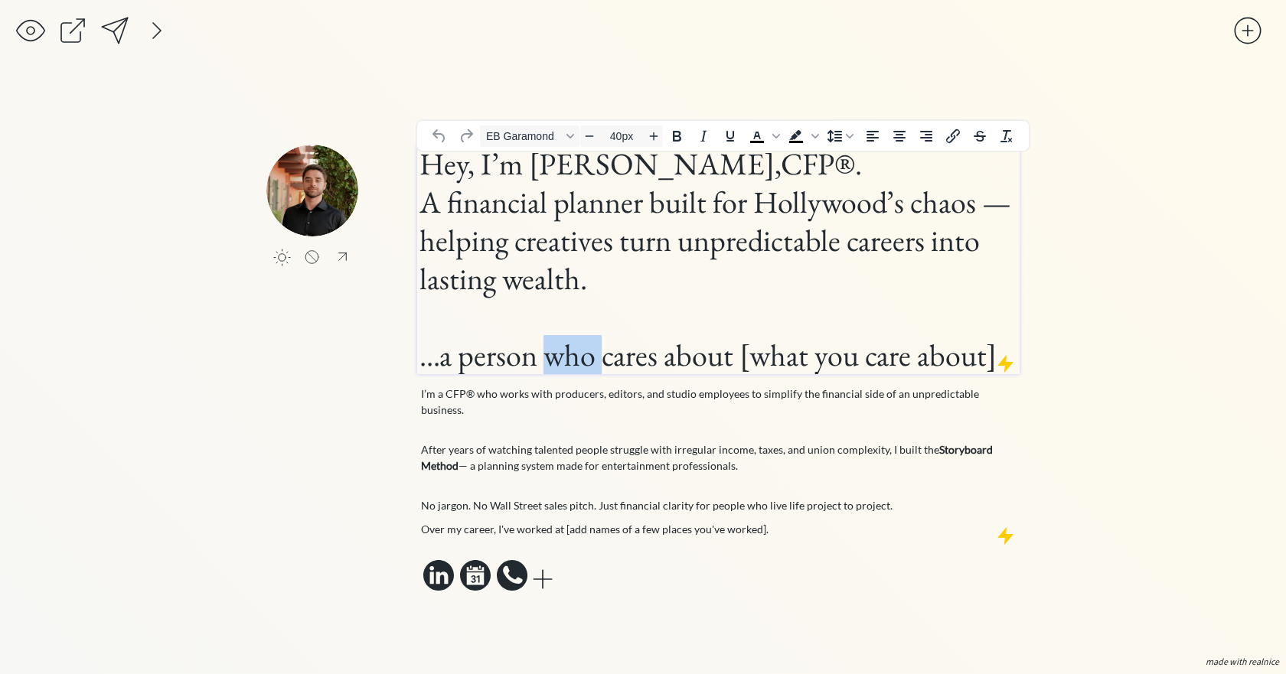
click at [545, 367] on h1 "...a person who cares about [what you care about]" at bounding box center [718, 355] width 598 height 38
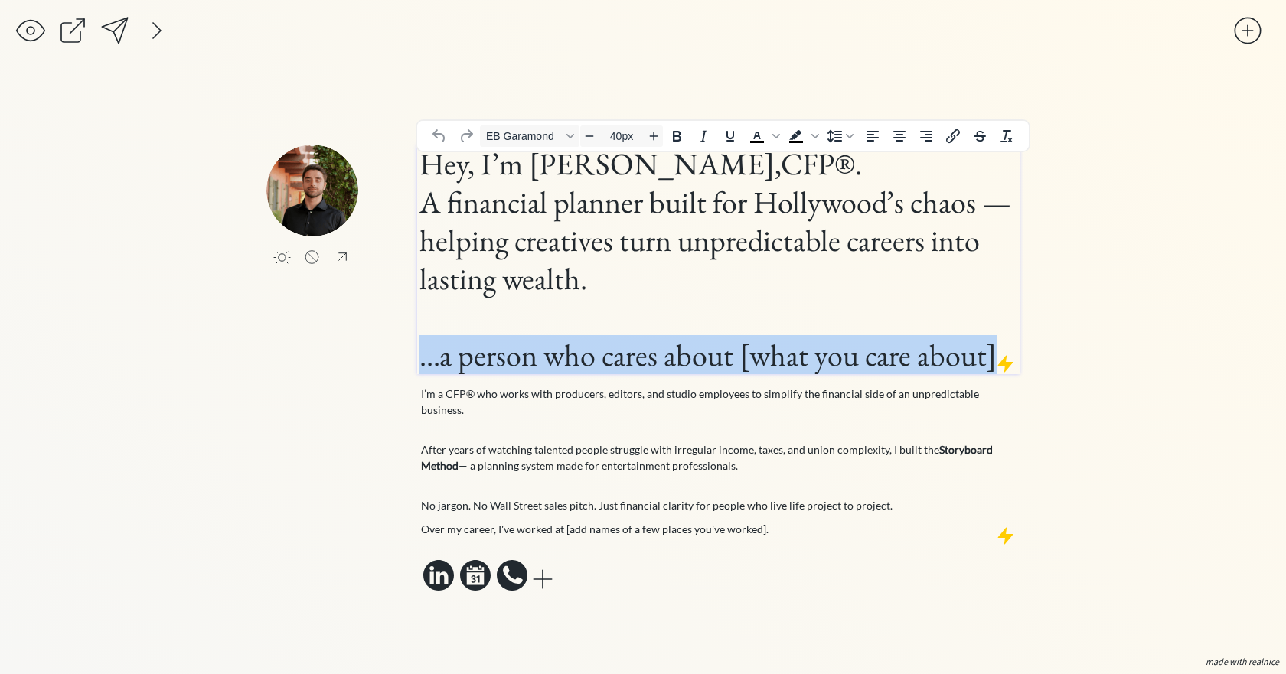
click at [545, 367] on h1 "...a person who cares about [what you care about]" at bounding box center [718, 355] width 598 height 38
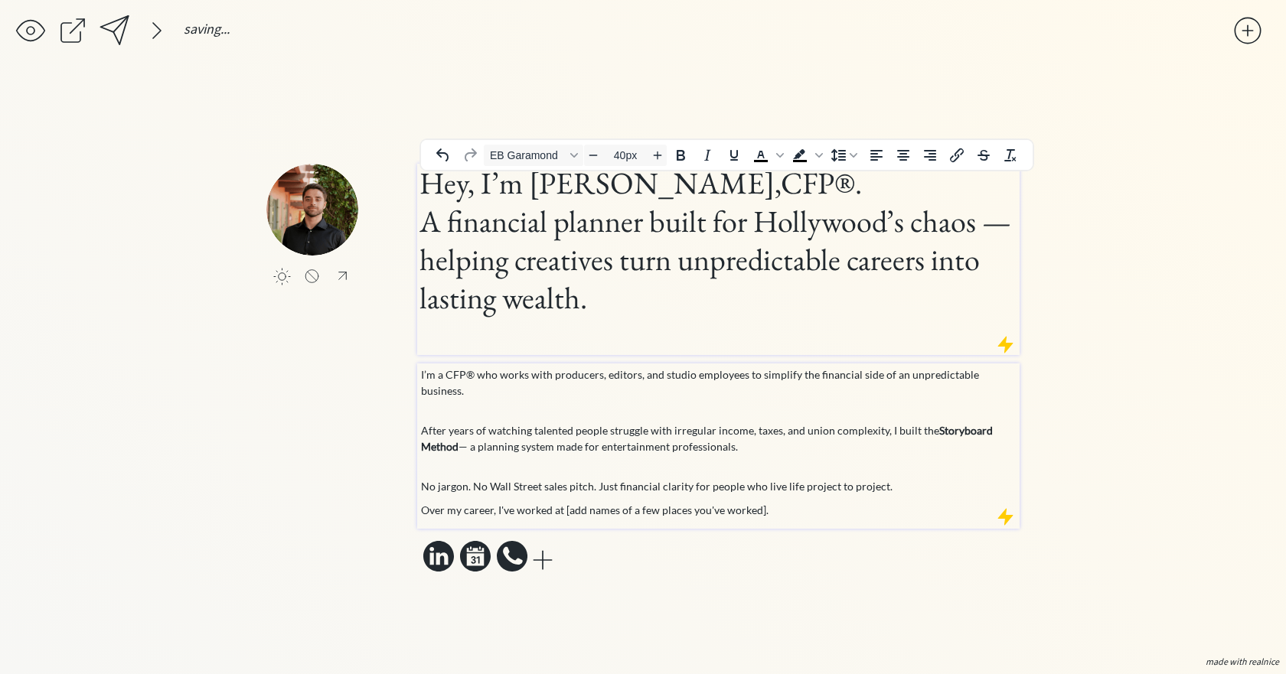
click at [890, 502] on p "Over my career, I've worked at [add names of a few places you've worked]." at bounding box center [719, 510] width 596 height 16
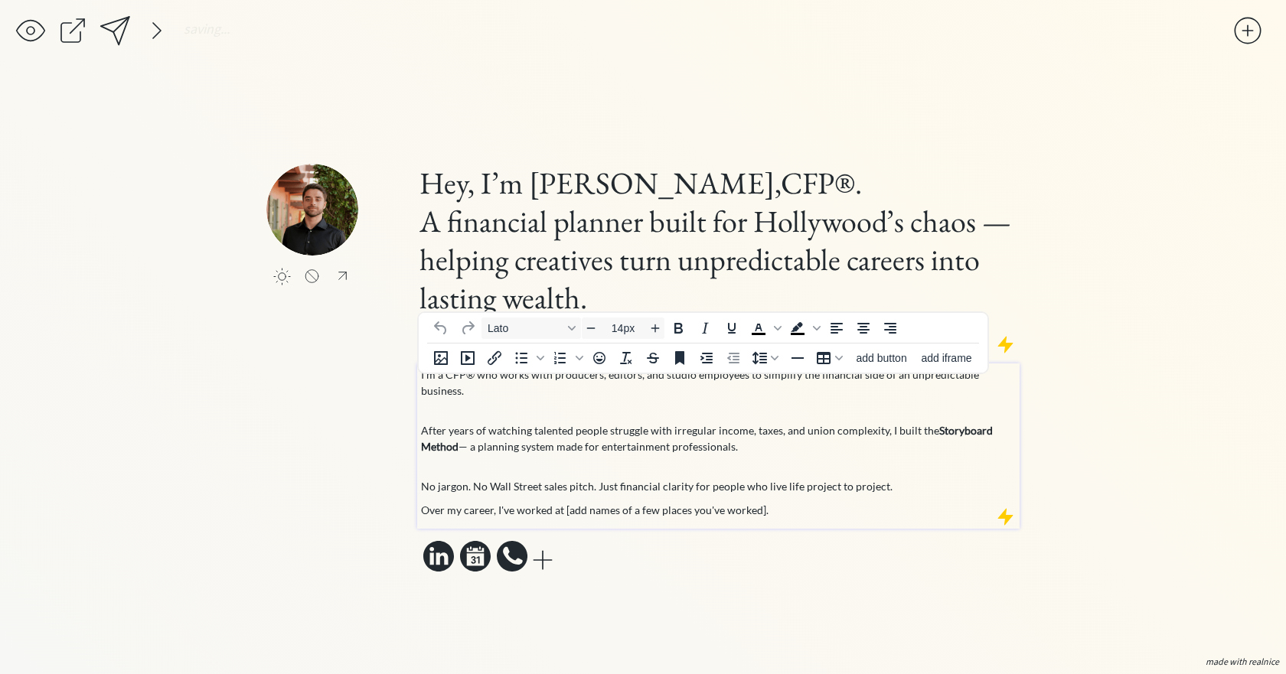
click at [794, 504] on p "Over my career, I've worked at [add names of a few places you've worked]." at bounding box center [719, 510] width 596 height 16
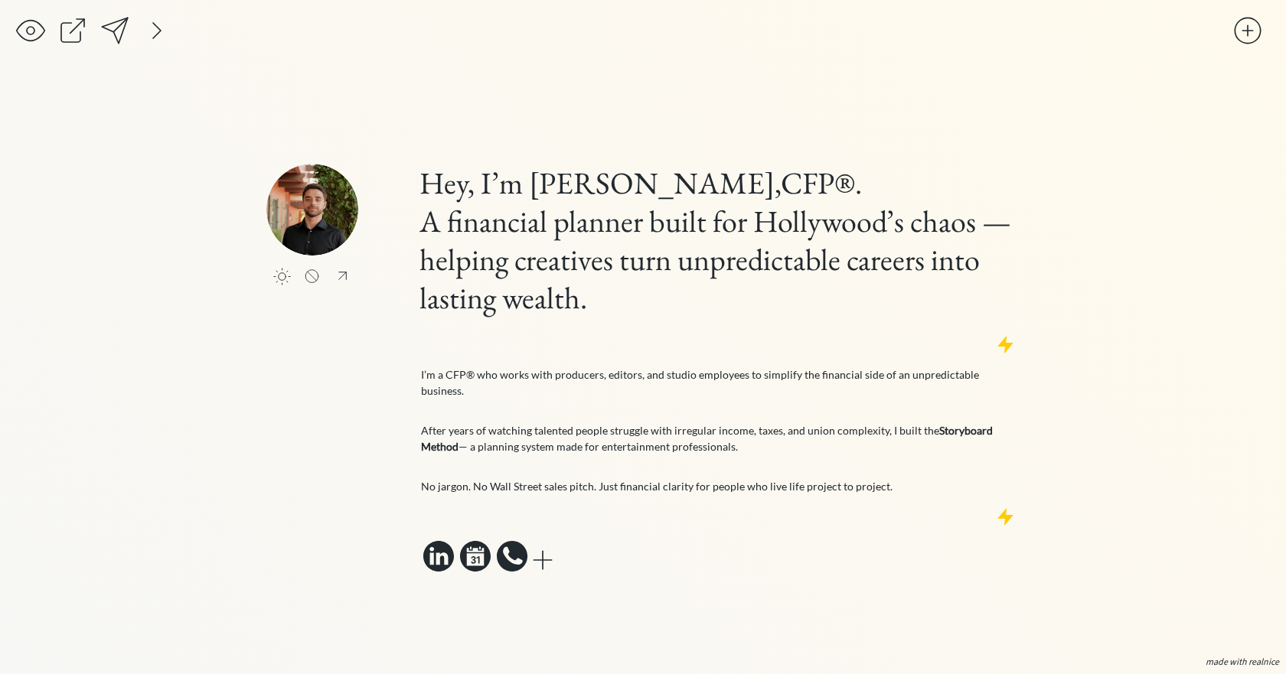
click at [1092, 536] on div "saving... click to upload a picture Hey, I’m [PERSON_NAME],CFP®. A financial pl…" at bounding box center [643, 337] width 1286 height 674
click at [153, 29] on div at bounding box center [157, 30] width 31 height 31
click at [419, 28] on div at bounding box center [409, 30] width 31 height 31
